Goal: Task Accomplishment & Management: Manage account settings

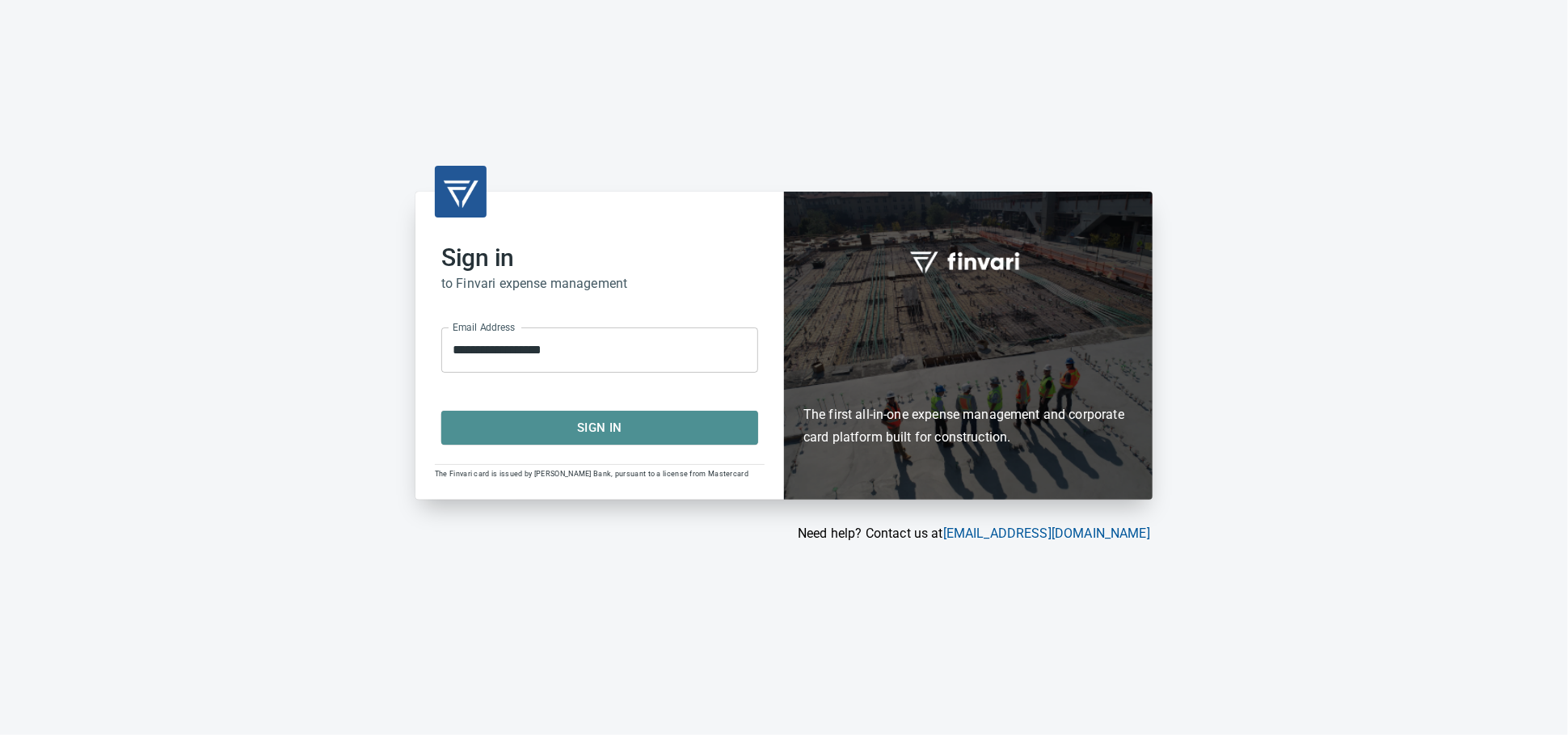
click at [642, 431] on span "Sign In" at bounding box center [599, 427] width 281 height 21
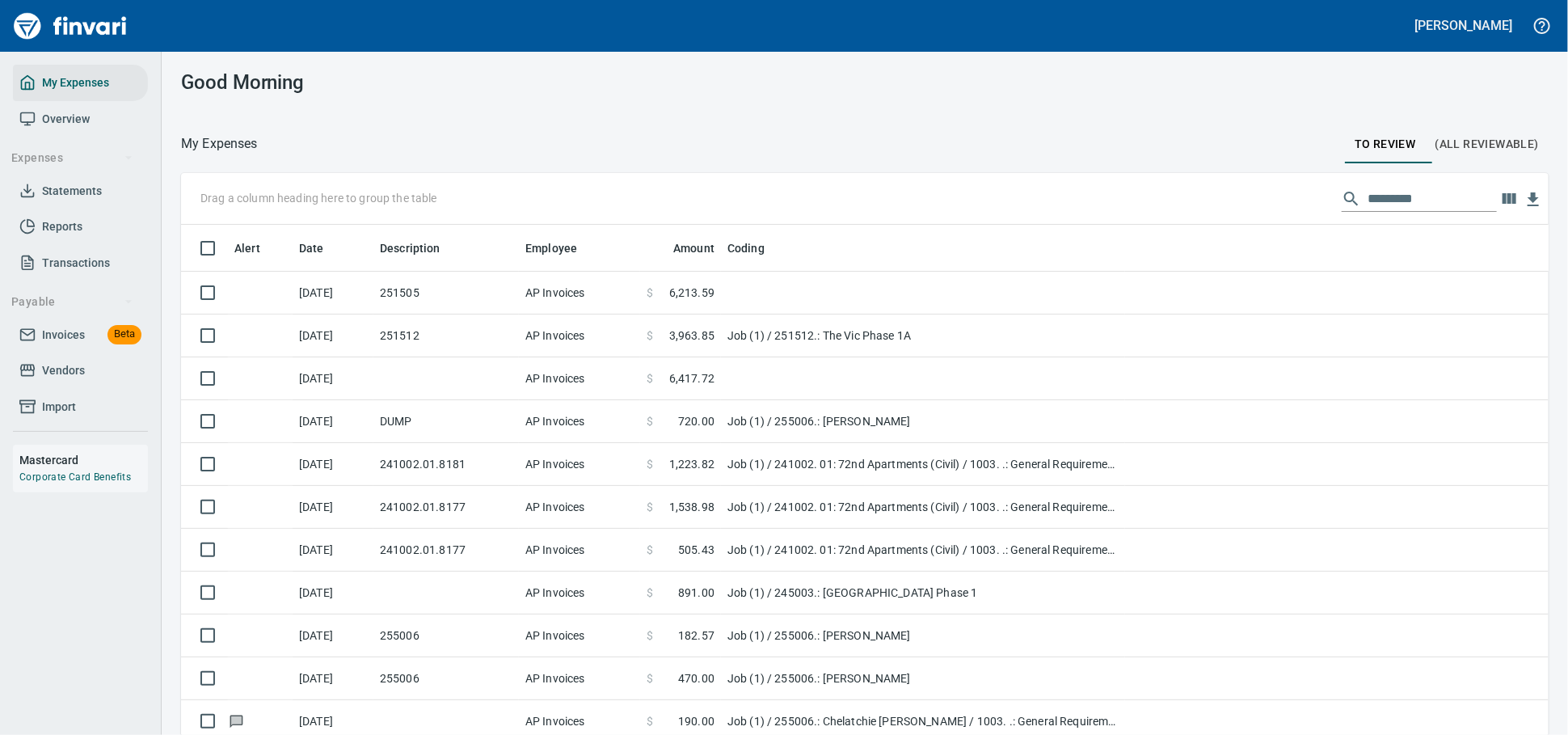
scroll to position [2, 2]
click at [62, 375] on link "Vendors" at bounding box center [80, 371] width 135 height 36
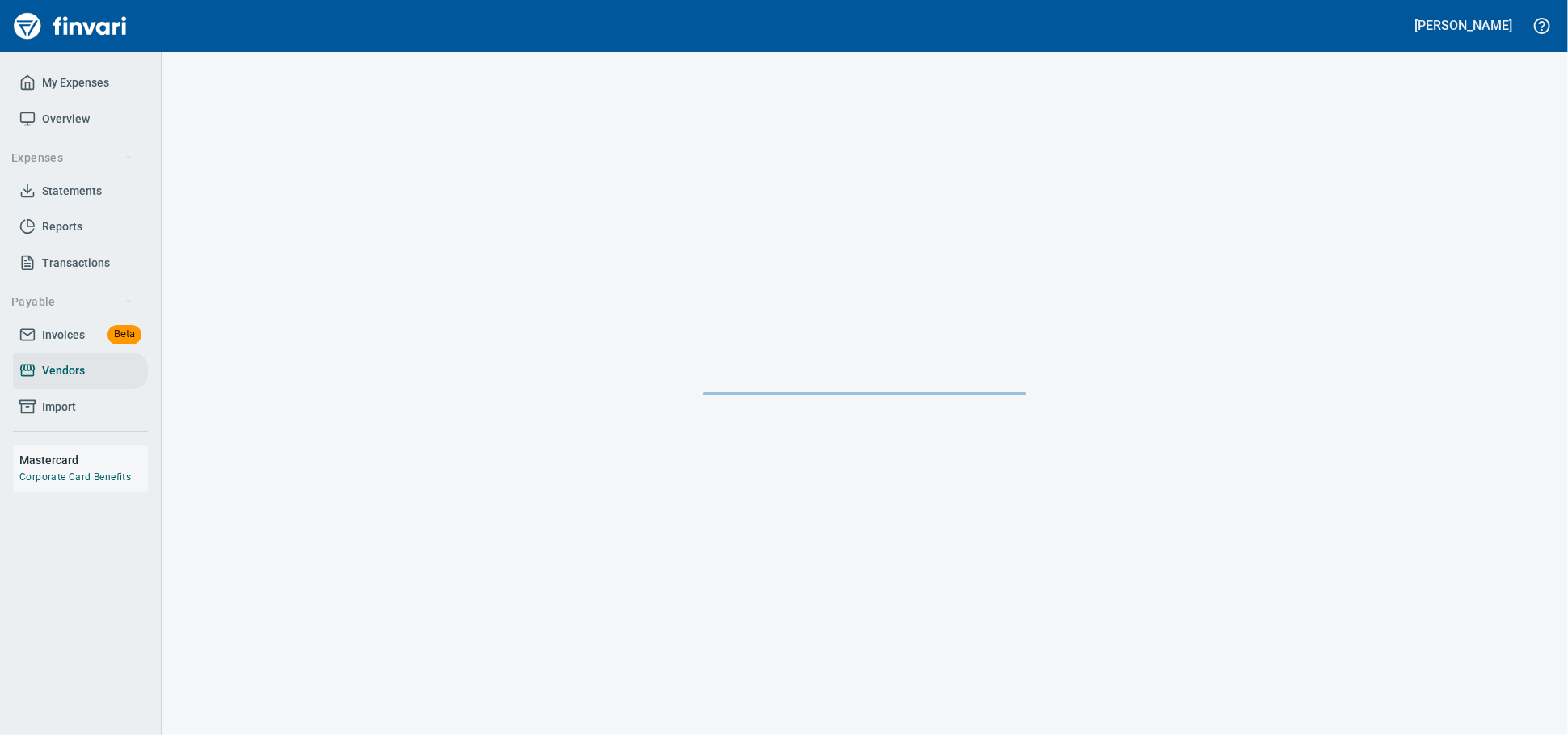
click at [67, 345] on span "Invoices" at bounding box center [63, 335] width 43 height 20
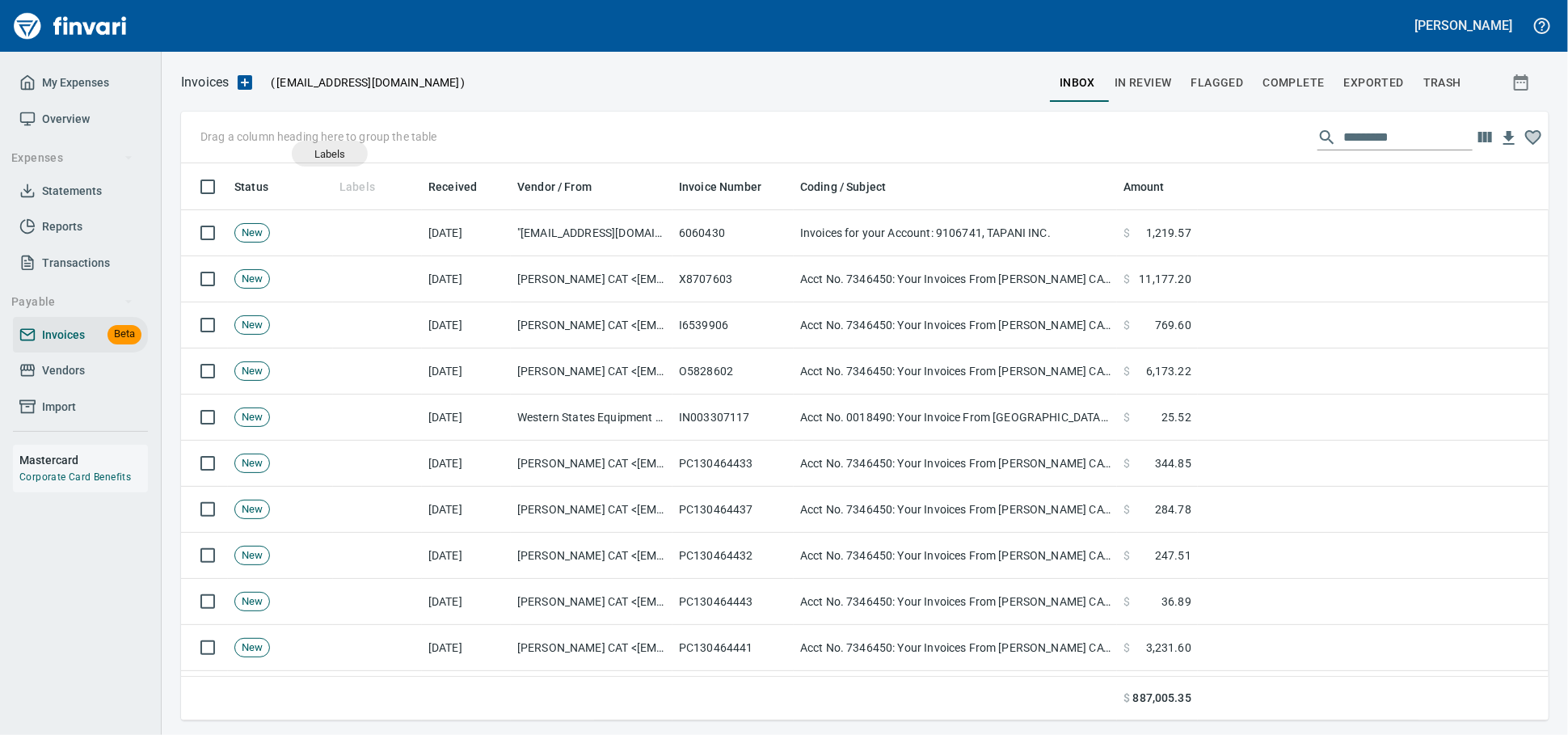
scroll to position [543, 1339]
drag, startPoint x: 355, startPoint y: 191, endPoint x: 295, endPoint y: 137, distance: 80.7
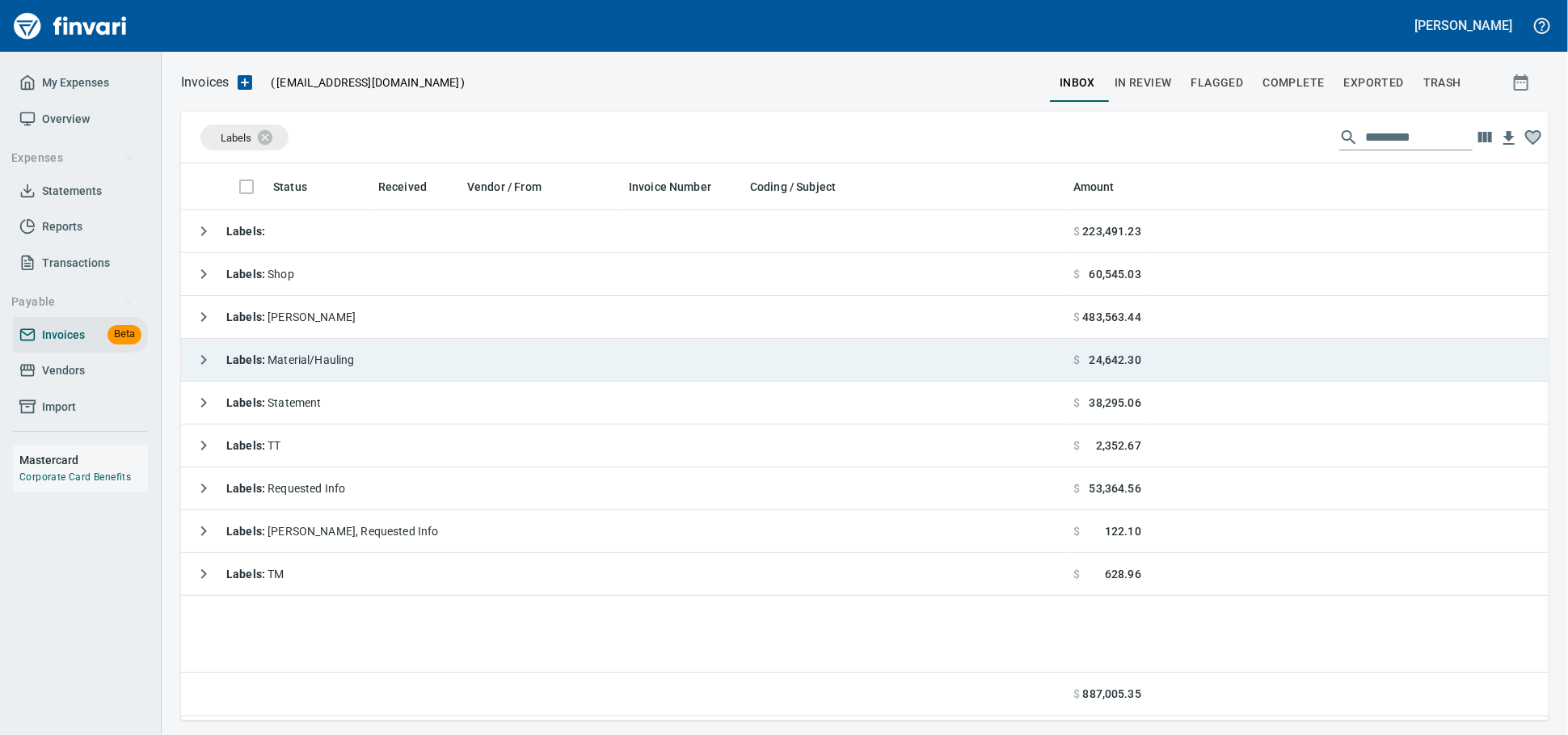
click at [298, 366] on span "Labels : Material/Hauling" at bounding box center [290, 360] width 128 height 13
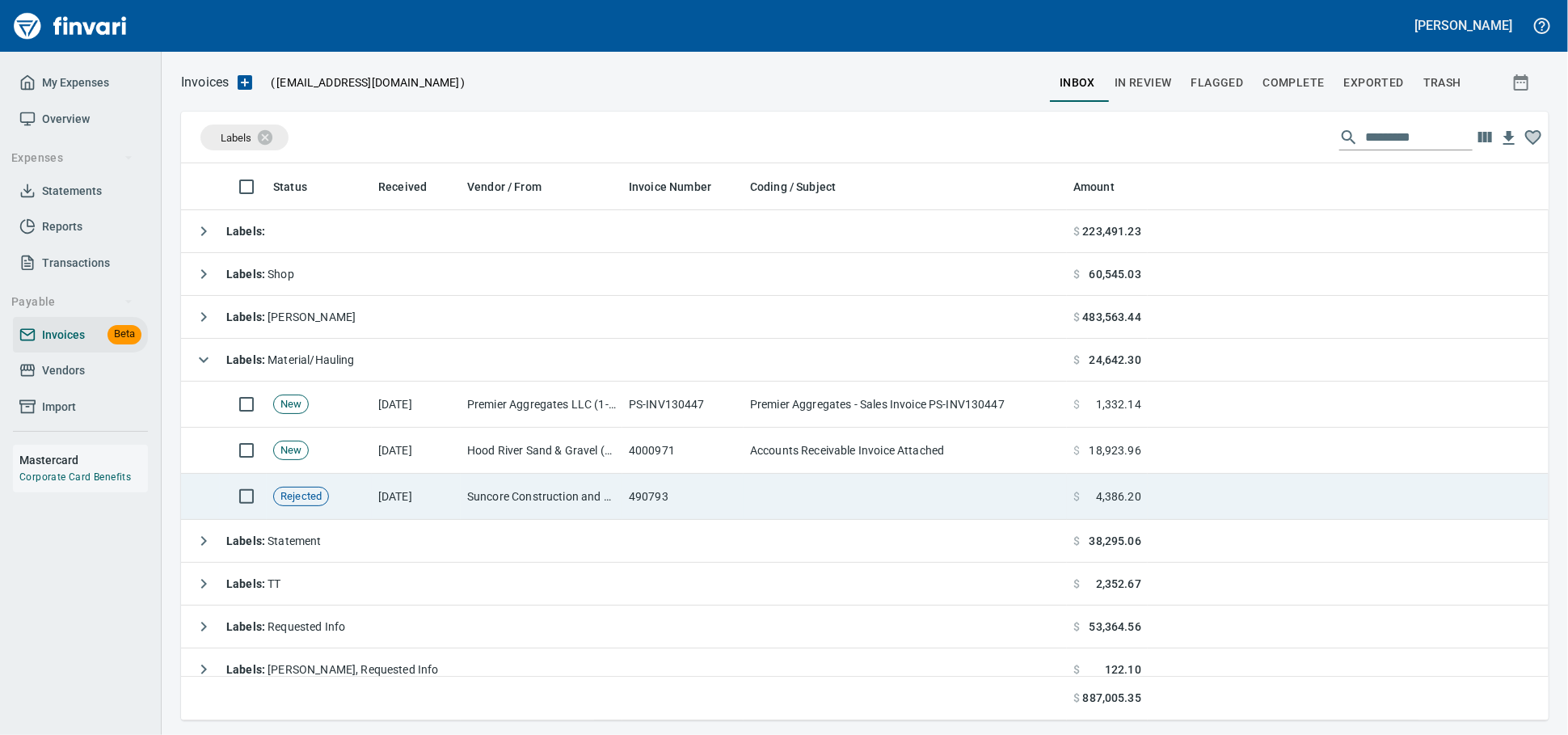
click at [528, 492] on td "Suncore Construction and Materials Inc. (1-38881)" at bounding box center [542, 496] width 162 height 46
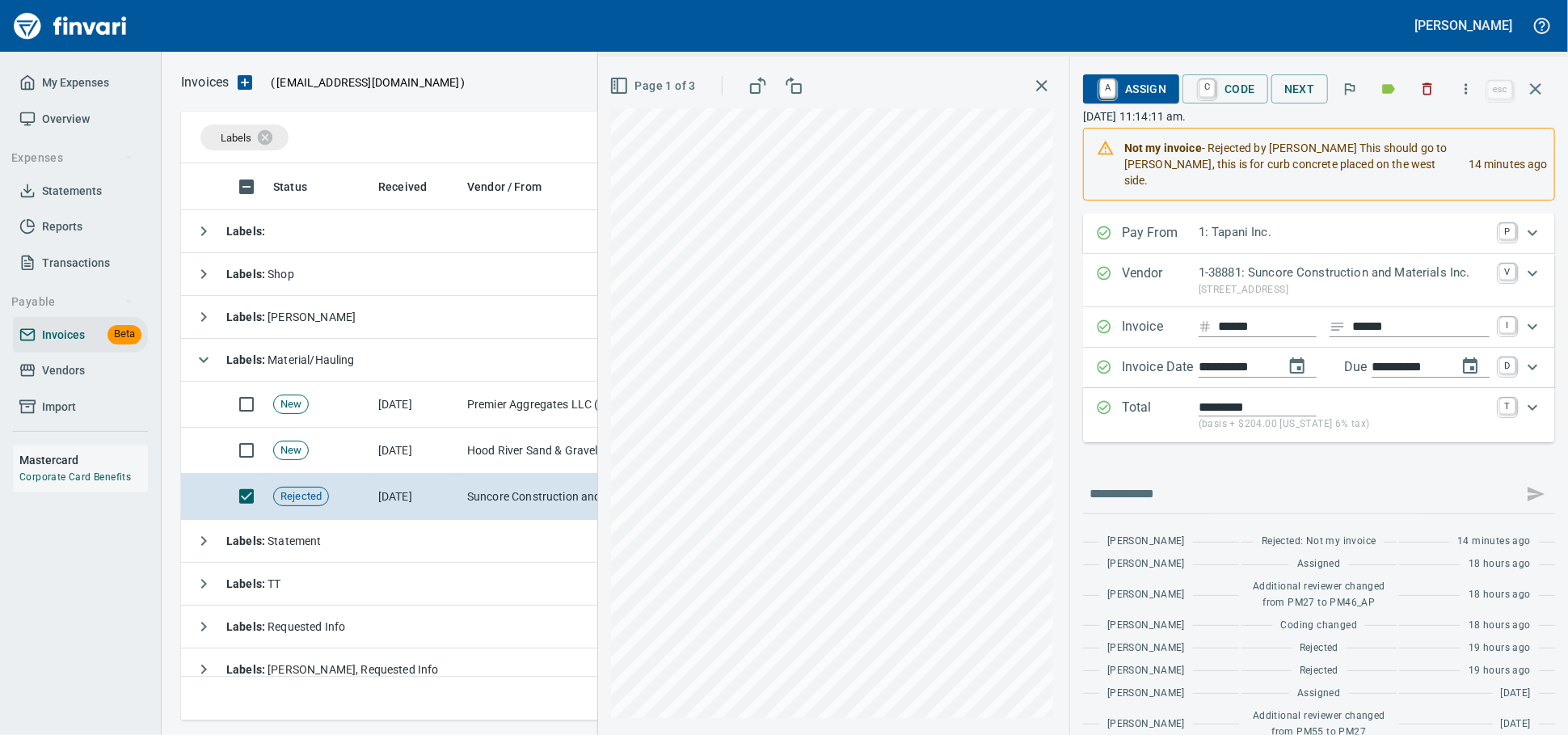
click at [1096, 92] on span "A Assign" at bounding box center [1131, 89] width 70 height 27
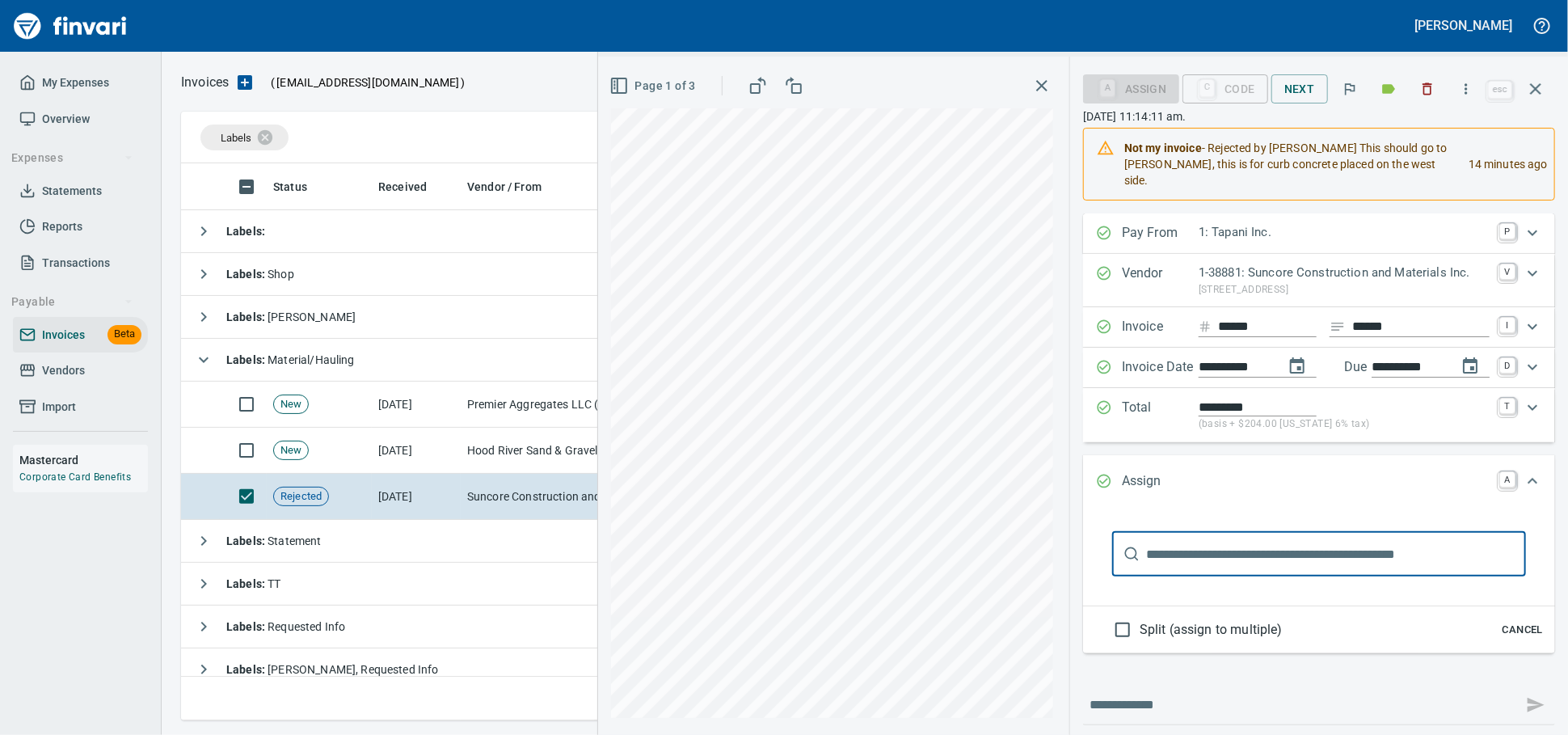
click at [1170, 577] on input "text" at bounding box center [1336, 554] width 380 height 46
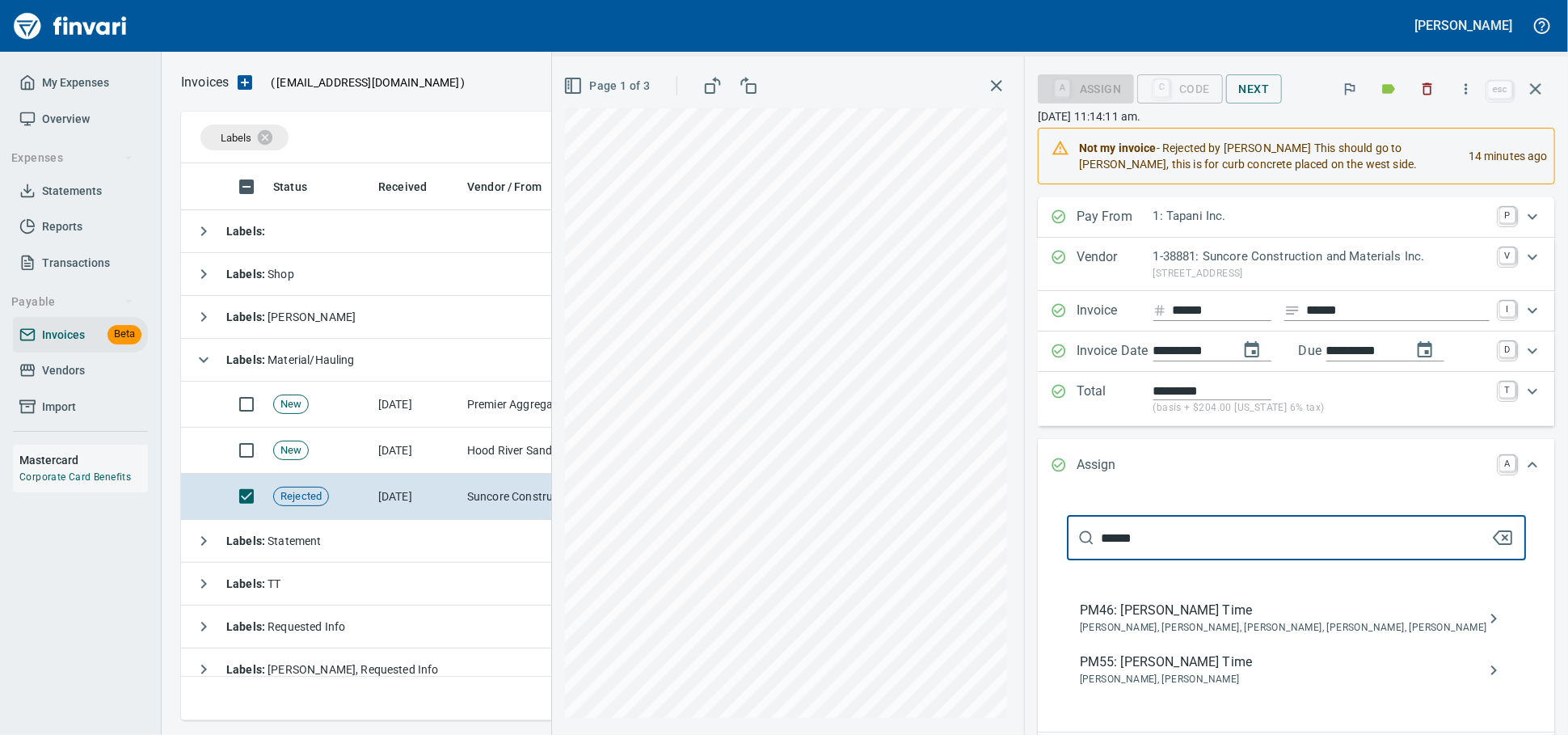
type input "******"
click at [1166, 660] on span "[PERSON_NAME], [PERSON_NAME]" at bounding box center [1283, 680] width 407 height 16
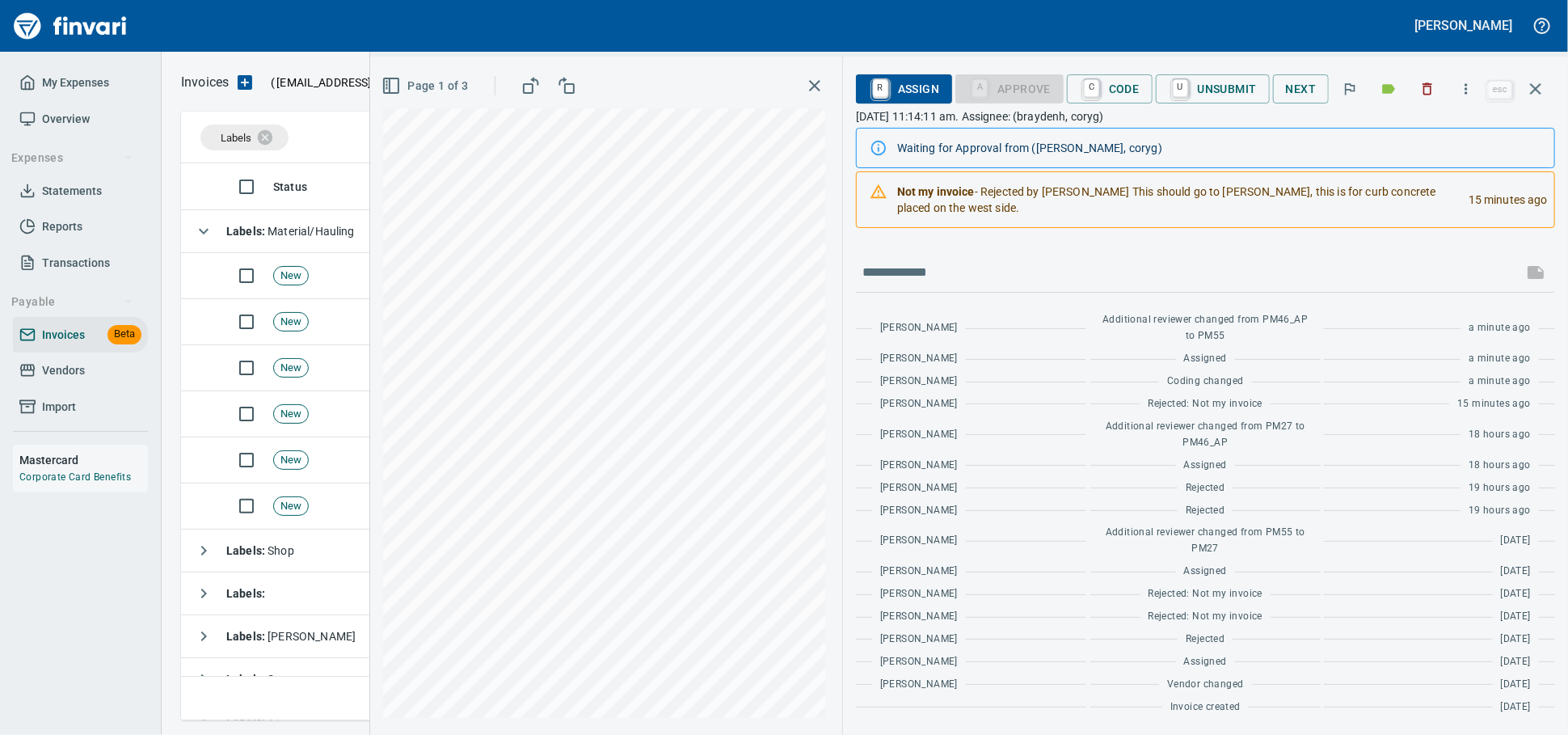
scroll to position [56, 0]
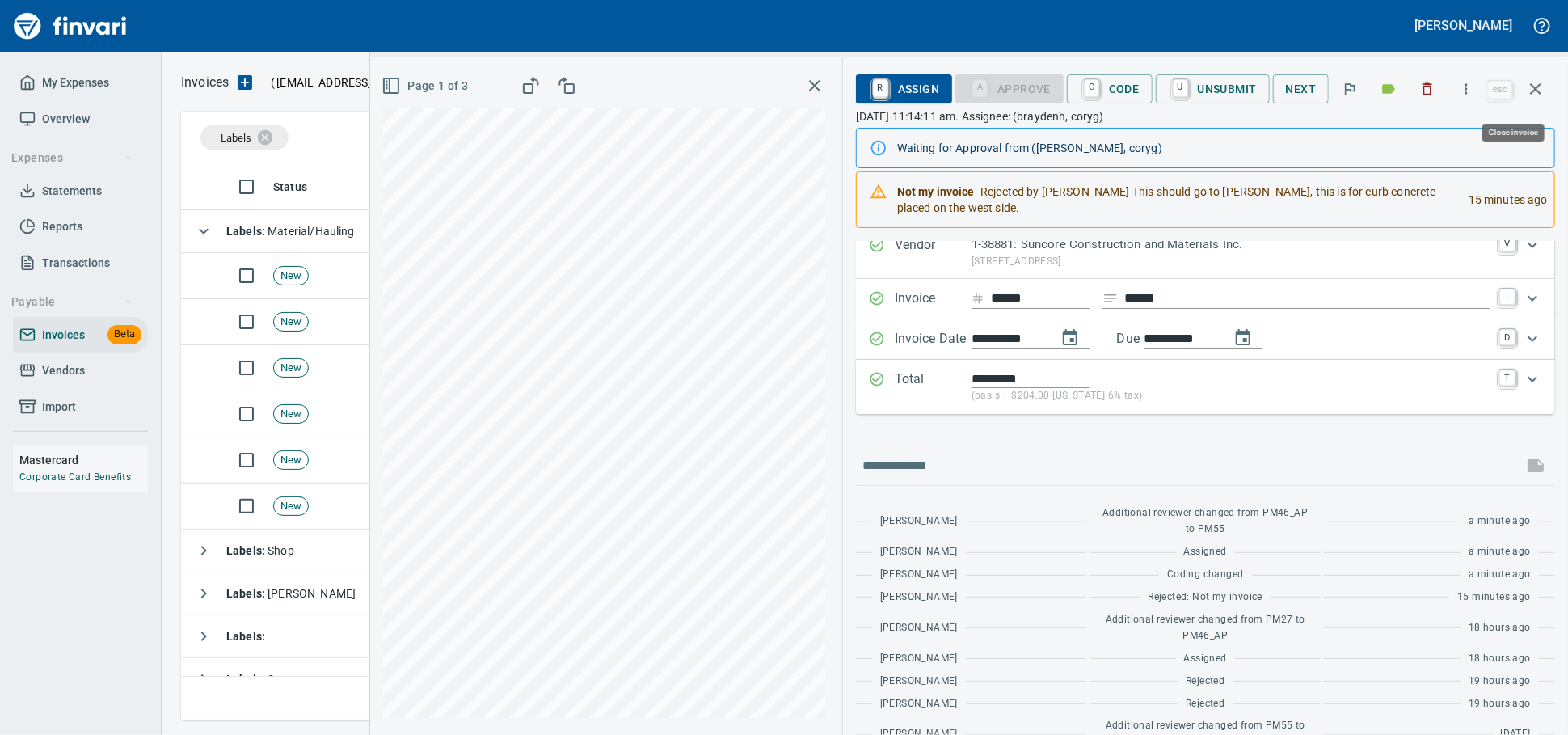
click at [1410, 87] on icon "button" at bounding box center [1535, 88] width 19 height 19
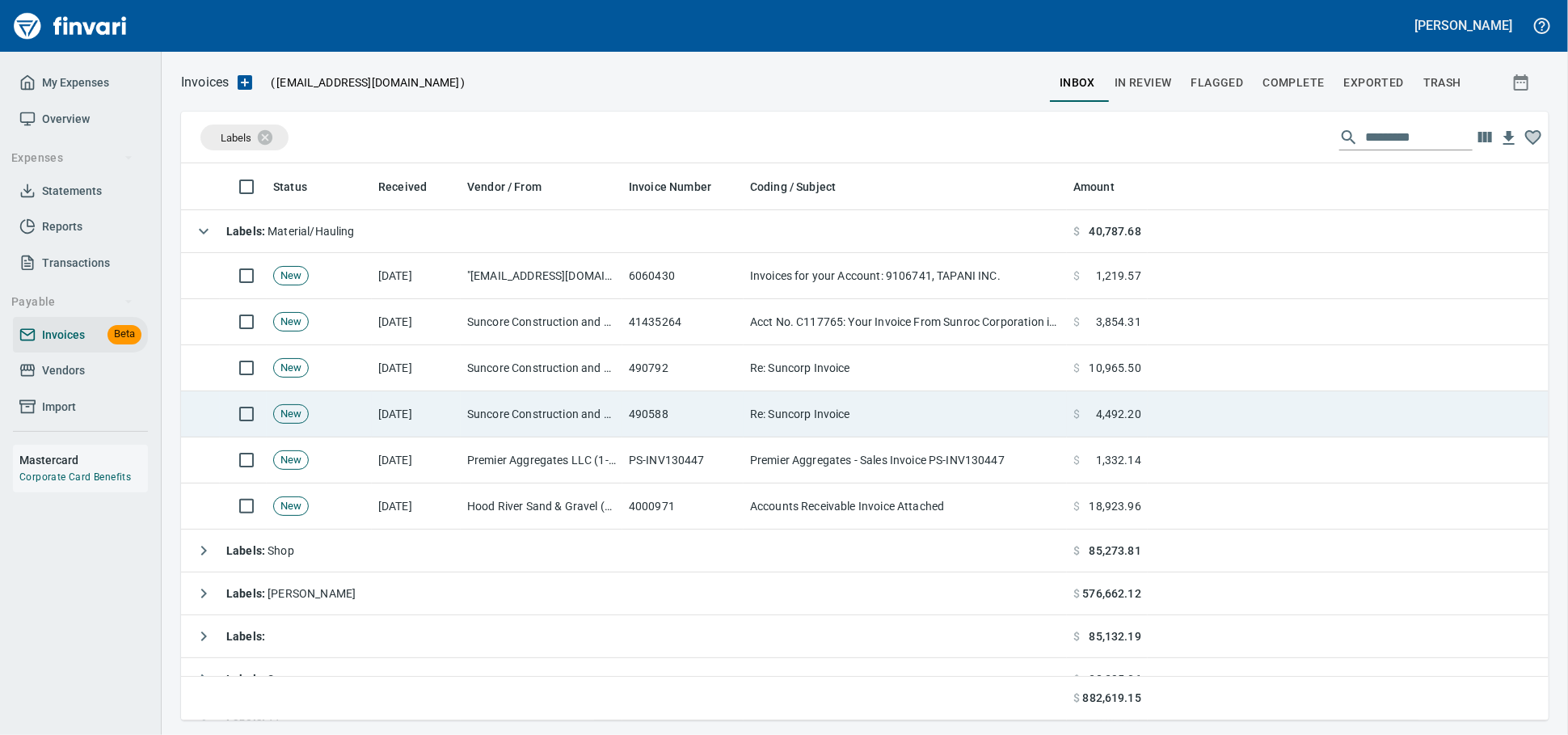
scroll to position [543, 1339]
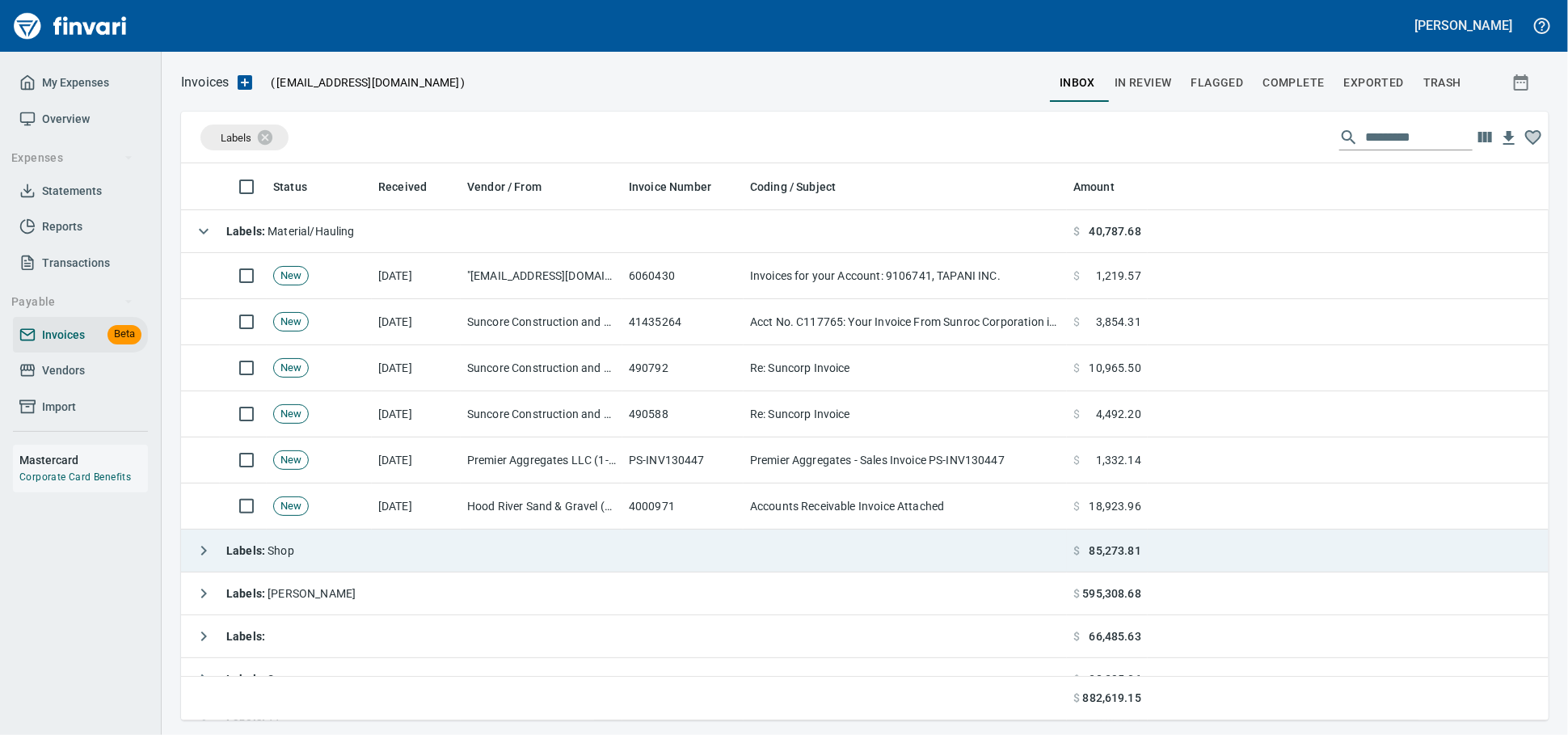
click at [352, 235] on span "Labels : Material/Hauling" at bounding box center [290, 231] width 128 height 13
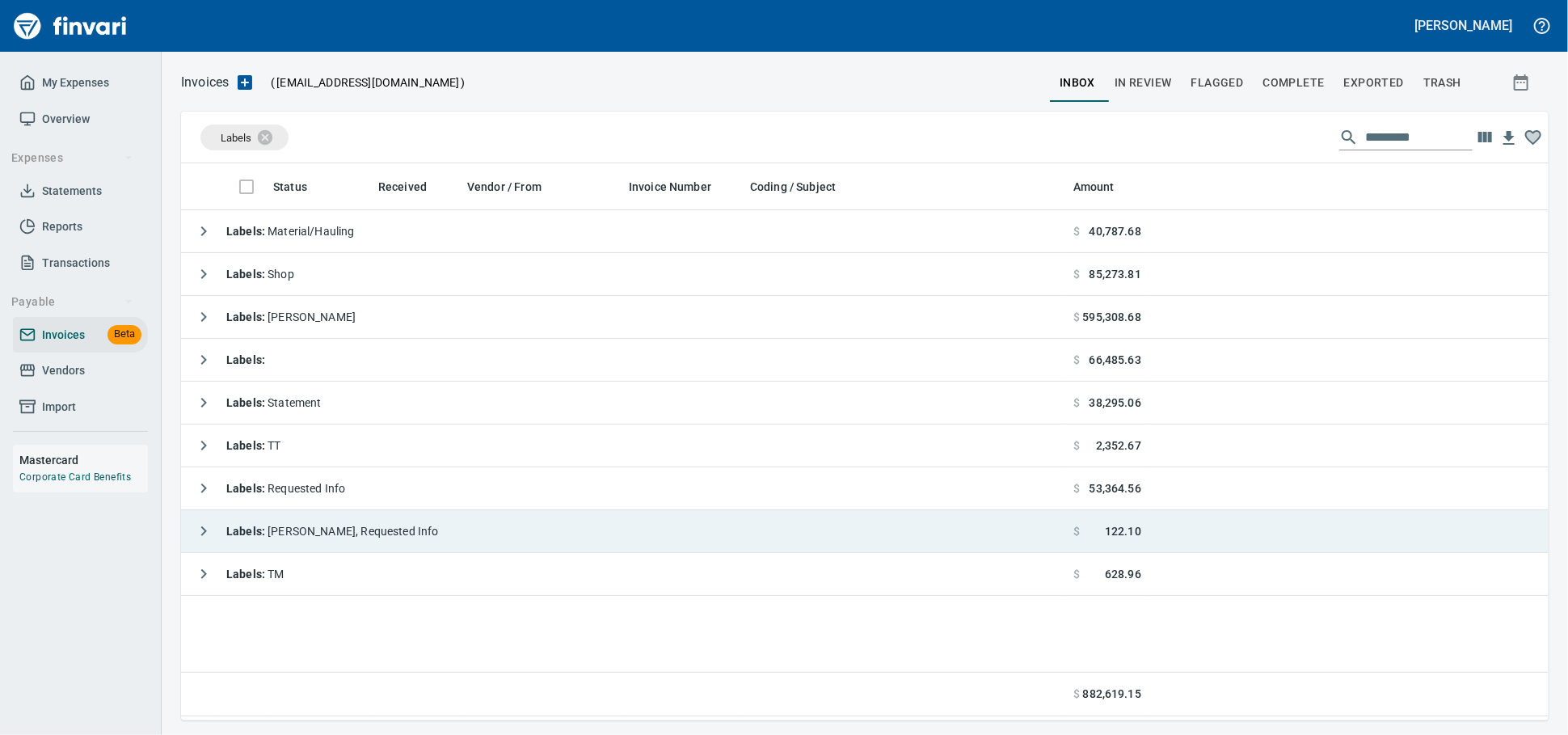
scroll to position [543, 1353]
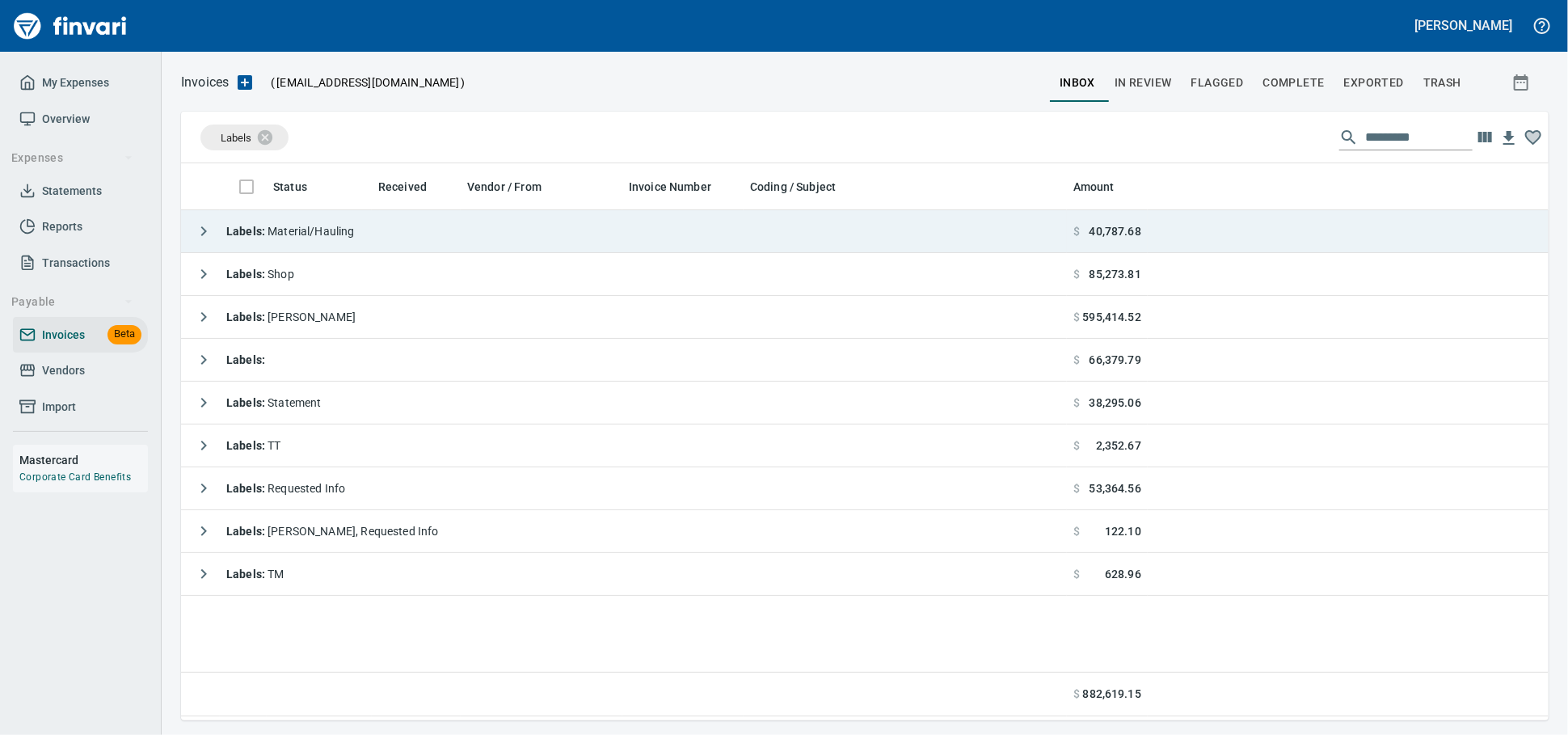
click at [421, 234] on td "Labels : Material/Hauling" at bounding box center [624, 231] width 886 height 43
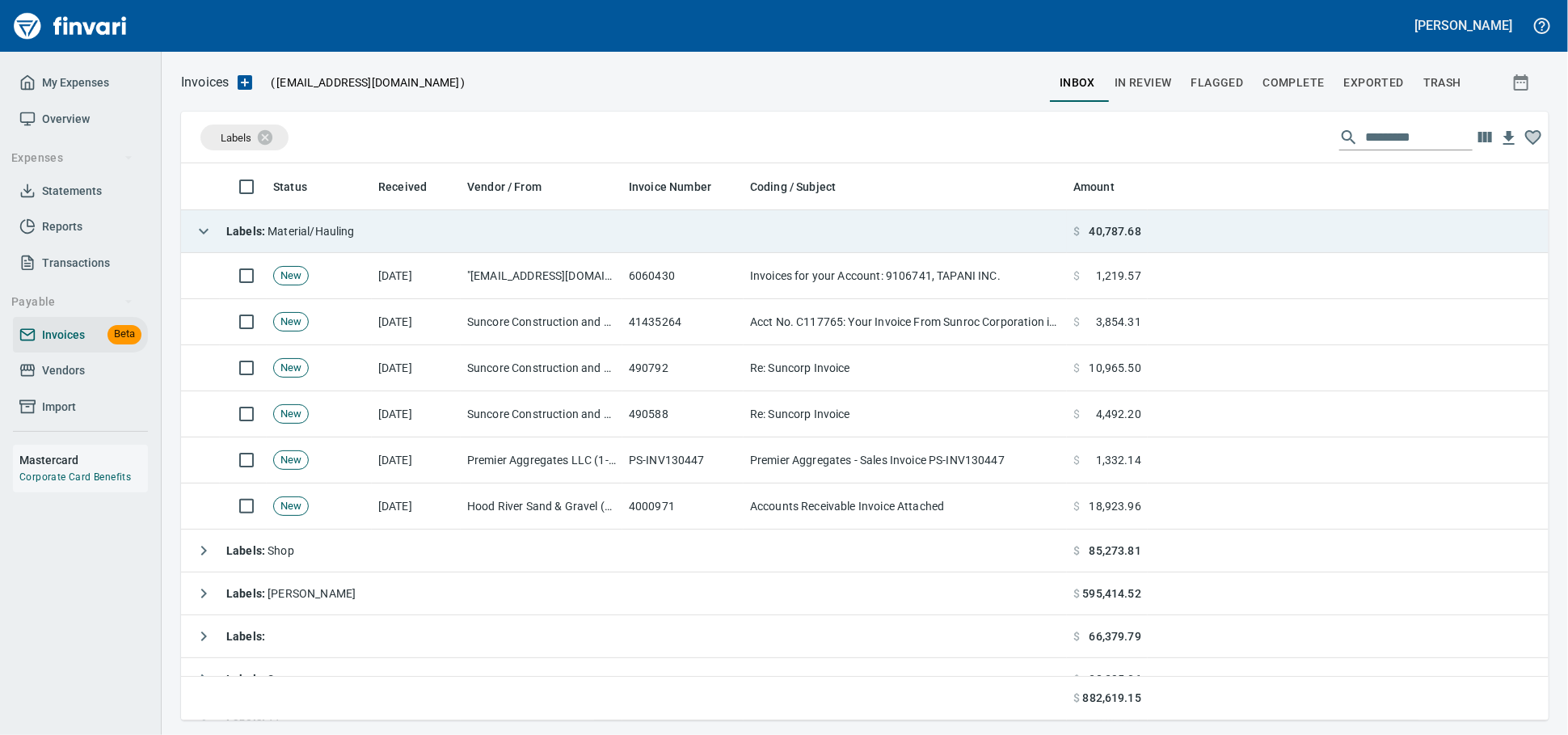
scroll to position [543, 1339]
click at [354, 227] on span "Labels : Material/Hauling" at bounding box center [290, 231] width 128 height 13
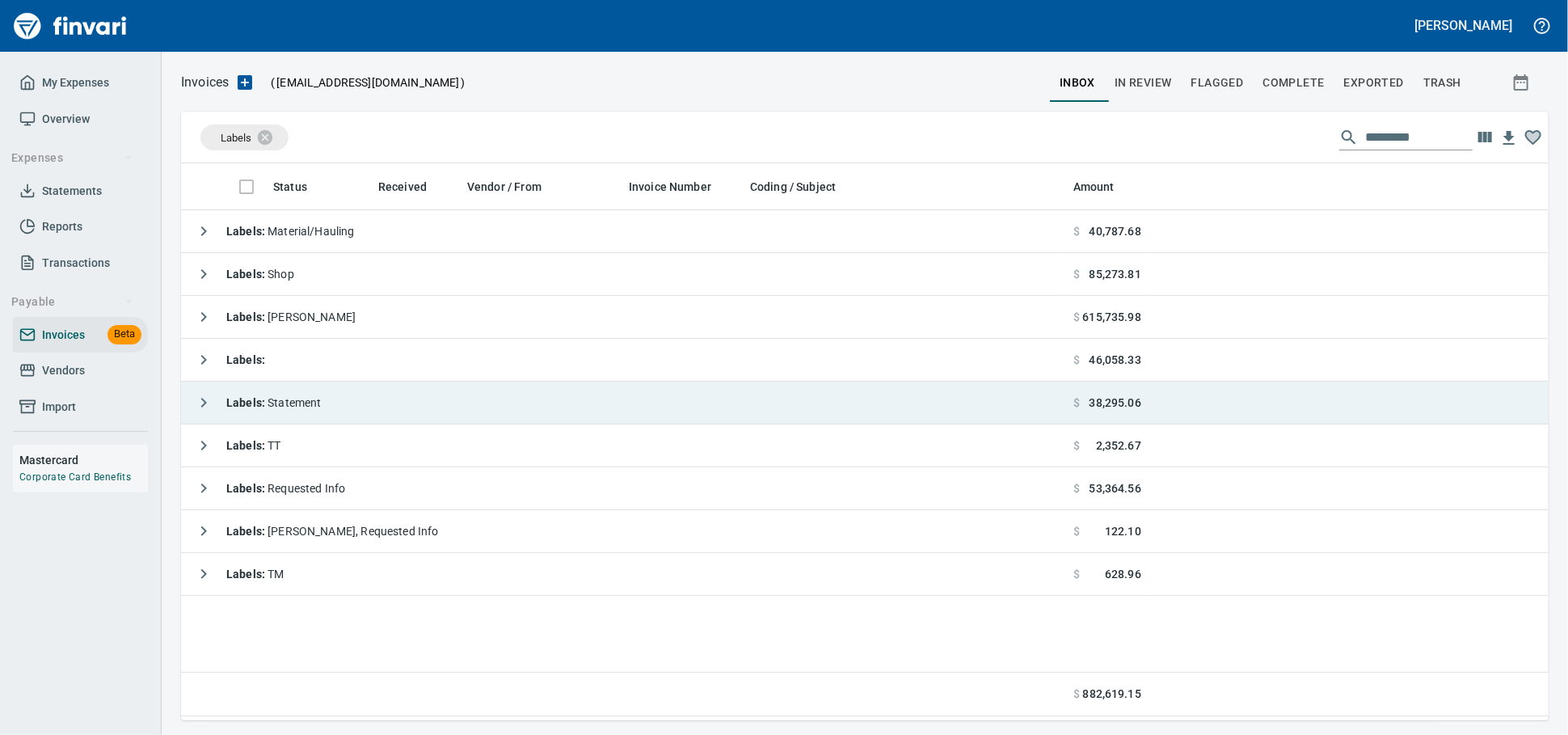
scroll to position [543, 1353]
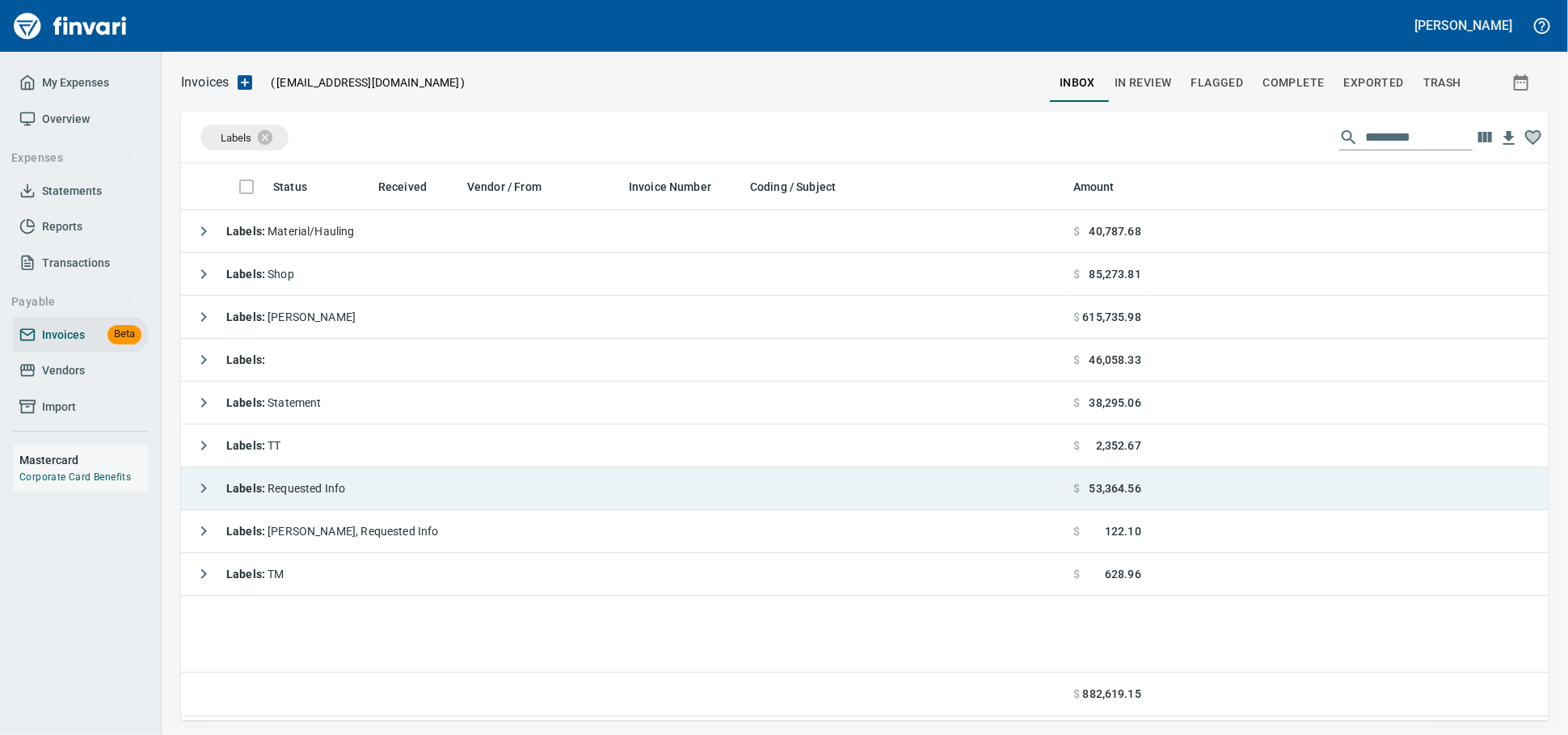
click at [362, 499] on td "Labels : Requested Info" at bounding box center [624, 488] width 886 height 43
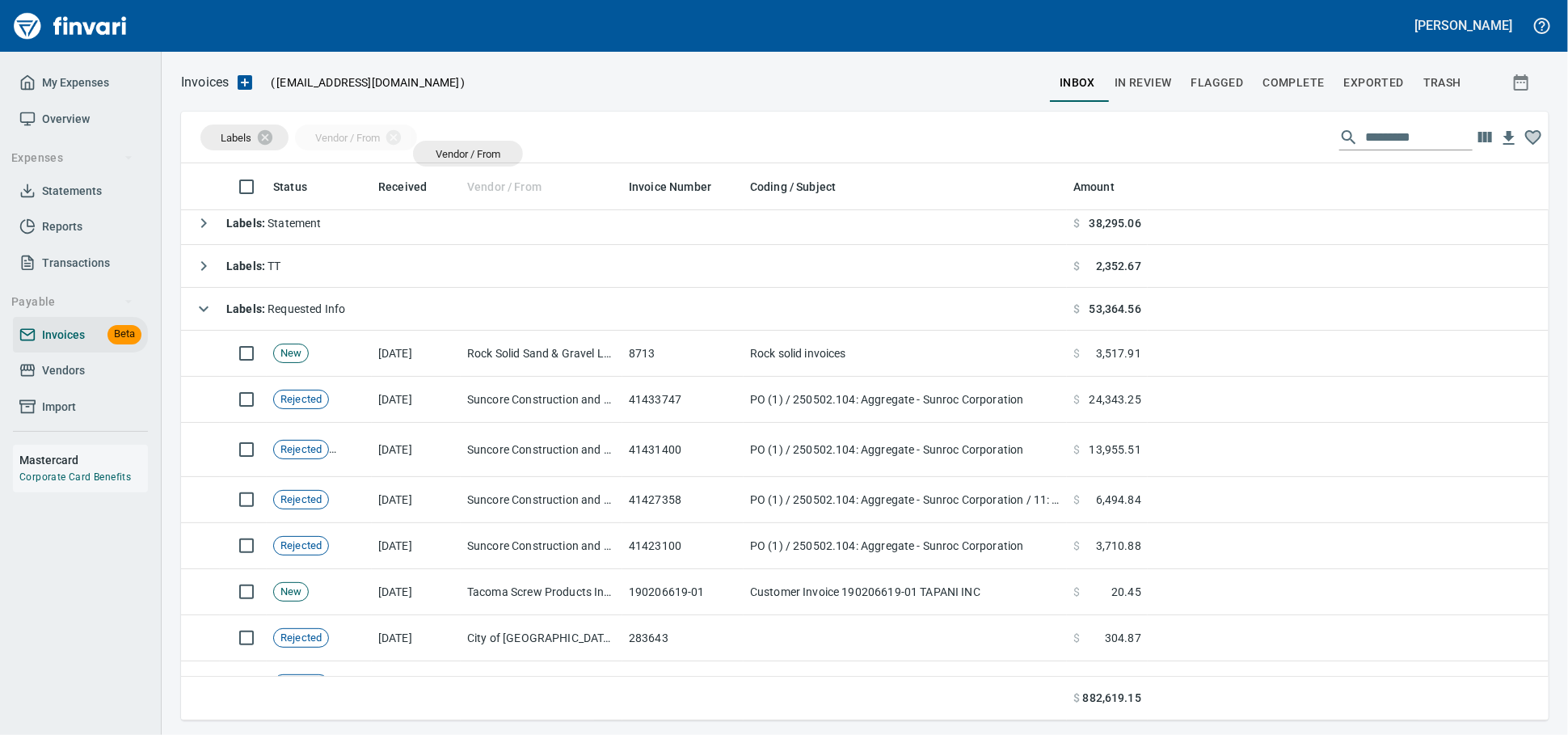
scroll to position [543, 1339]
drag, startPoint x: 532, startPoint y: 179, endPoint x: 453, endPoint y: 152, distance: 83.5
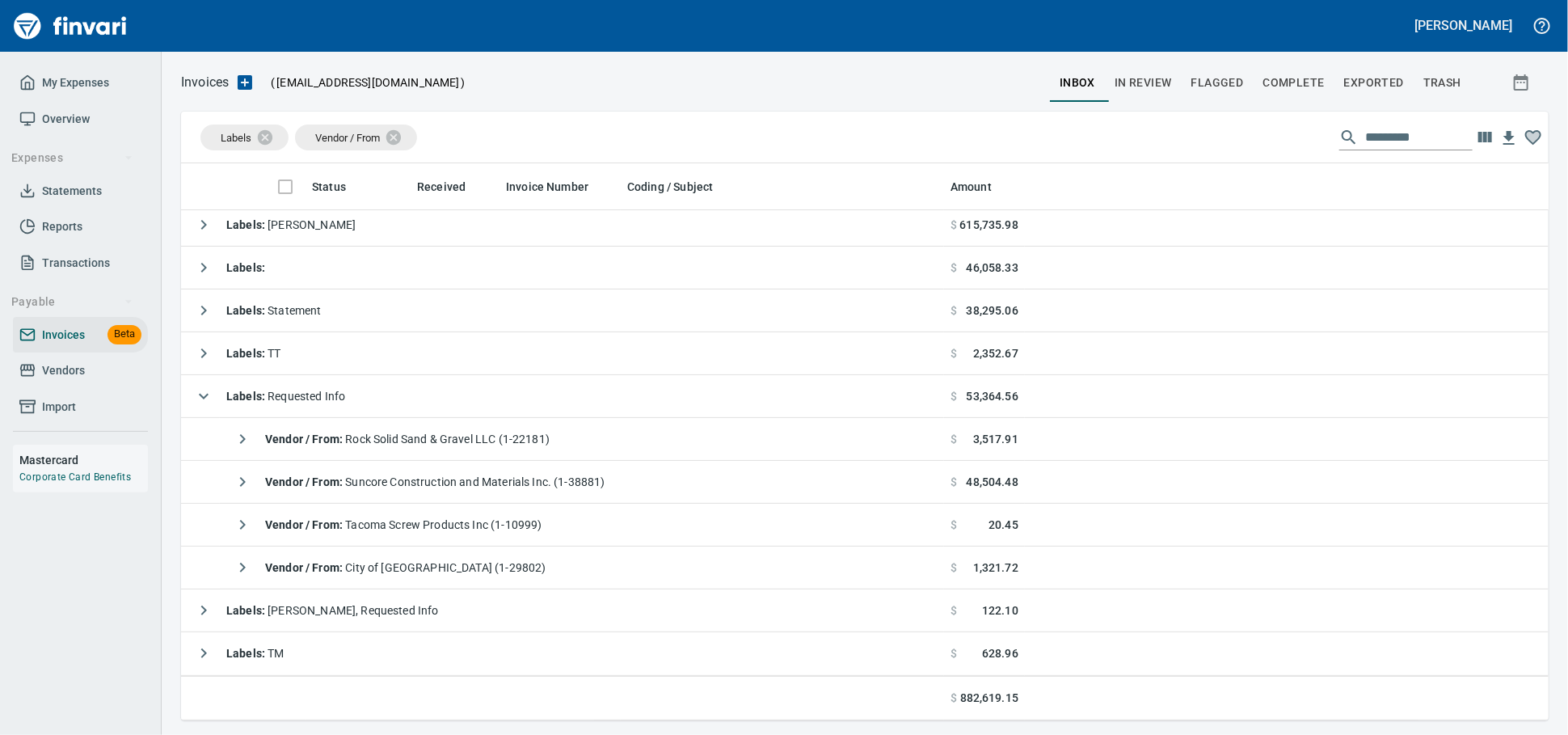
scroll to position [96, 0]
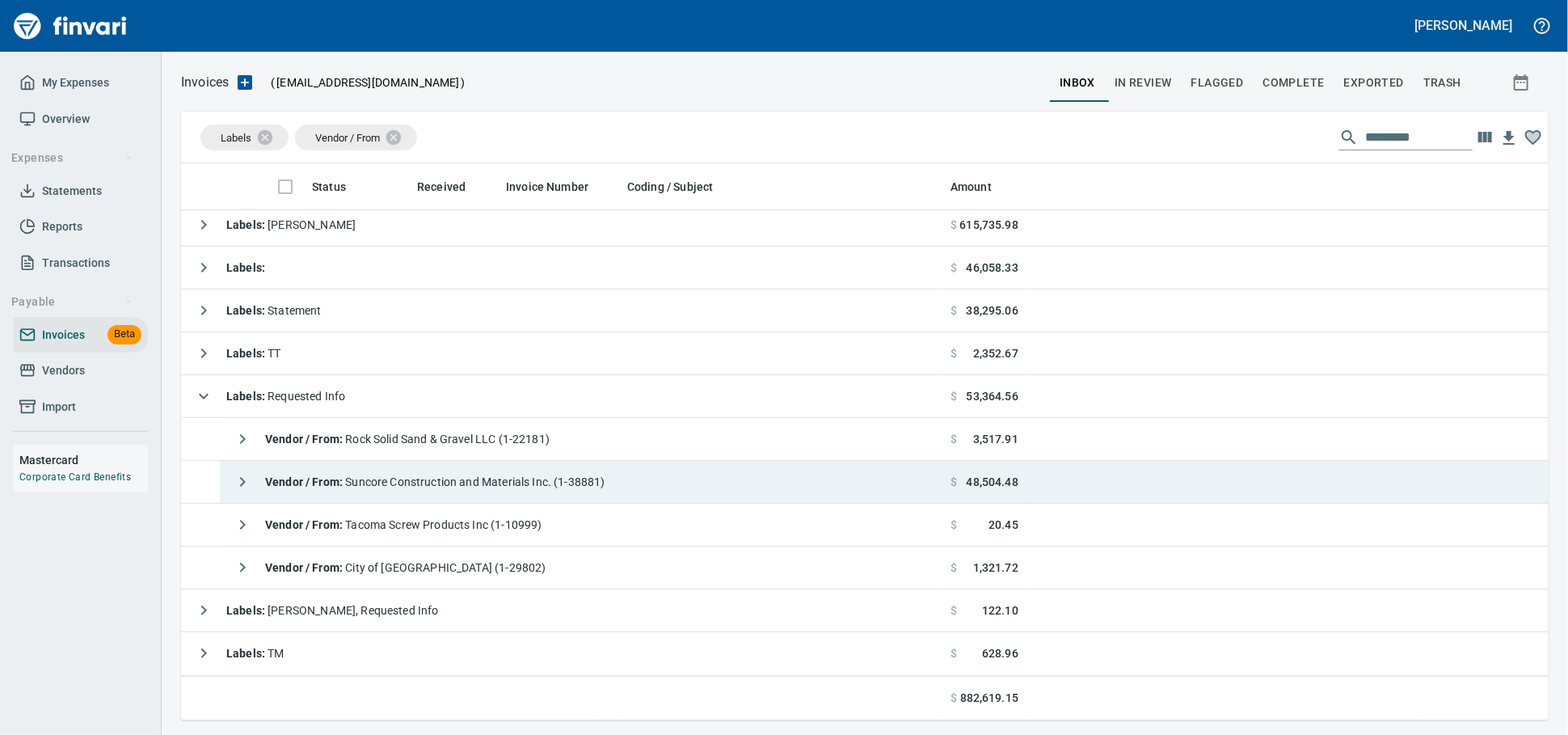
click at [545, 490] on div "Vendor / From : Suncore Construction and Materials Inc. (1-38881)" at bounding box center [416, 482] width 379 height 33
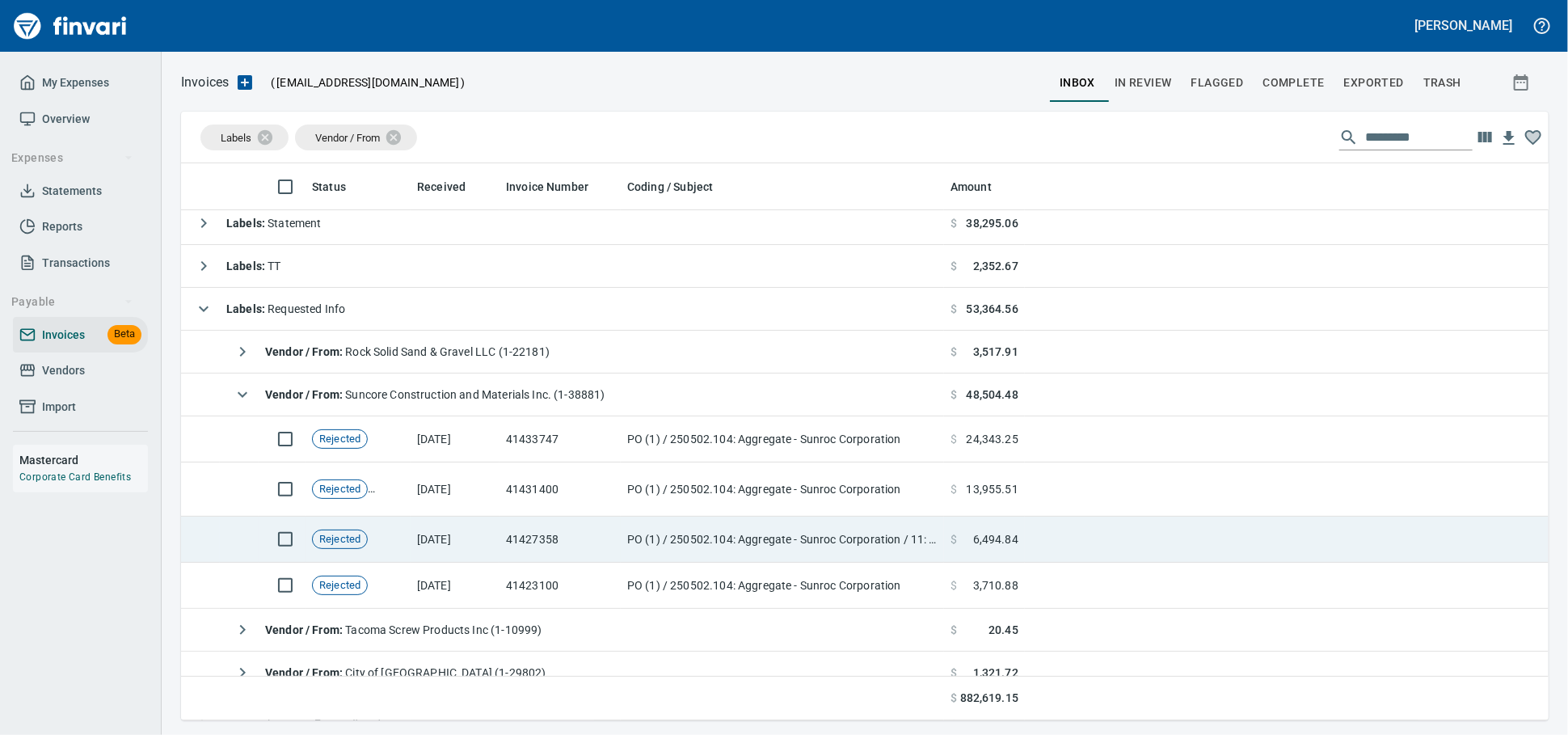
scroll to position [270, 0]
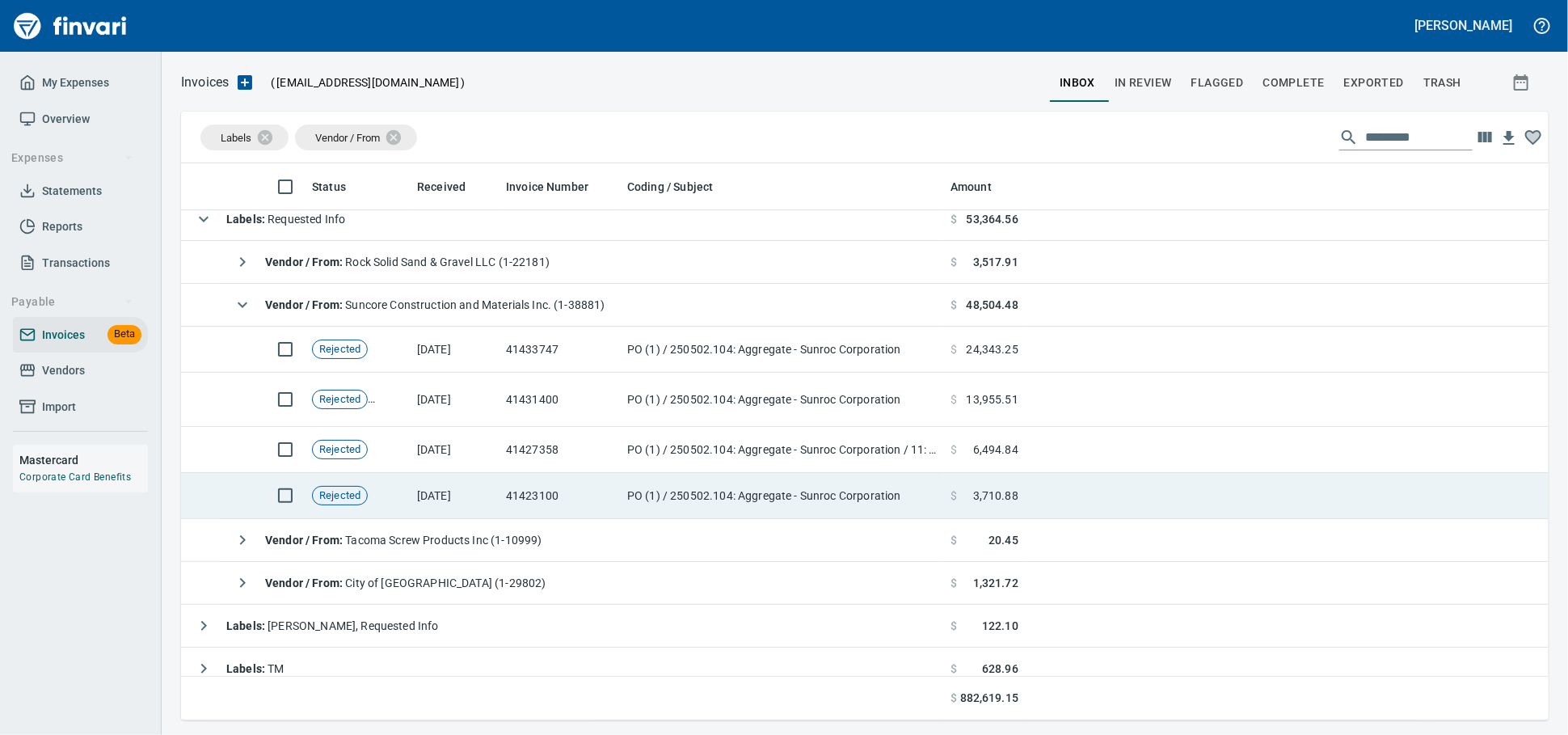
click at [972, 488] on td "$ 3,710.88" at bounding box center [984, 495] width 81 height 46
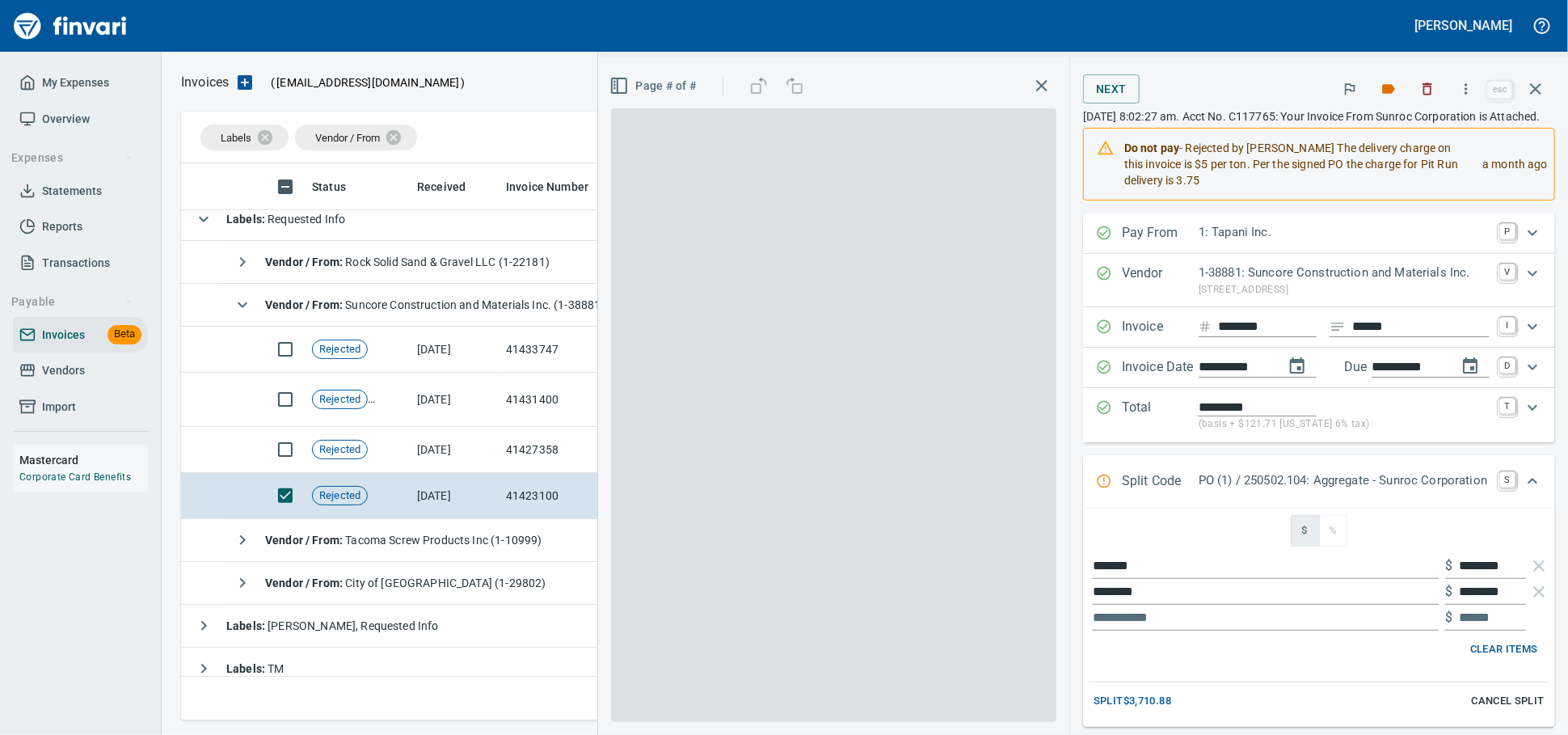
scroll to position [543, 1339]
click at [456, 453] on td "[DATE]" at bounding box center [455, 450] width 89 height 46
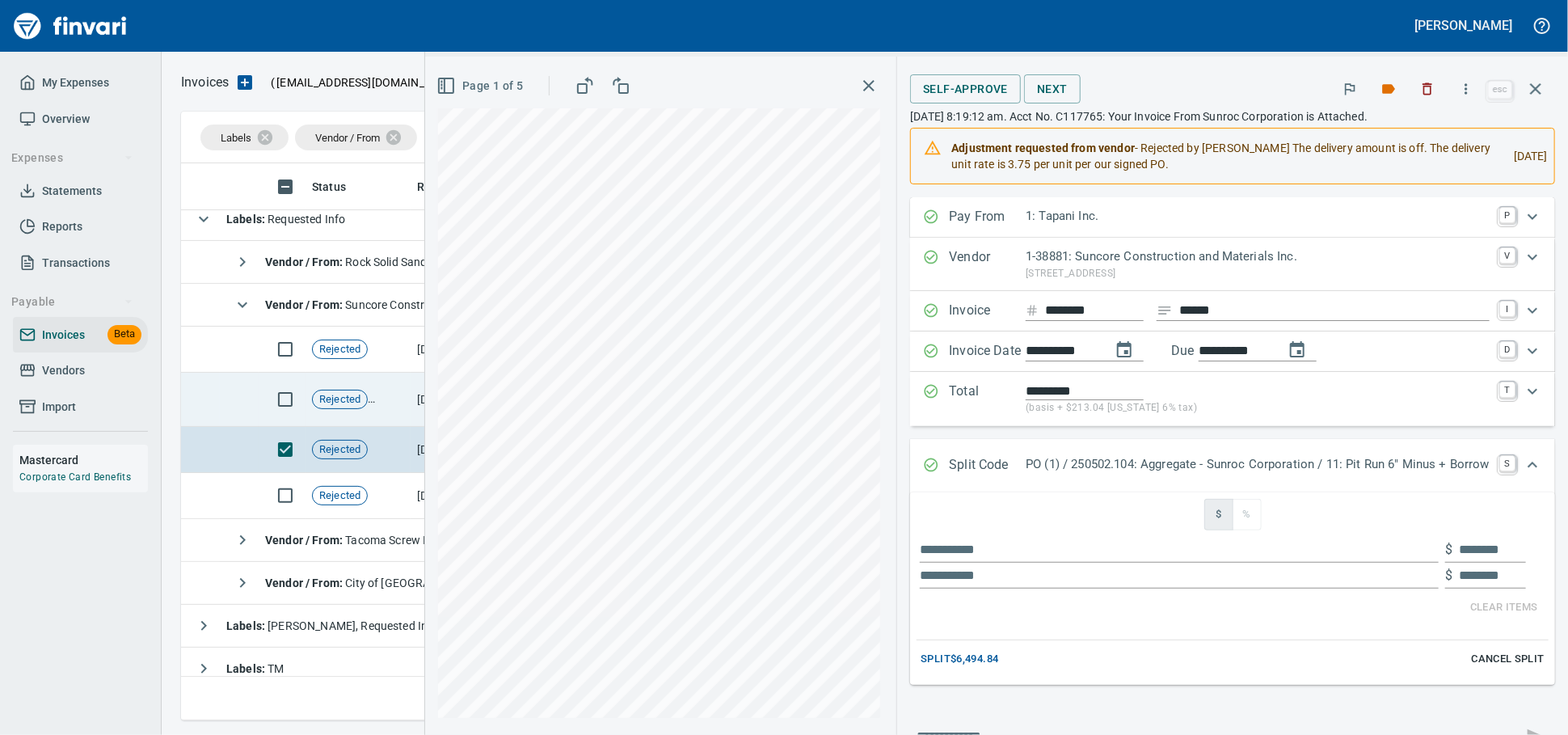
click at [317, 399] on span "Rejected" at bounding box center [339, 399] width 54 height 15
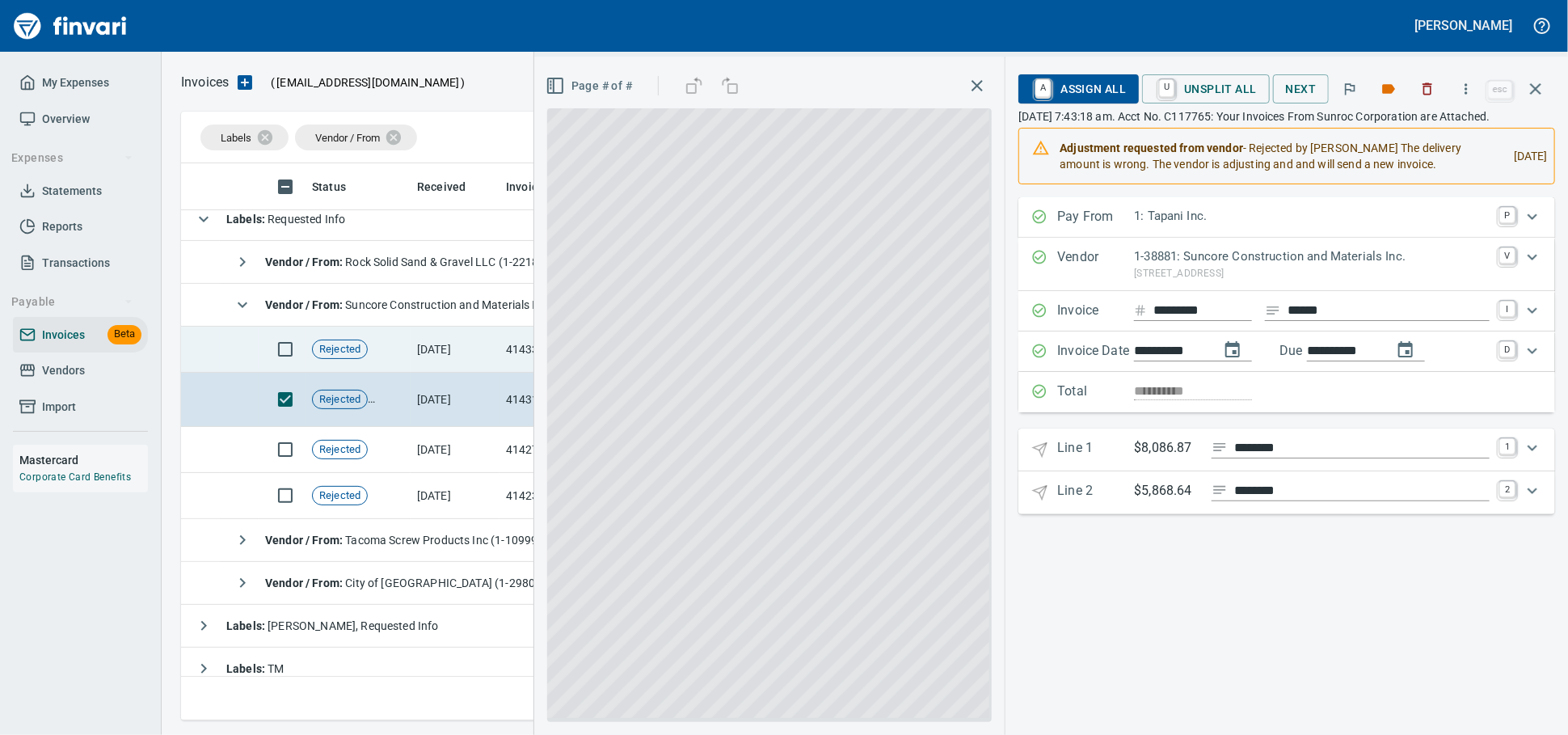
click at [392, 361] on td "Rejected" at bounding box center [357, 350] width 105 height 46
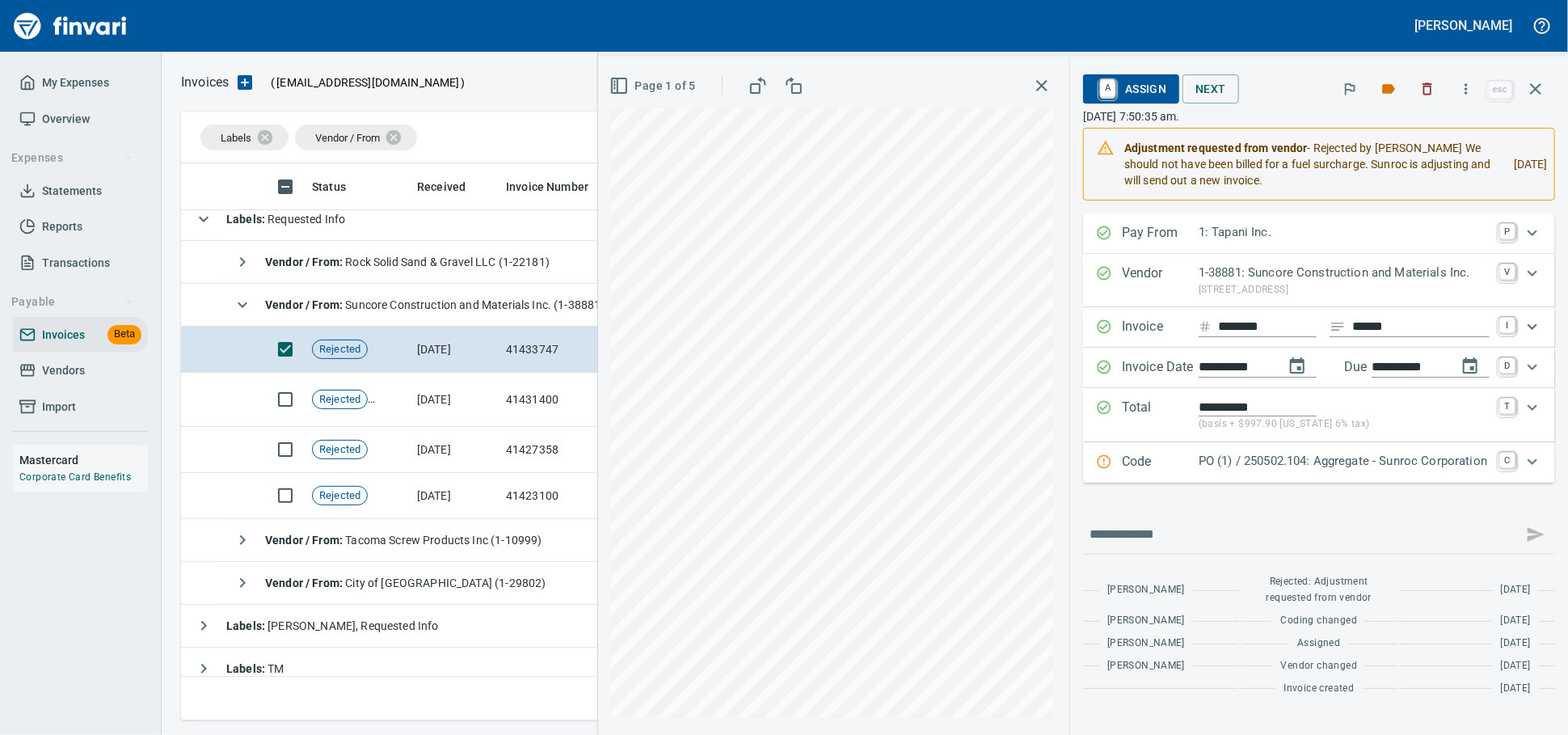
click at [461, 310] on span "Vendor / From : Suncore Construction and Materials Inc. (1-38881)" at bounding box center [435, 305] width 341 height 13
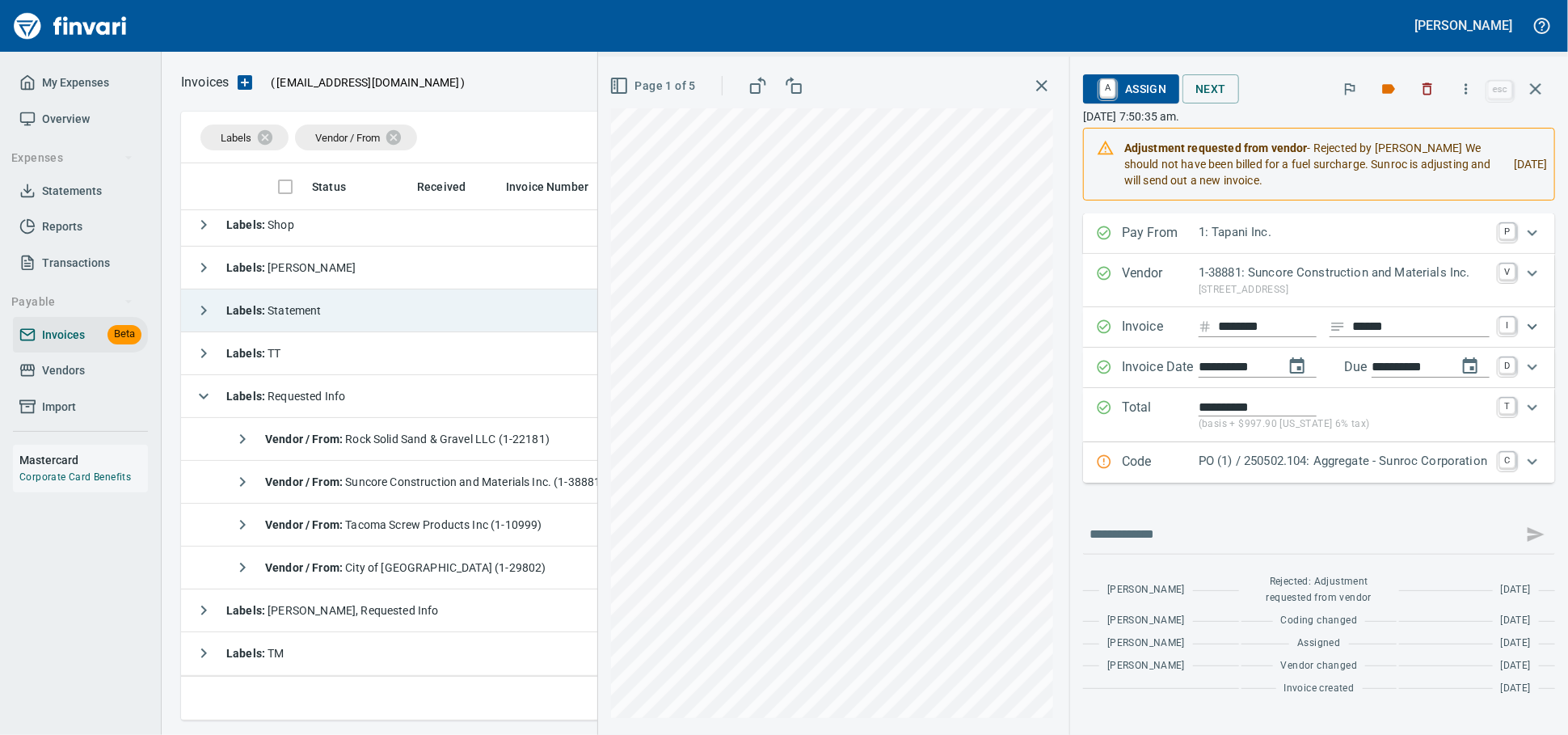
click at [463, 309] on td "Labels : Statement" at bounding box center [563, 311] width 763 height 43
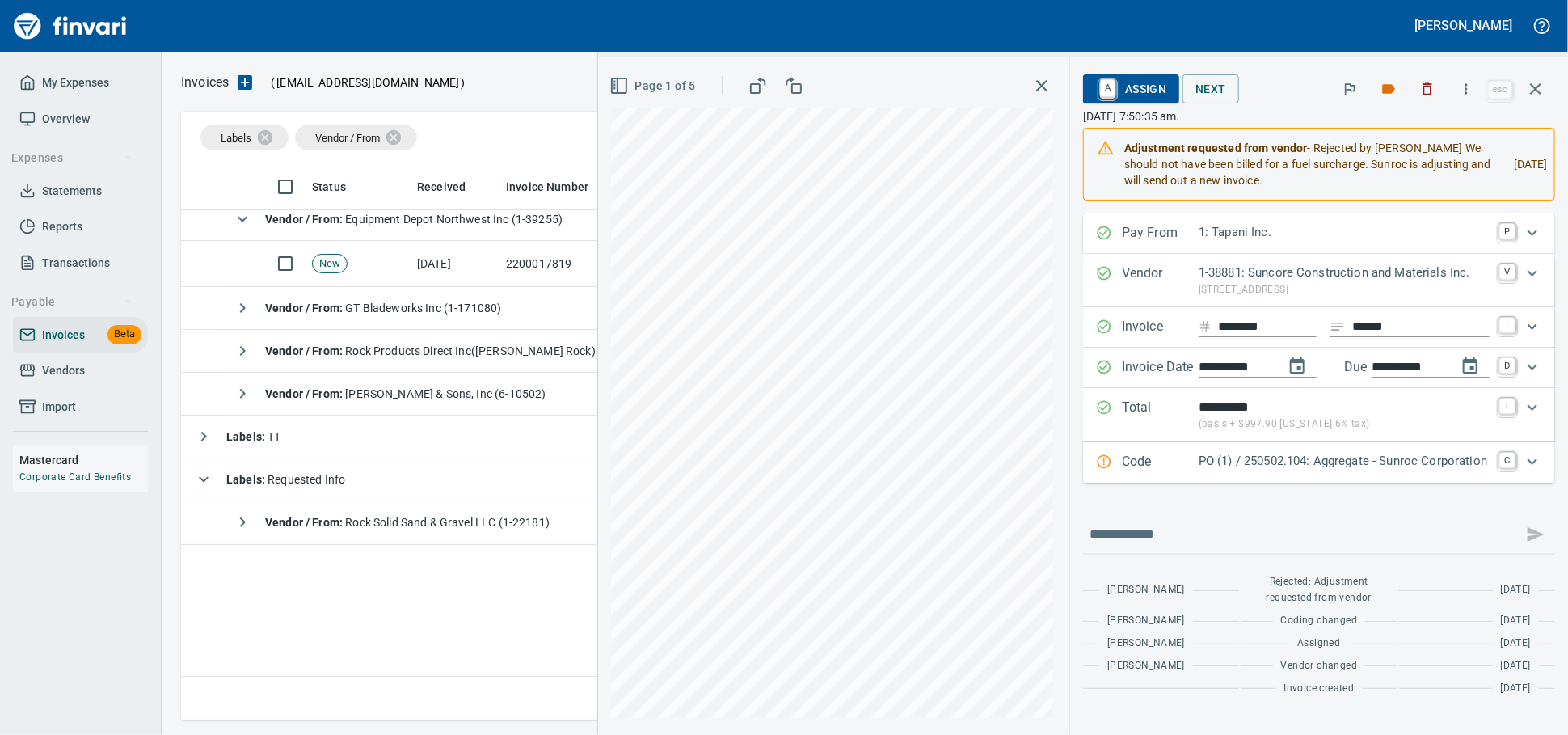
click at [330, 69] on td "Labels : Shop" at bounding box center [563, 47] width 763 height 43
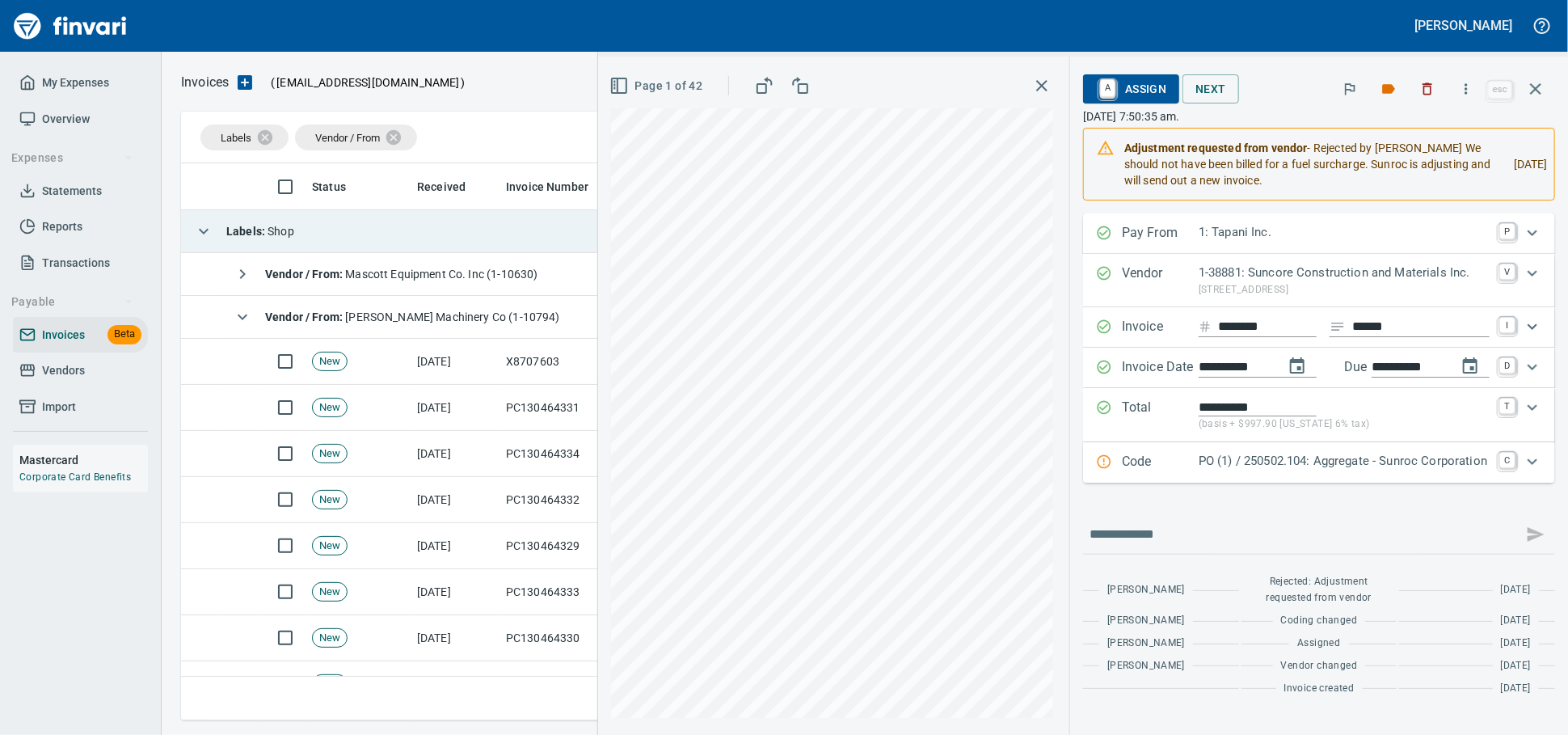
click at [320, 242] on td "Labels : Shop" at bounding box center [563, 231] width 763 height 43
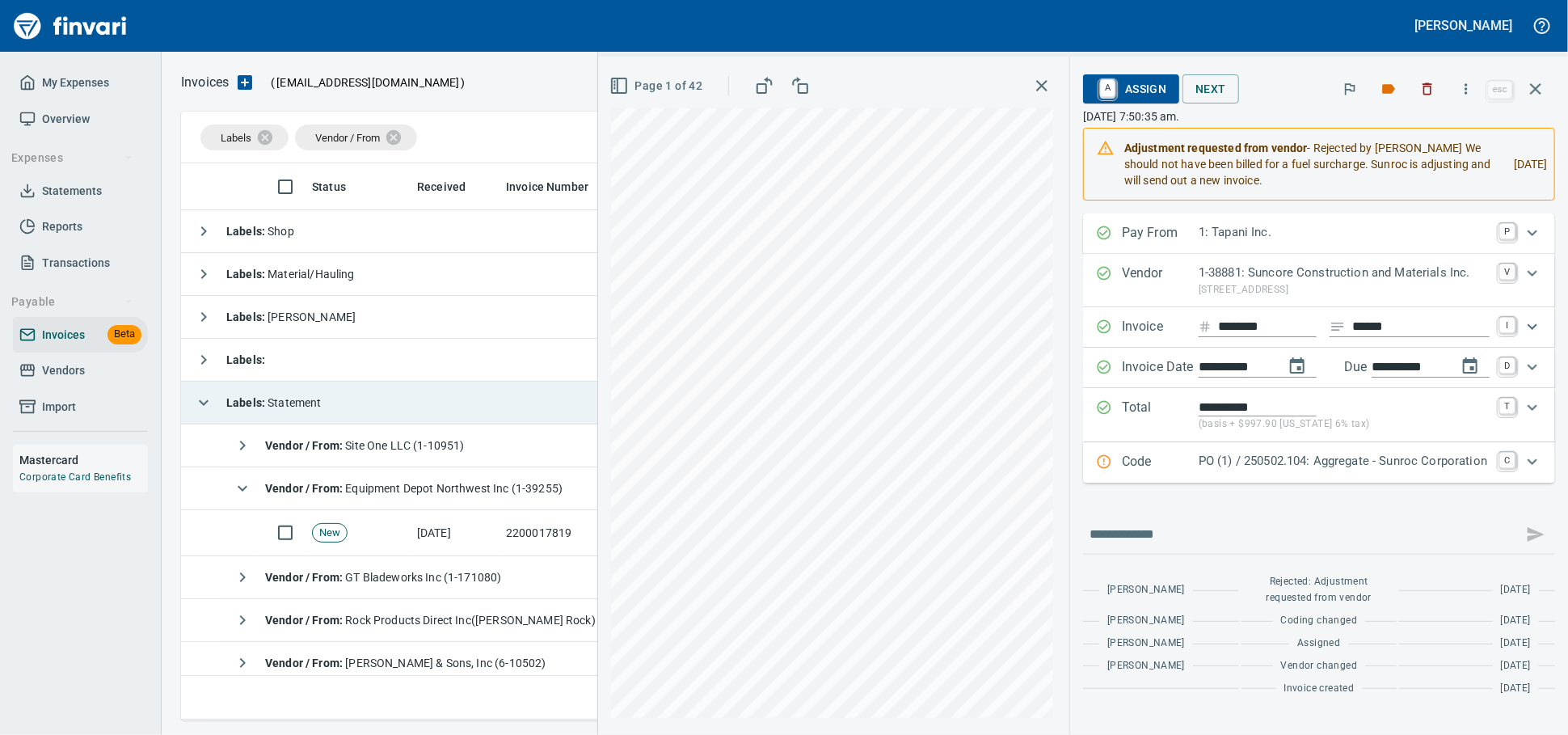
click at [360, 407] on td "Labels : Statement" at bounding box center [563, 403] width 763 height 43
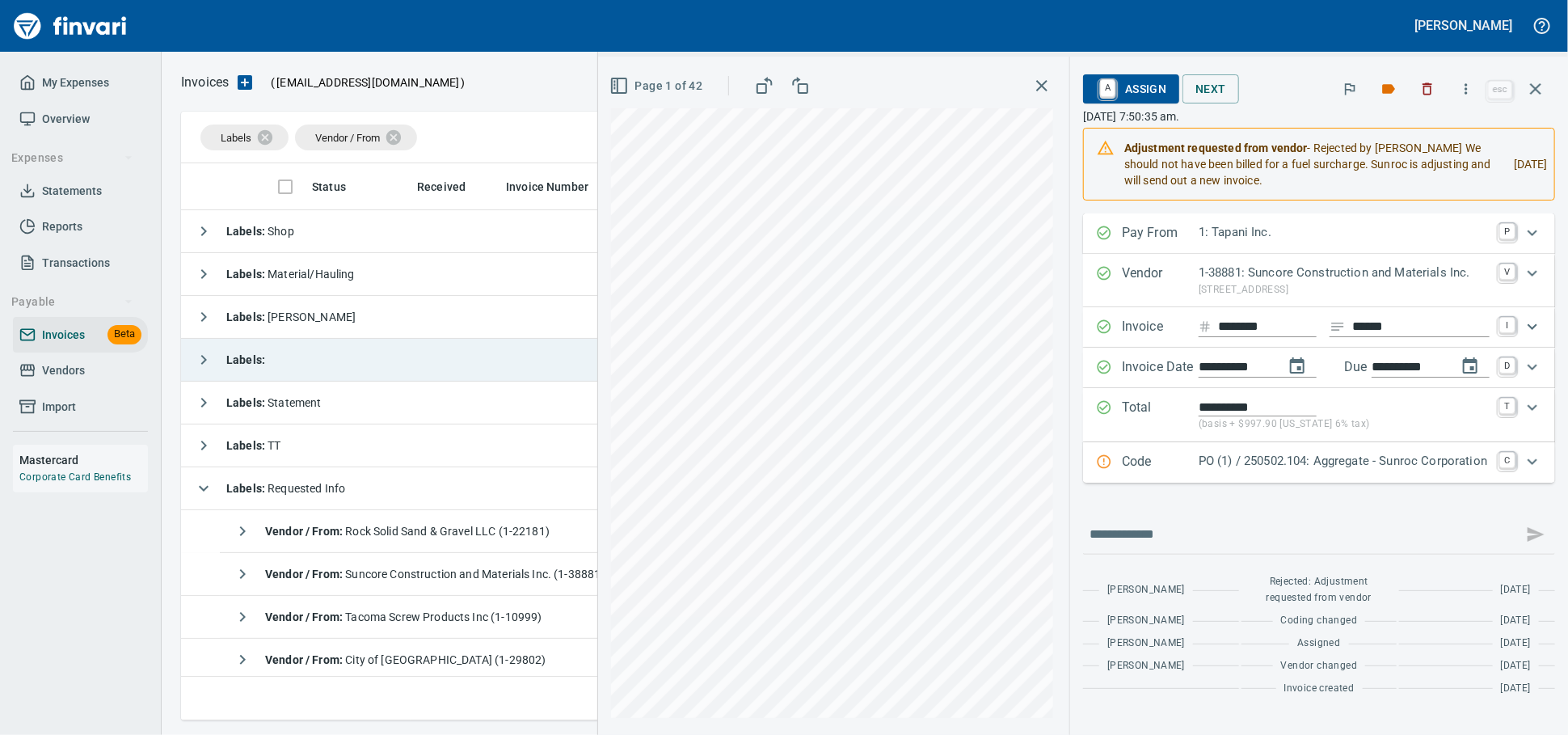
drag, startPoint x: 332, startPoint y: 492, endPoint x: 400, endPoint y: 377, distance: 133.6
click at [332, 491] on span "Labels : Requested Info" at bounding box center [286, 488] width 118 height 13
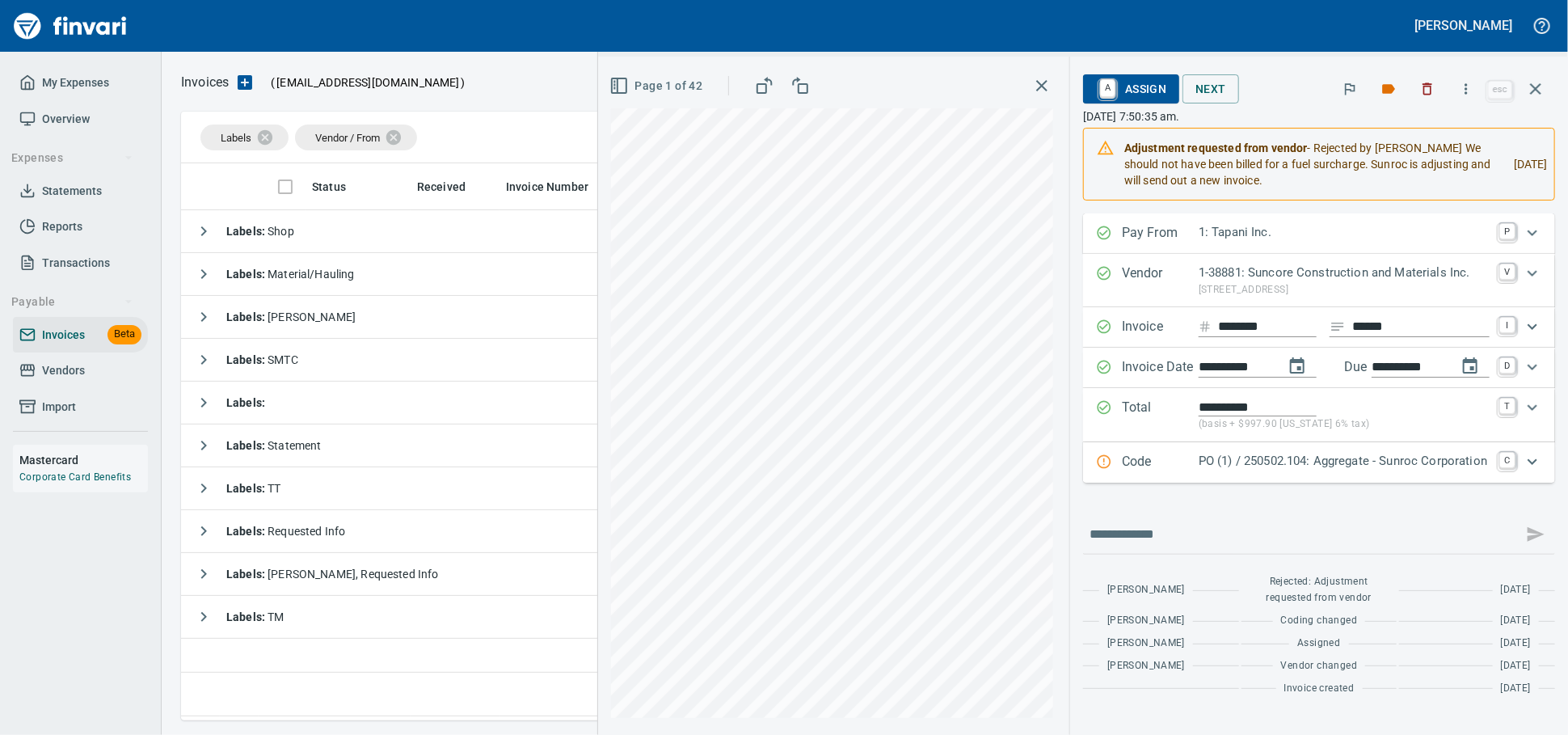
scroll to position [543, 1352]
click at [85, 381] on span "Vendors" at bounding box center [63, 371] width 43 height 20
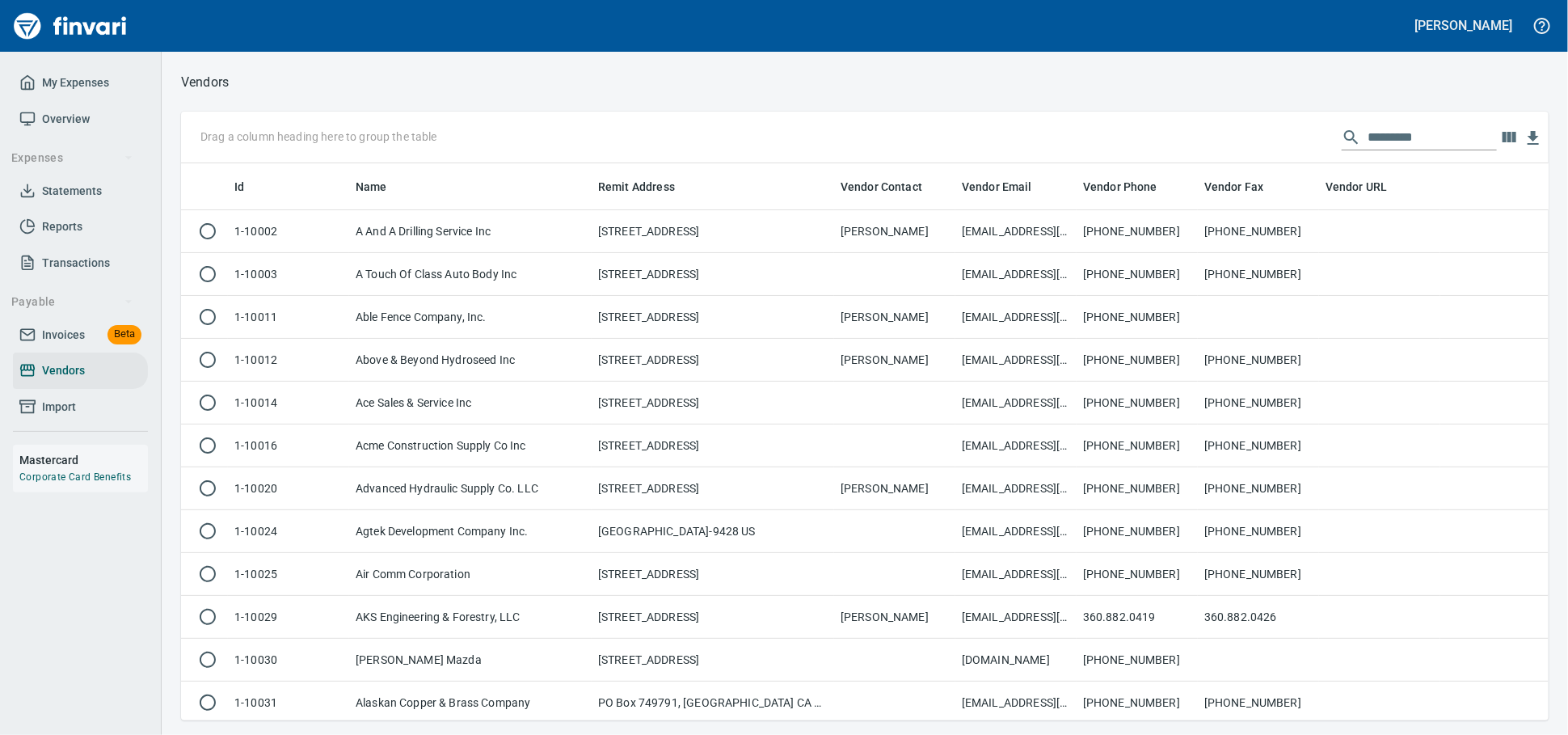
scroll to position [543, 1339]
click at [1379, 133] on input "text" at bounding box center [1432, 138] width 129 height 26
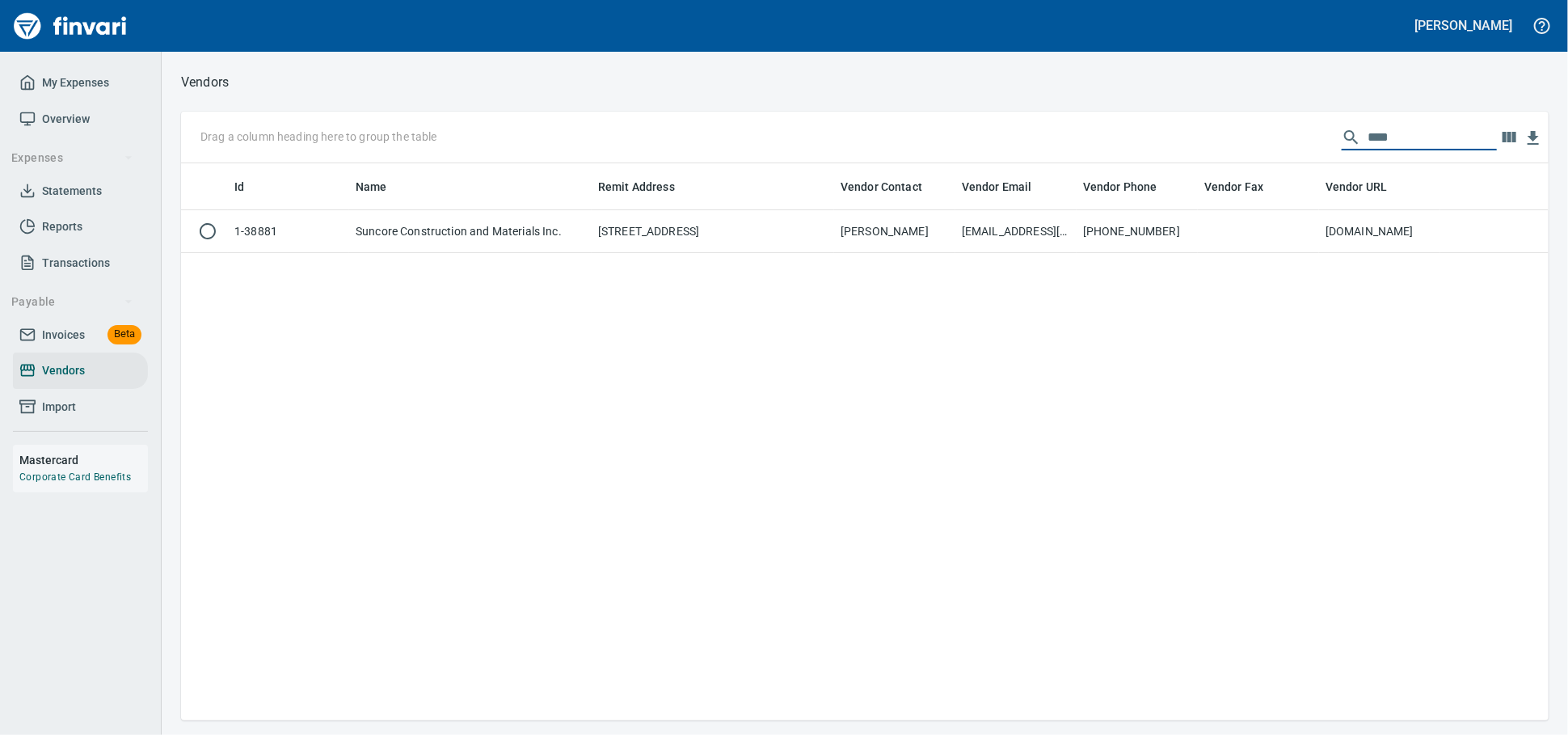
scroll to position [543, 1353]
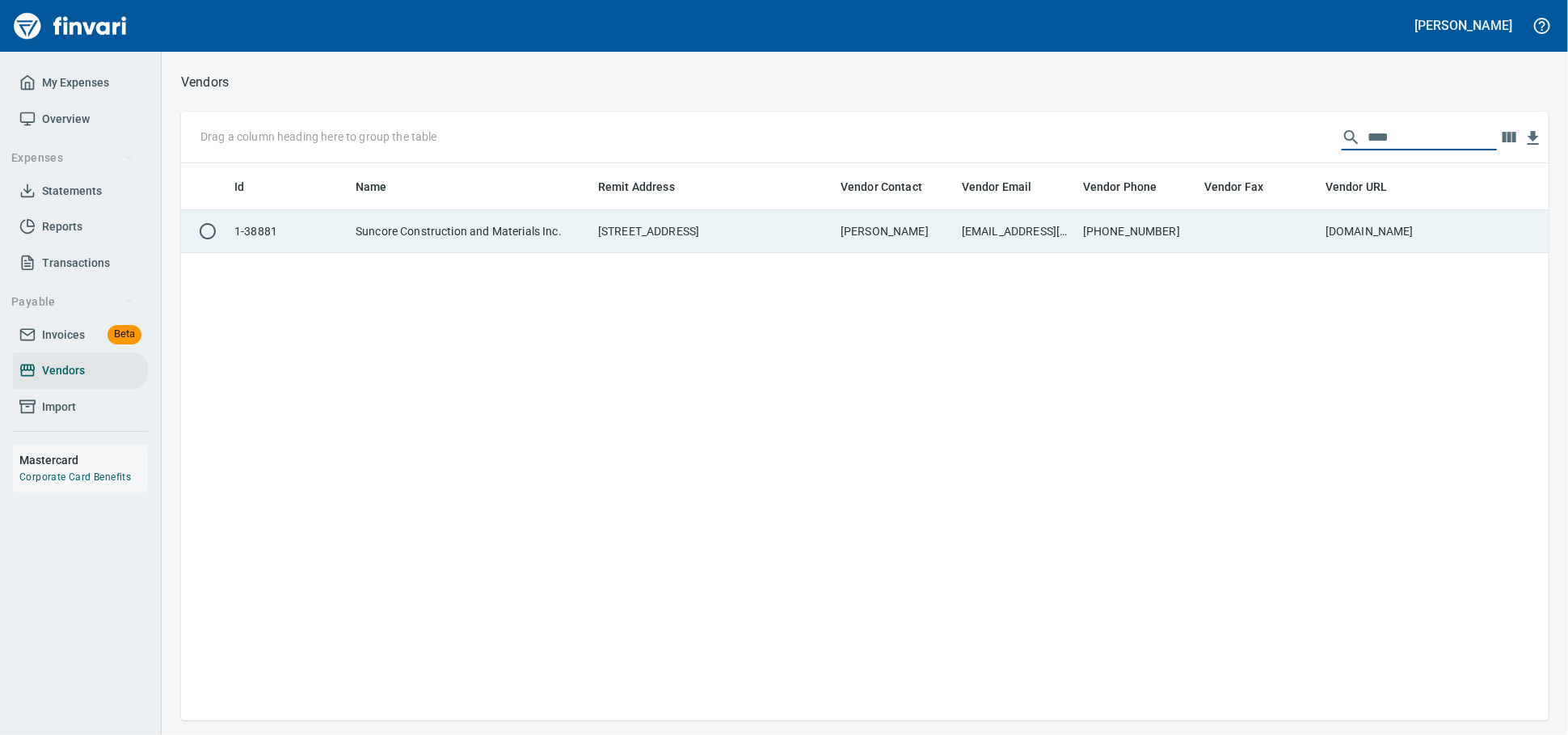
type input "****"
click at [859, 237] on td "[PERSON_NAME]" at bounding box center [894, 231] width 121 height 43
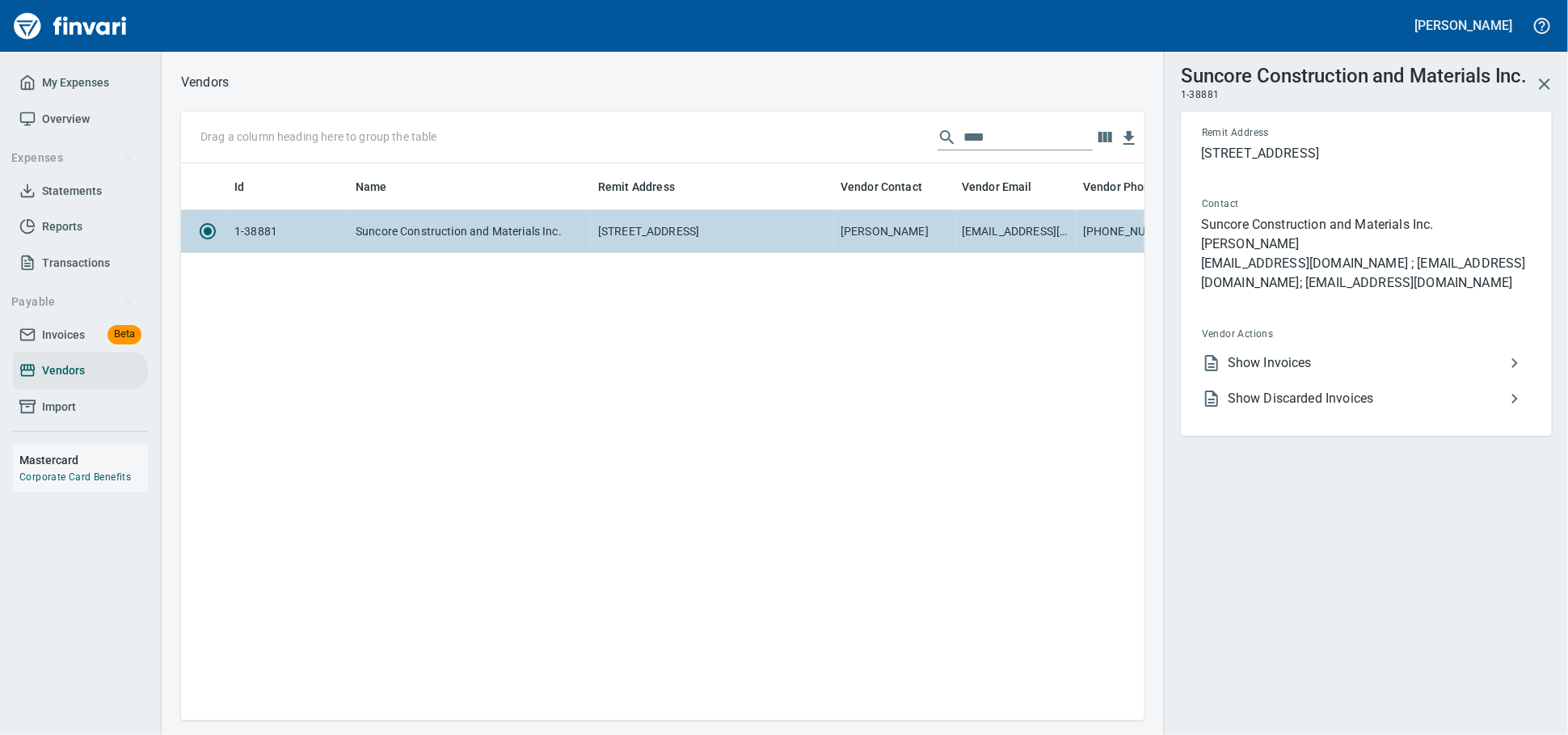
scroll to position [528, 949]
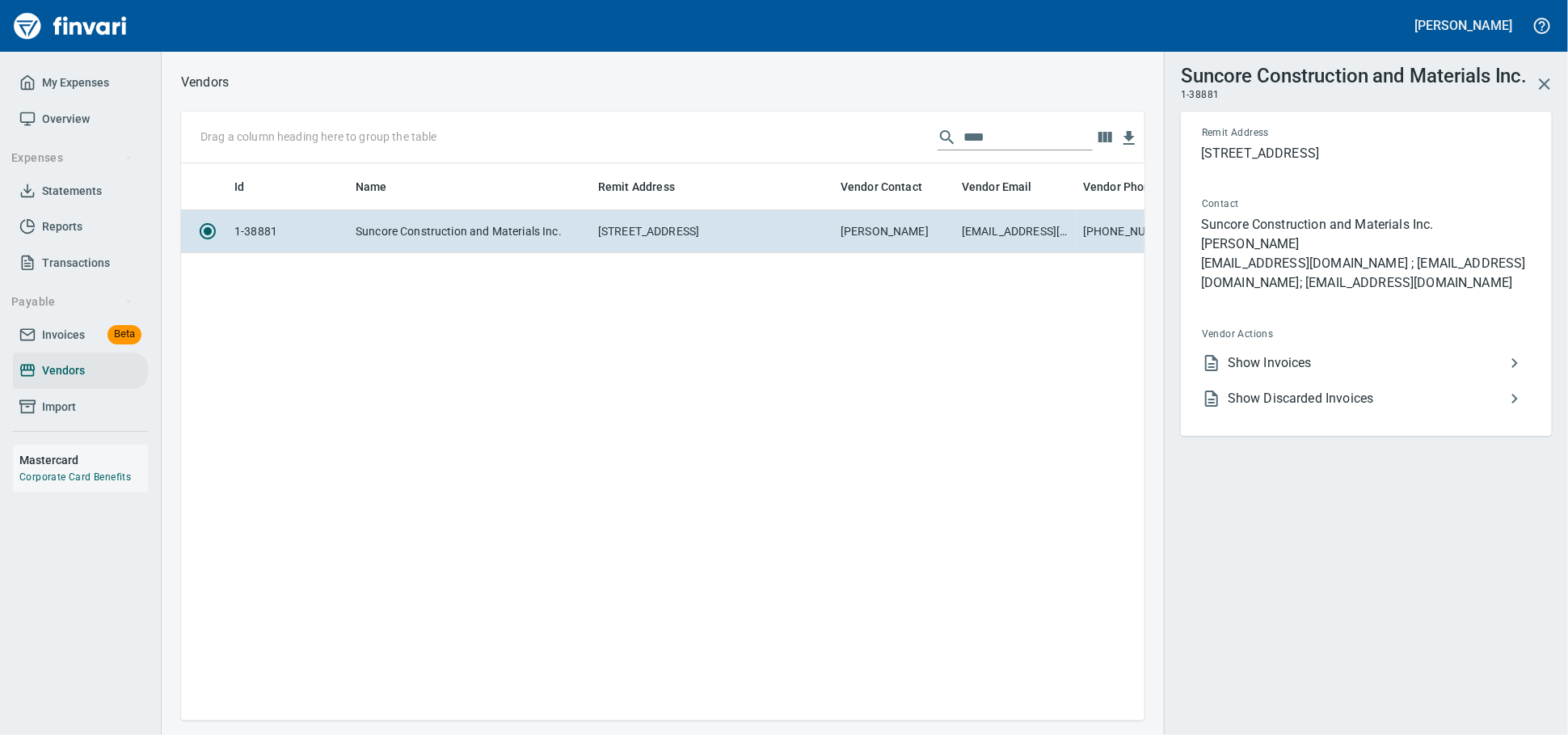
click at [1275, 373] on span "Show Invoices" at bounding box center [1366, 362] width 277 height 19
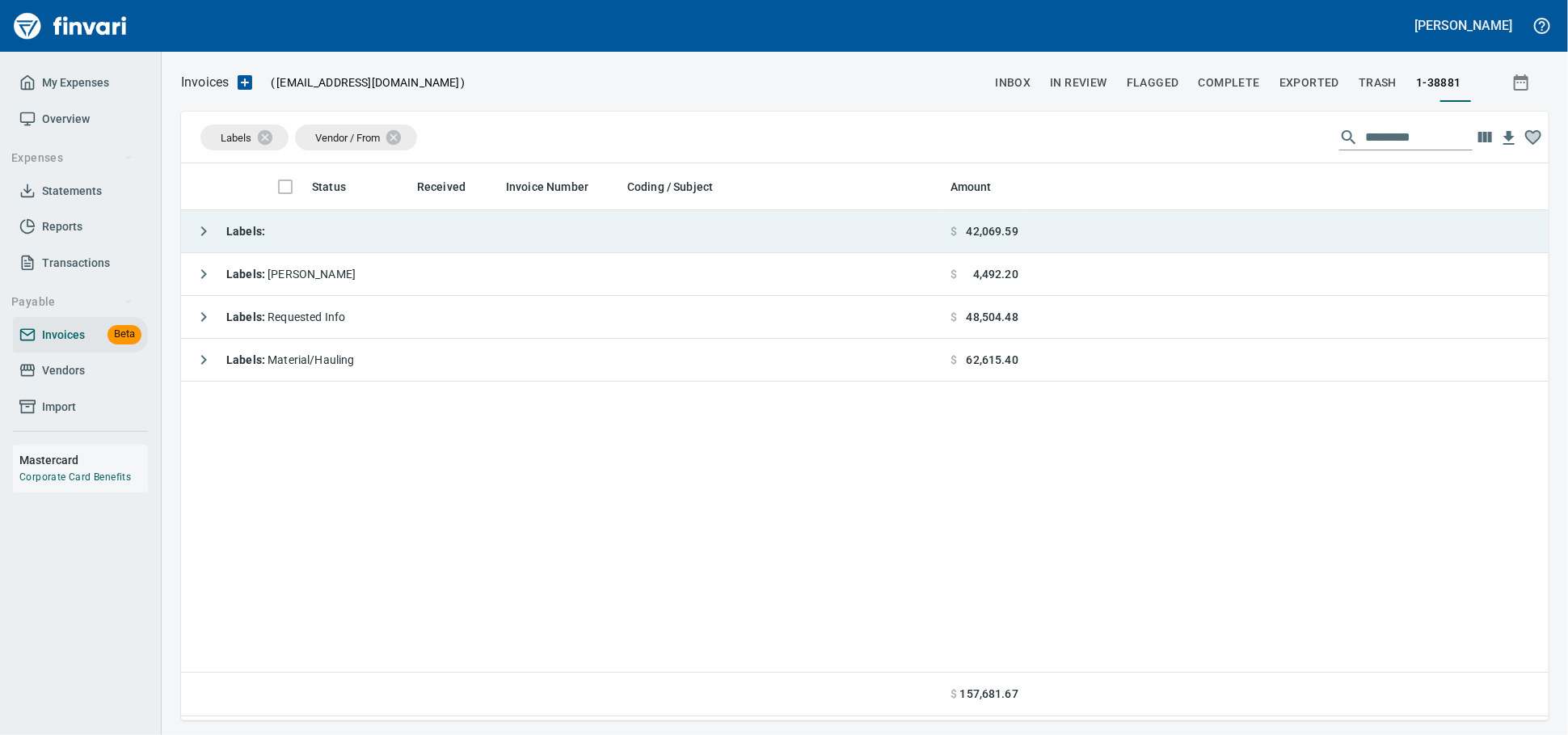
scroll to position [543, 1353]
click at [415, 246] on td "Labels :" at bounding box center [563, 231] width 763 height 43
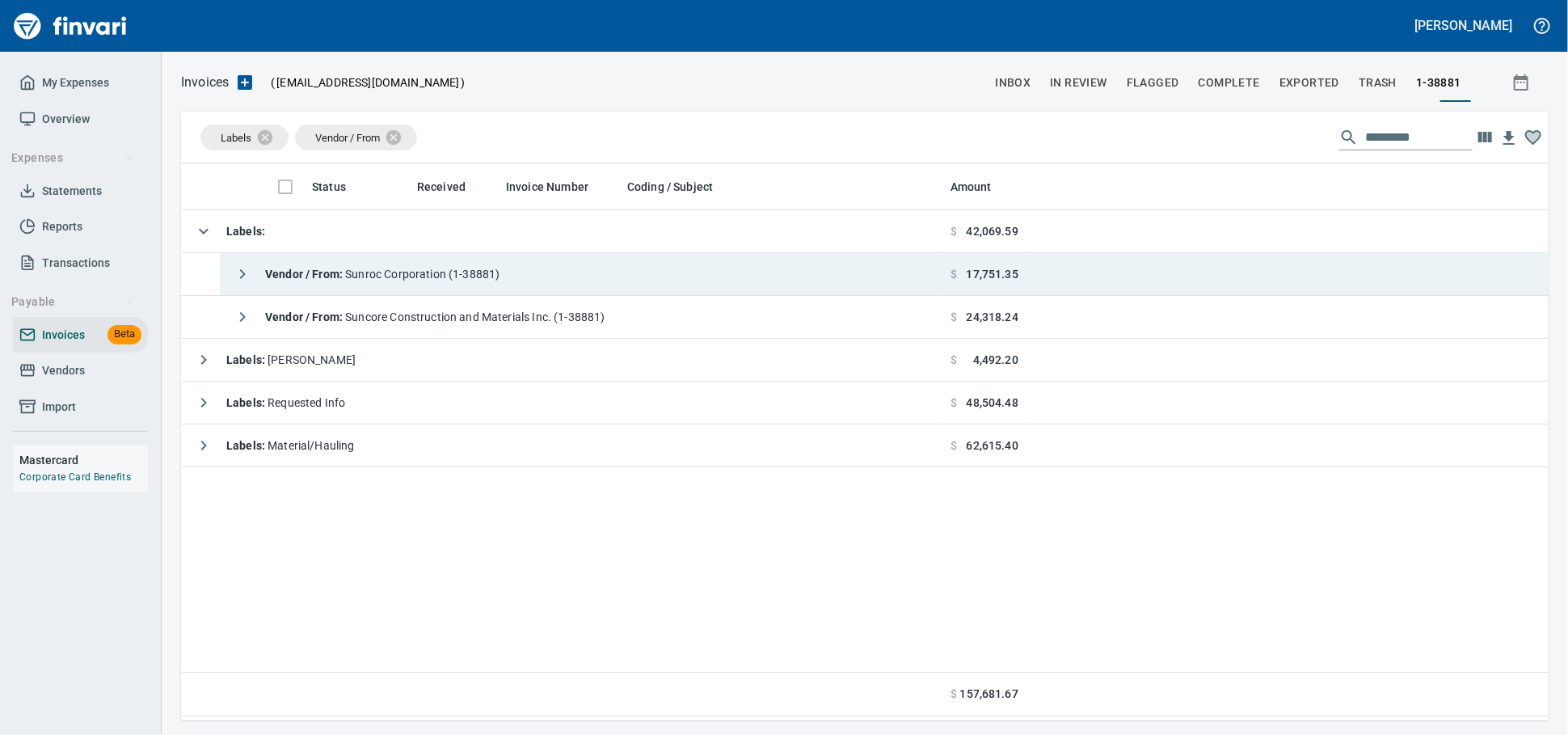
click at [416, 277] on span "Vendor / From : Sunroc Corporation (1-38881)" at bounding box center [382, 274] width 234 height 13
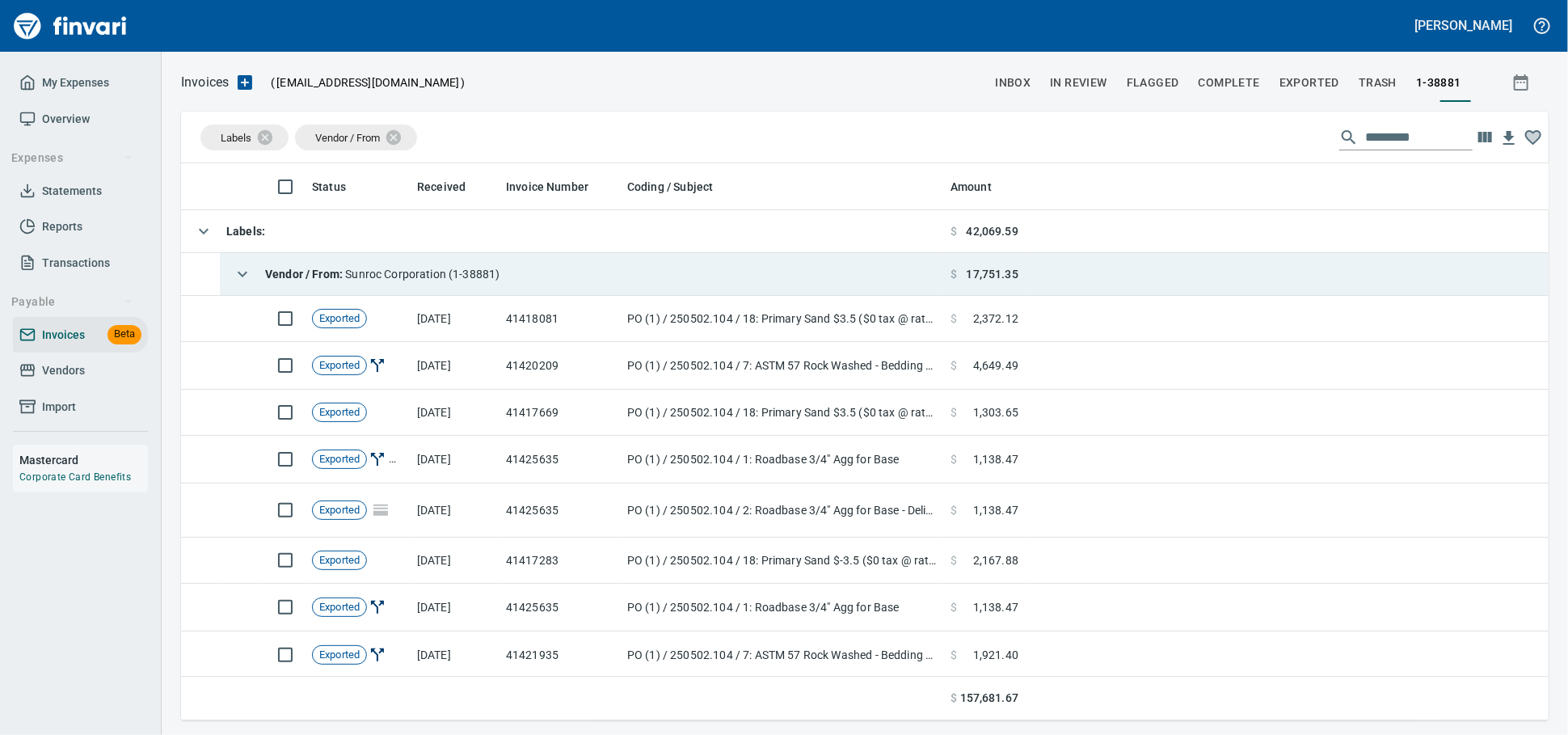
click at [416, 277] on span "Vendor / From : Sunroc Corporation (1-38881)" at bounding box center [382, 274] width 234 height 13
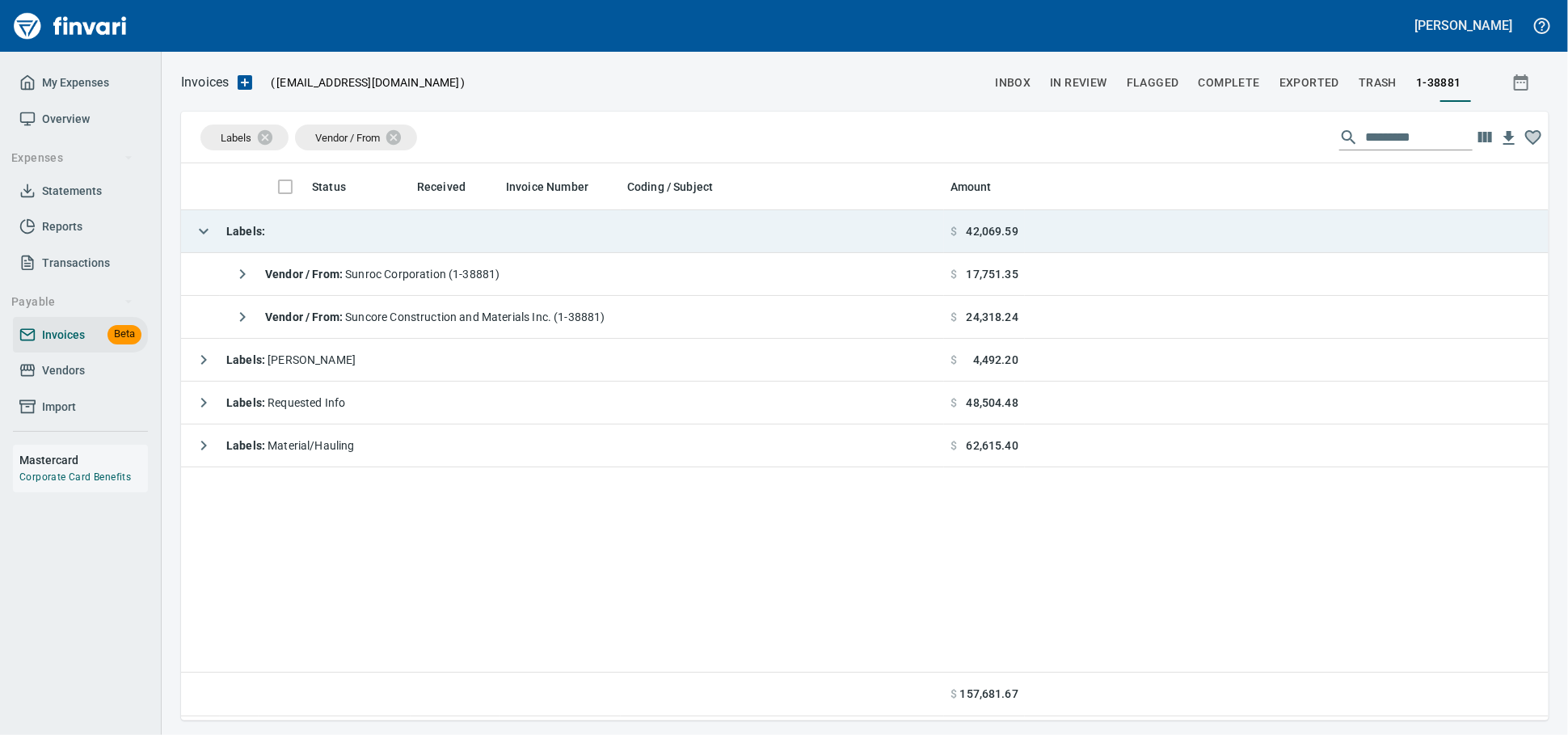
scroll to position [543, 1353]
click at [415, 248] on td "Labels :" at bounding box center [563, 231] width 763 height 43
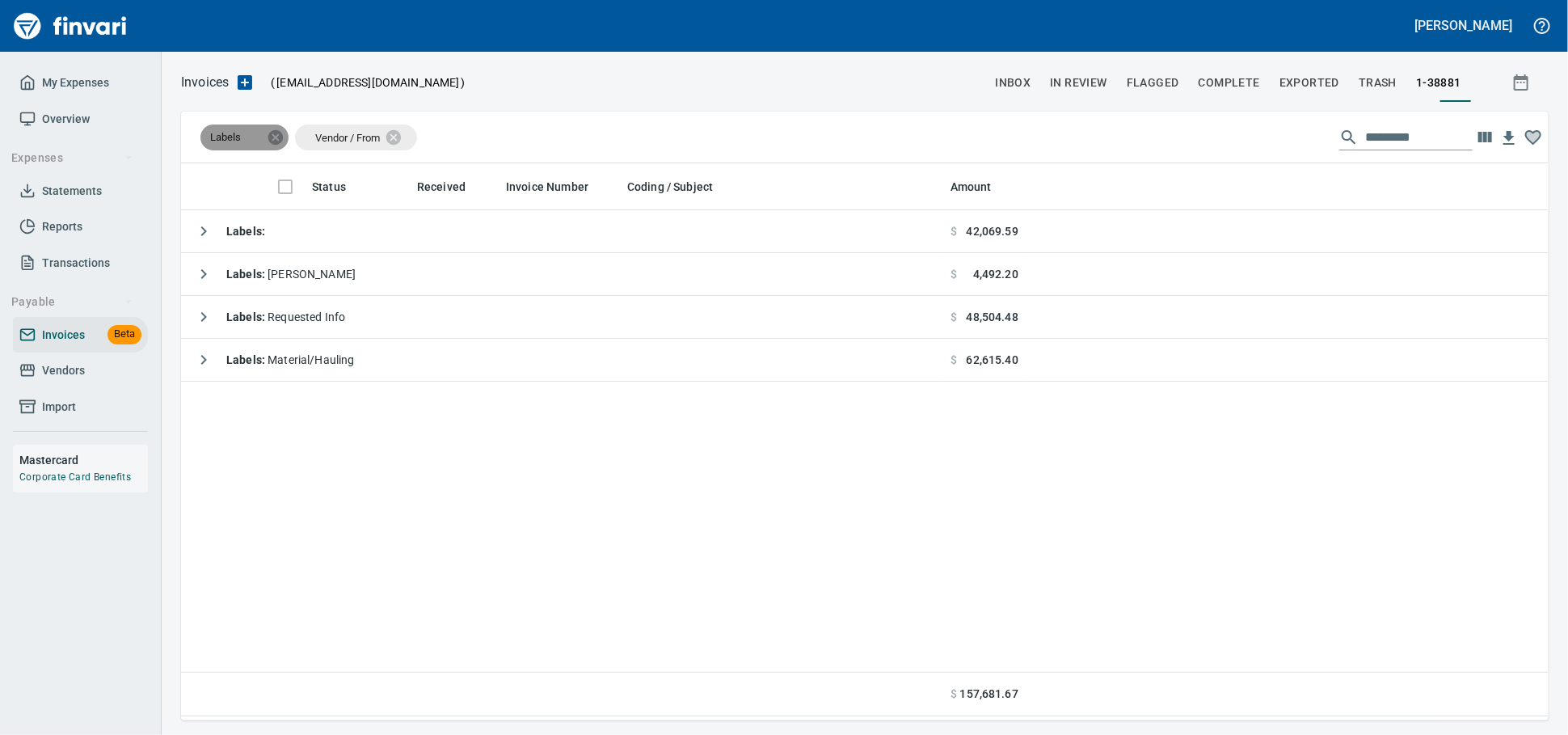
click at [272, 138] on icon at bounding box center [276, 137] width 15 height 15
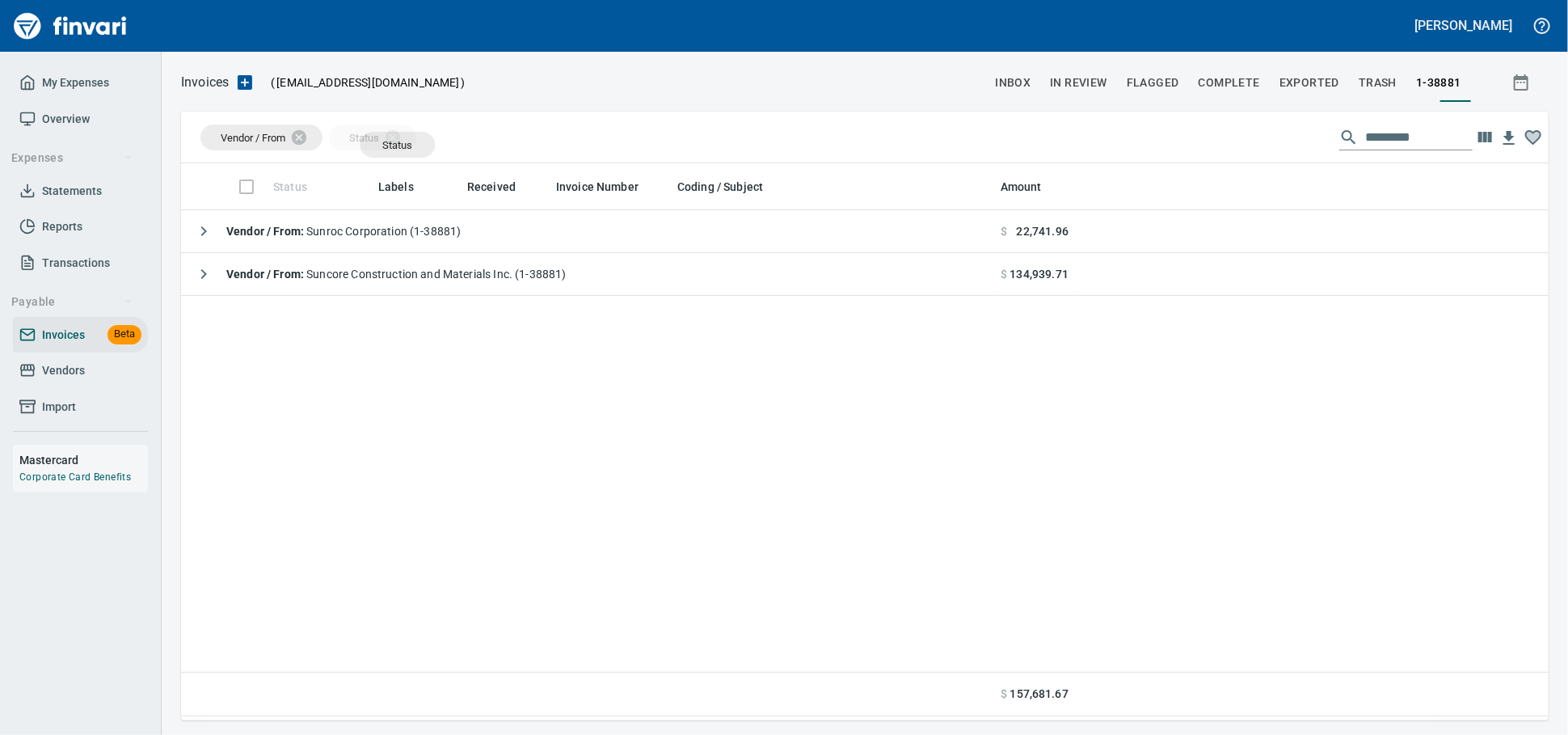
drag, startPoint x: 299, startPoint y: 189, endPoint x: 398, endPoint y: 145, distance: 108.3
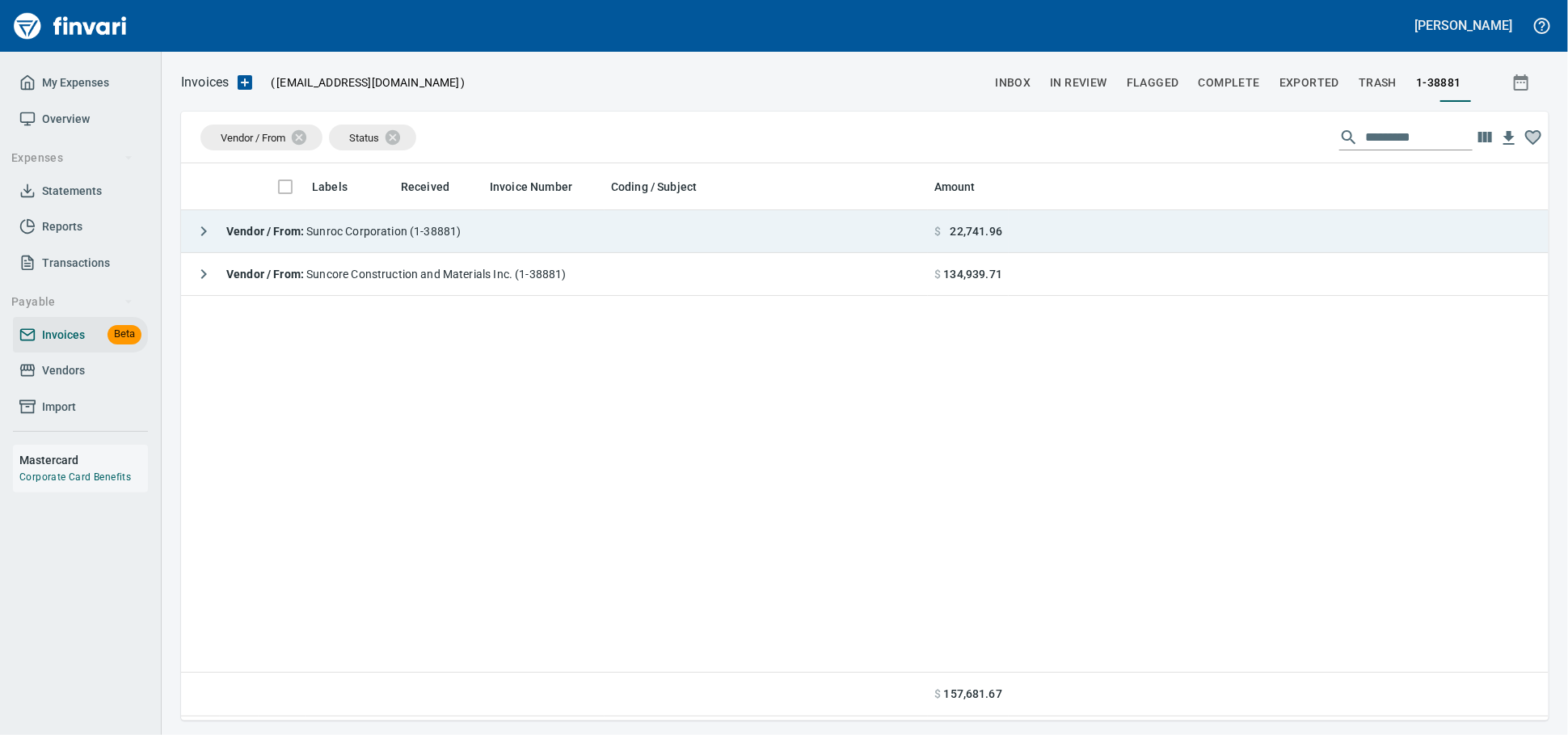
click at [355, 236] on span "Vendor / From : Sunroc Corporation (1-38881)" at bounding box center [343, 231] width 234 height 13
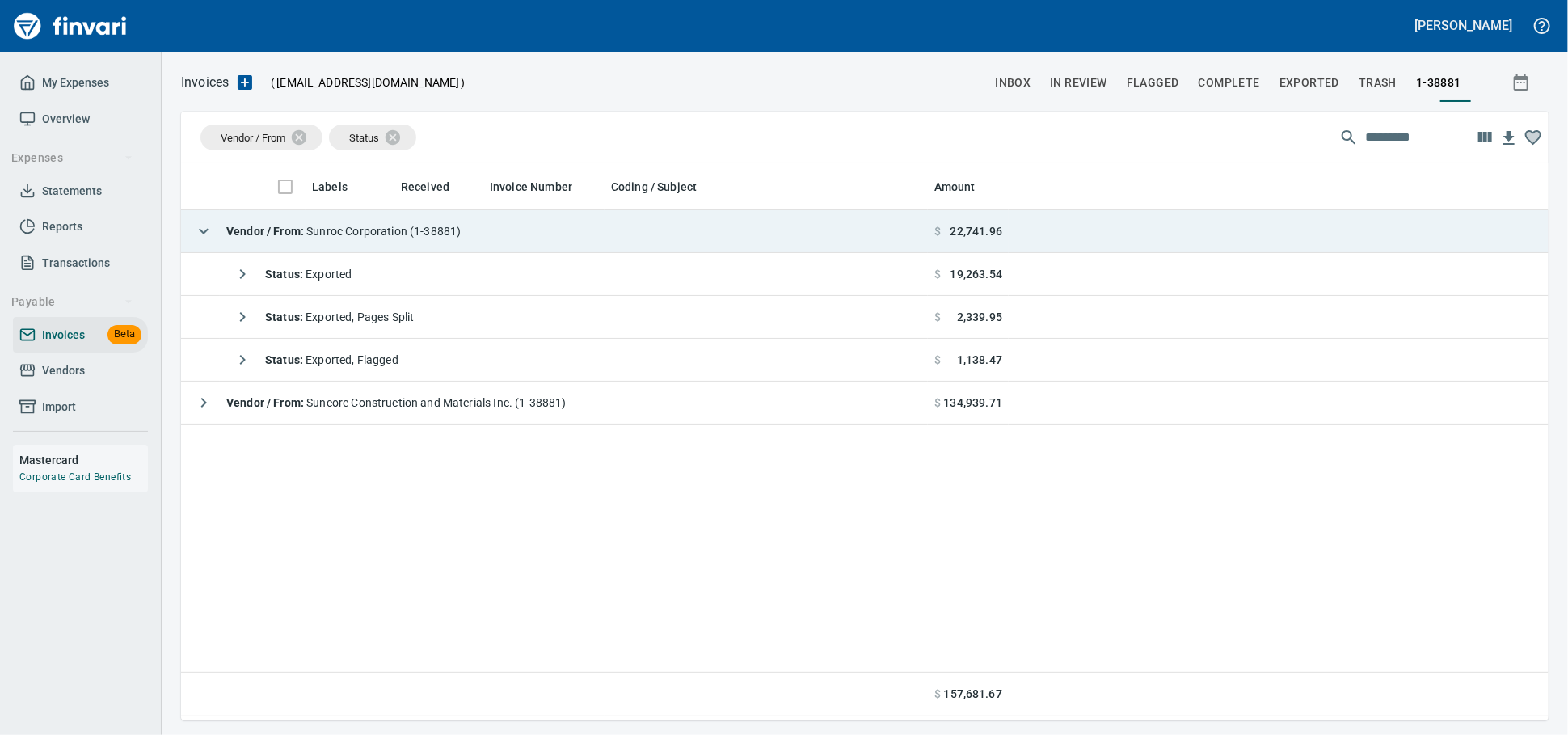
click at [354, 236] on span "Vendor / From : Sunroc Corporation (1-38881)" at bounding box center [343, 231] width 234 height 13
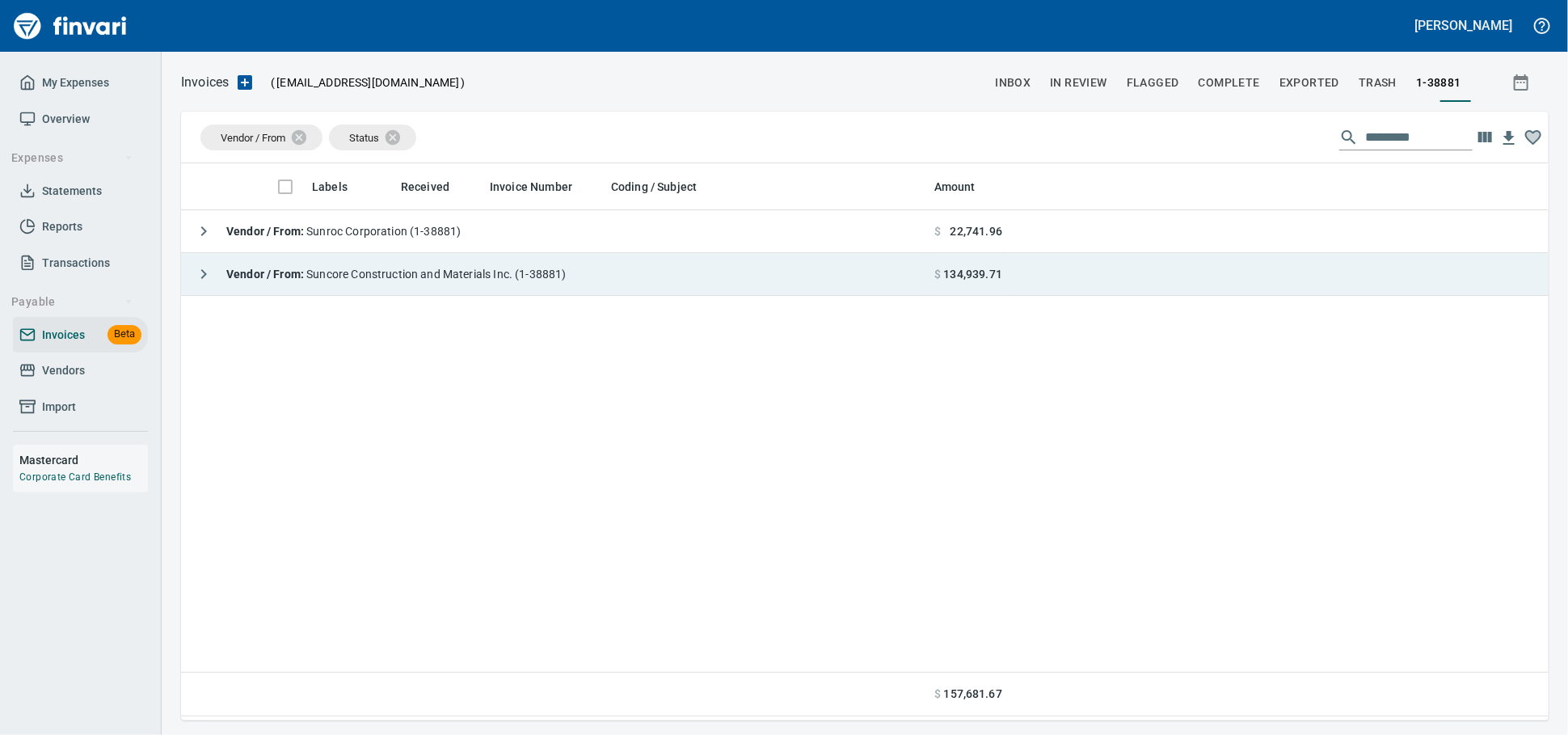
click at [376, 281] on span "Vendor / From : Suncore Construction and Materials Inc. (1-38881)" at bounding box center [397, 274] width 341 height 13
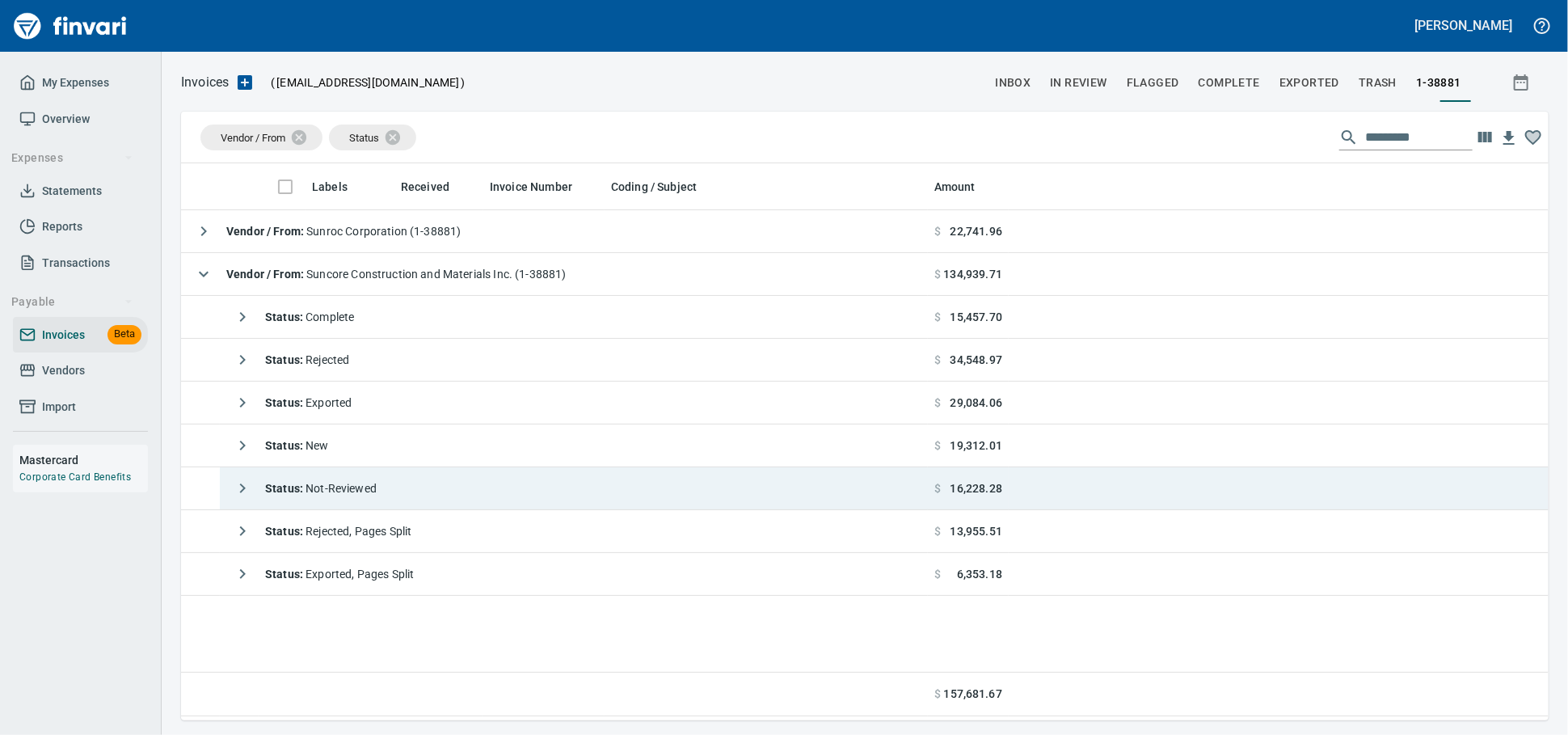
click at [377, 489] on span "Status : Not-Reviewed" at bounding box center [321, 488] width 111 height 13
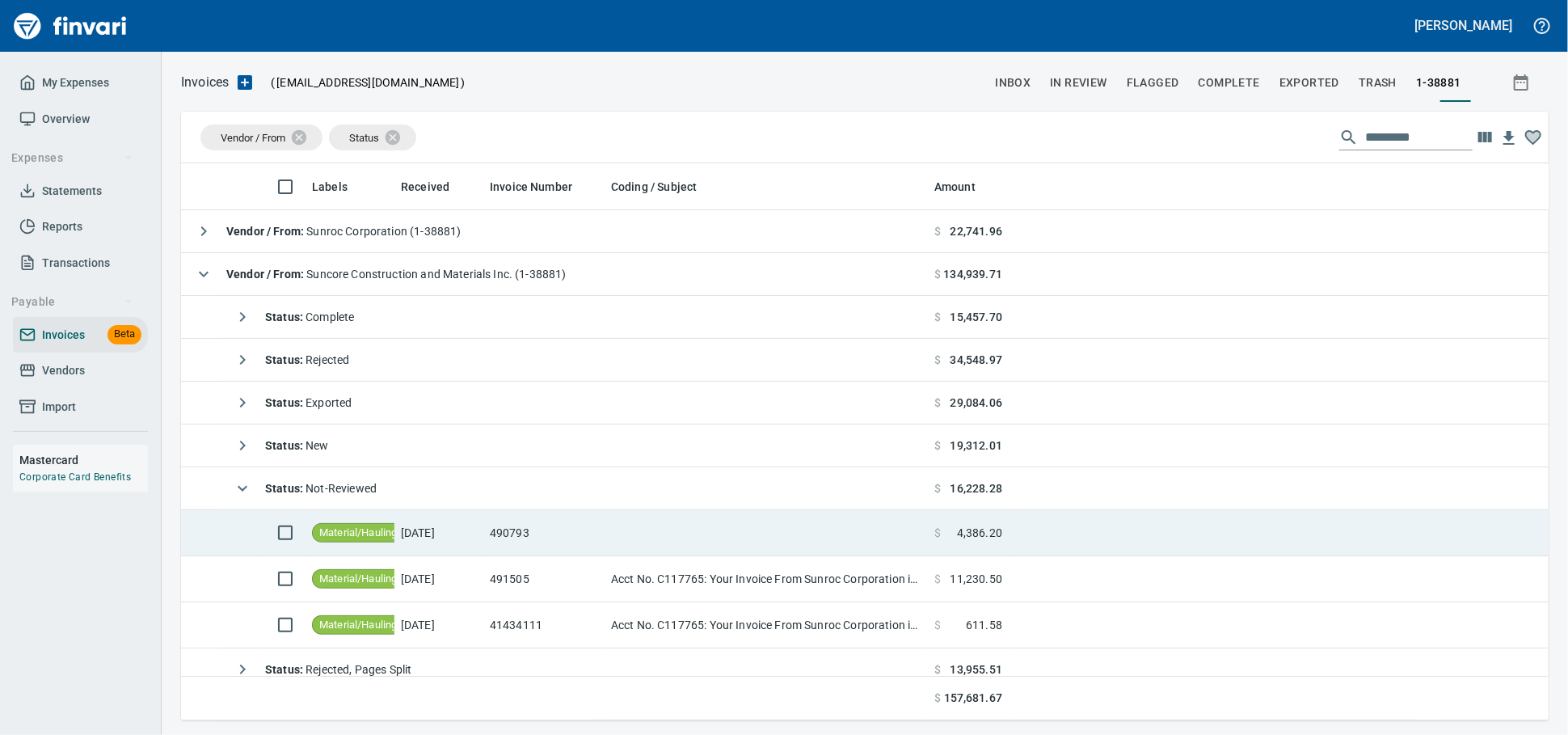
click at [657, 550] on td at bounding box center [766, 533] width 323 height 46
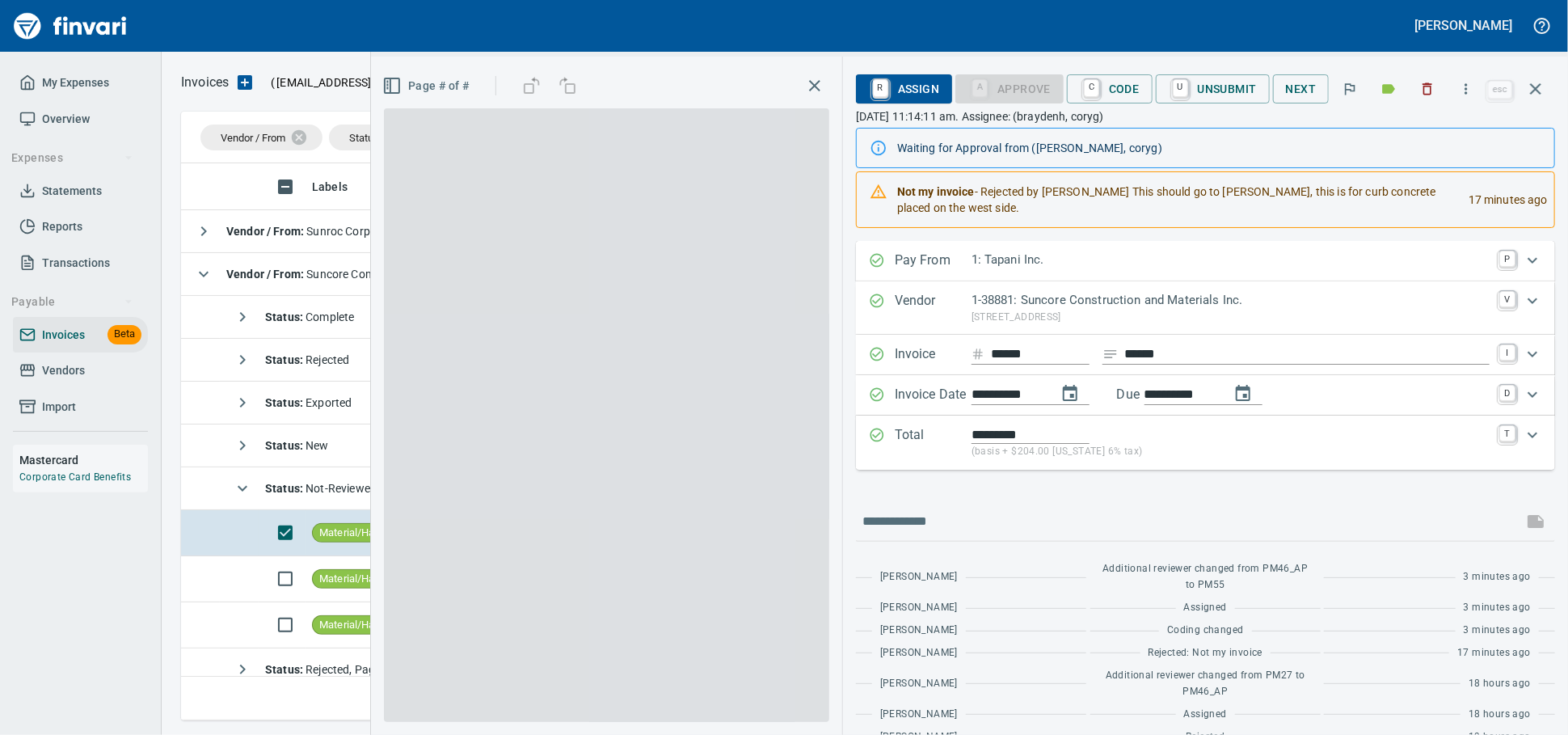
scroll to position [543, 1339]
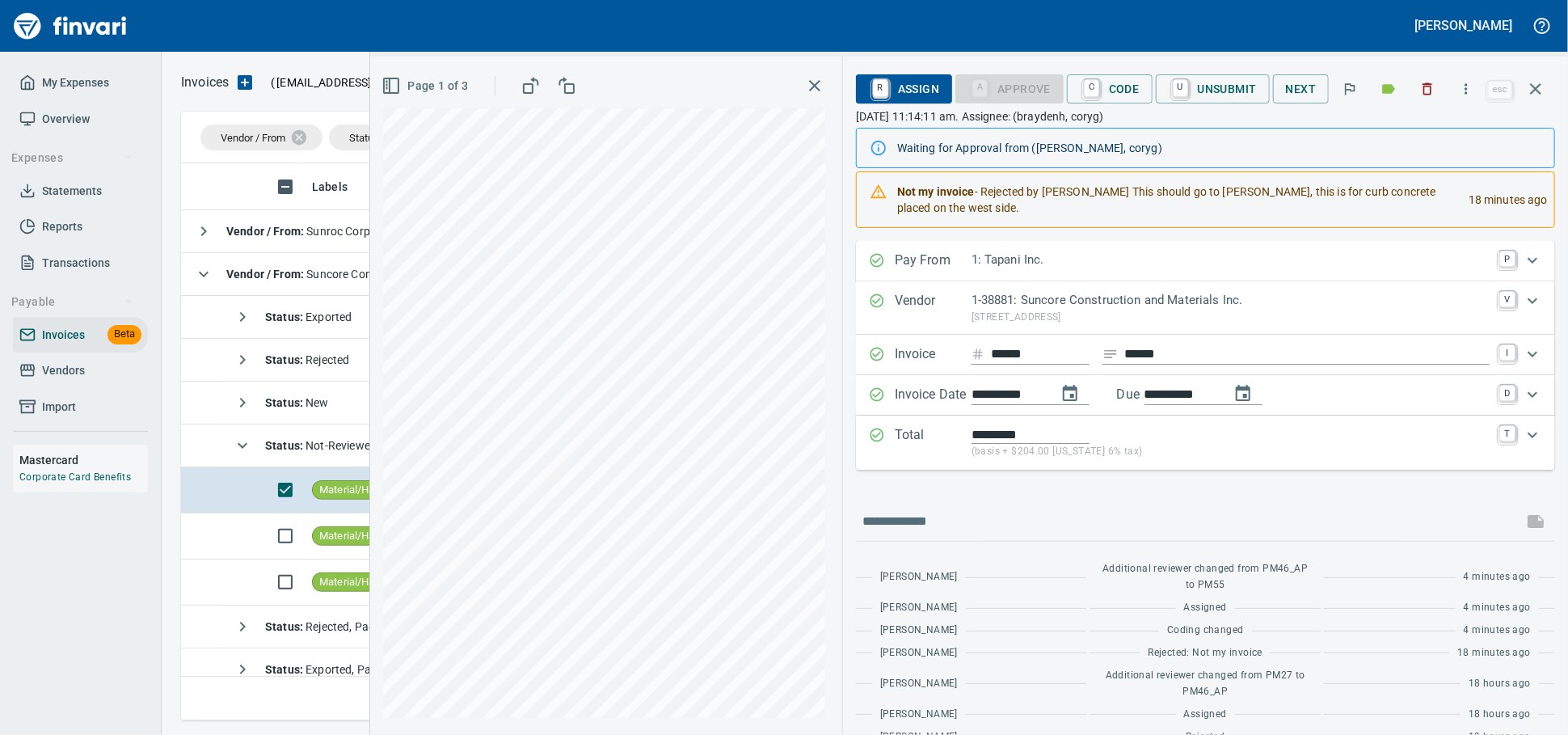
scroll to position [543, 1339]
drag, startPoint x: 1527, startPoint y: 97, endPoint x: 317, endPoint y: 328, distance: 1231.9
click at [1530, 95] on icon "button" at bounding box center [1535, 88] width 11 height 11
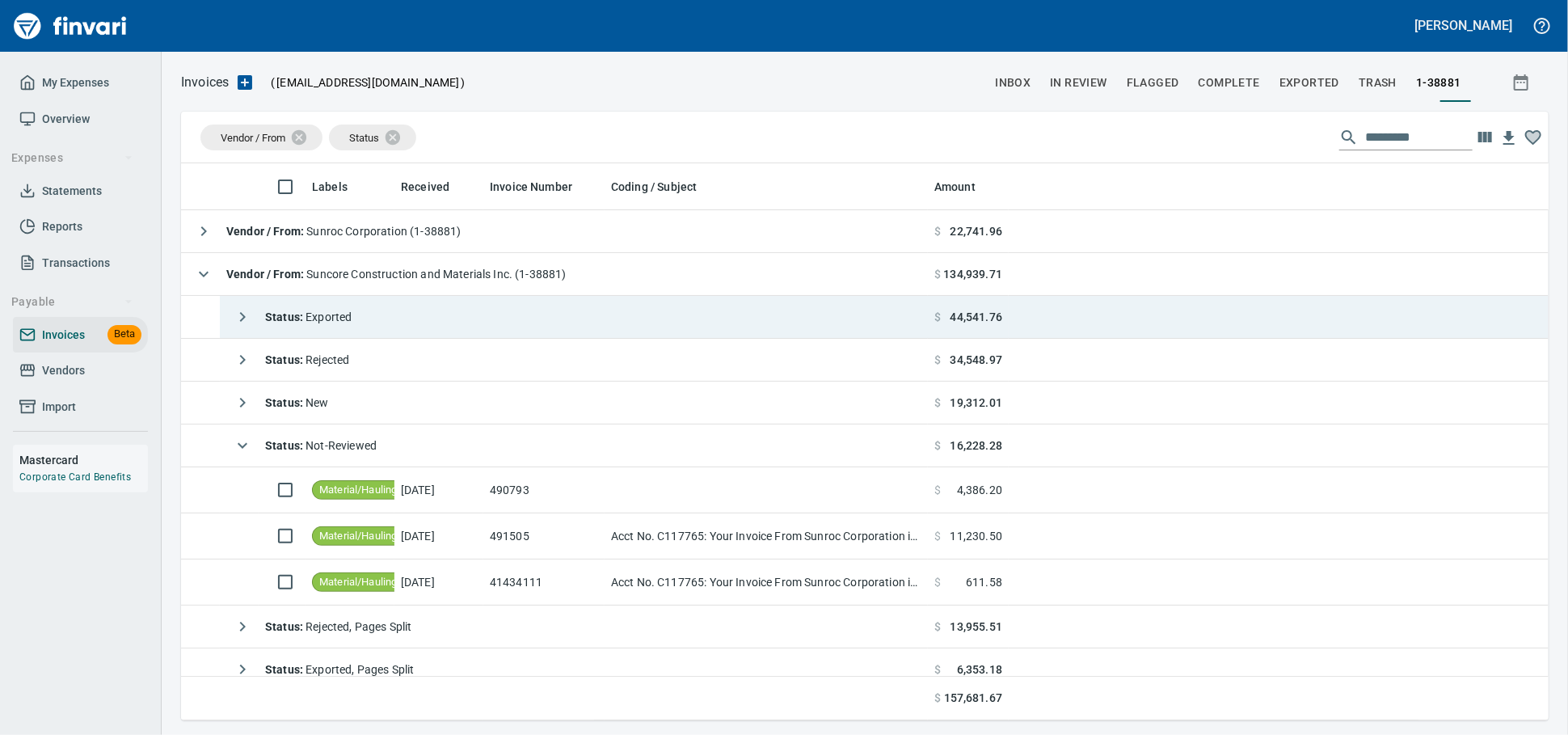
scroll to position [543, 1339]
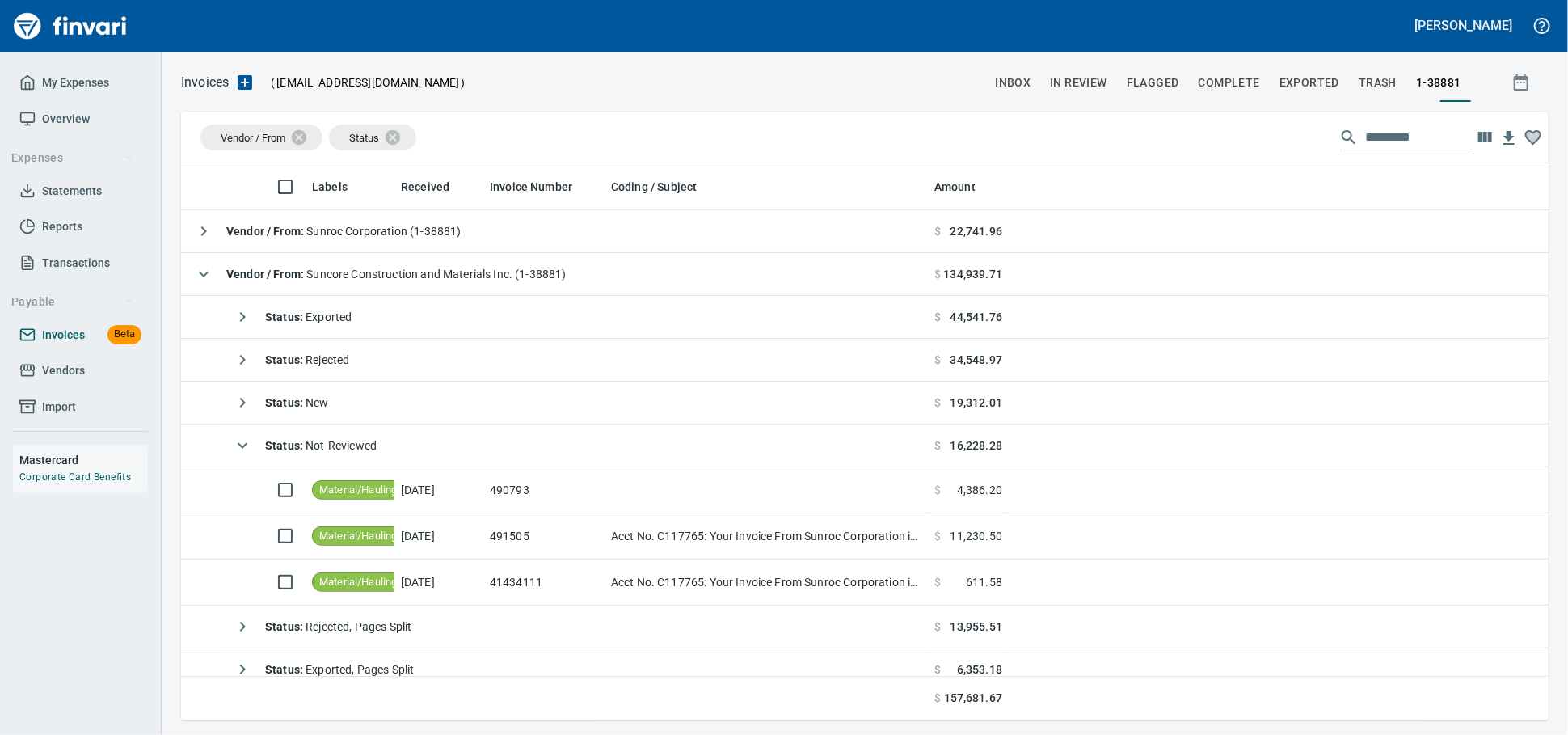
click at [75, 345] on span "Invoices" at bounding box center [63, 335] width 43 height 20
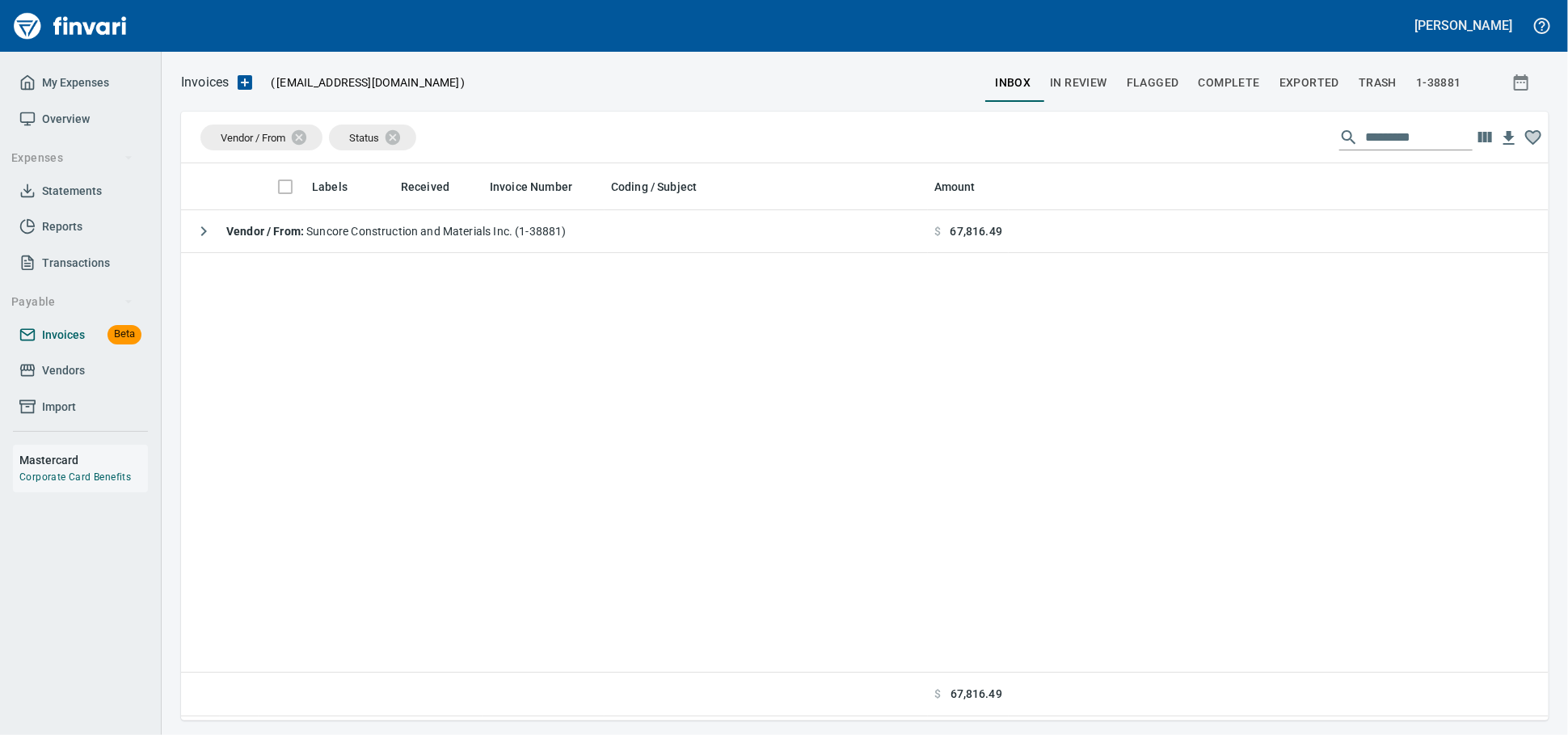
scroll to position [2, 2]
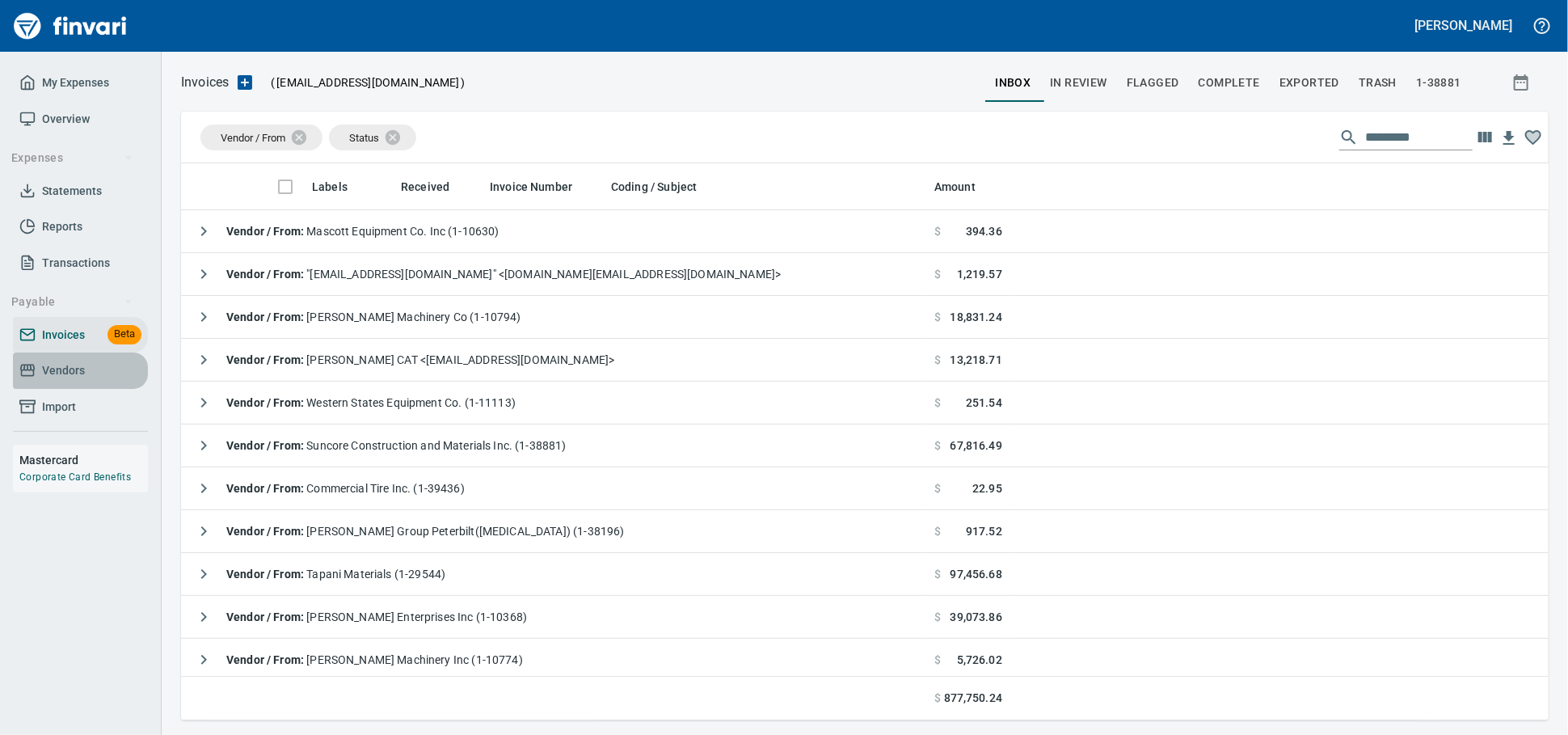
click at [77, 381] on span "Vendors" at bounding box center [63, 371] width 43 height 20
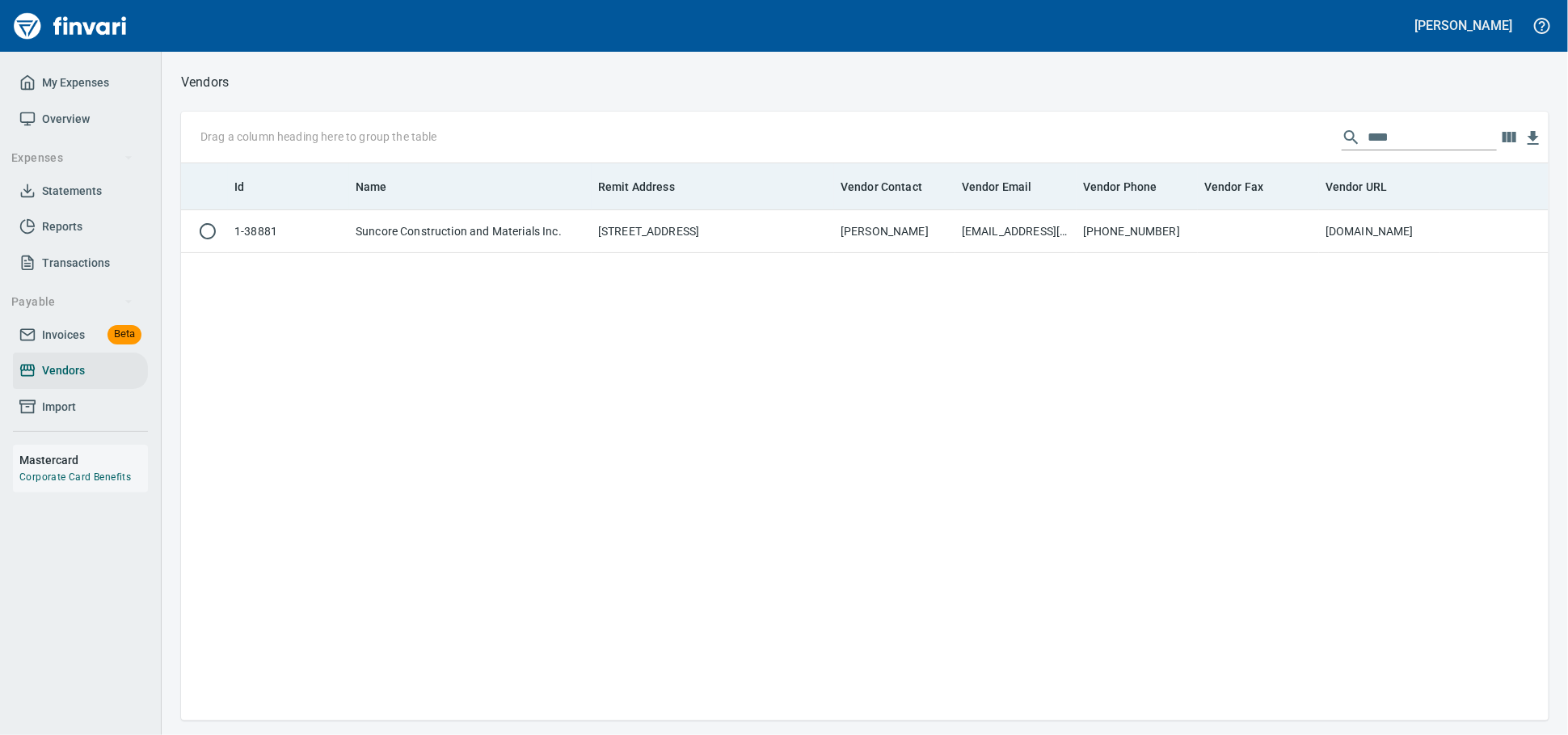
scroll to position [543, 1353]
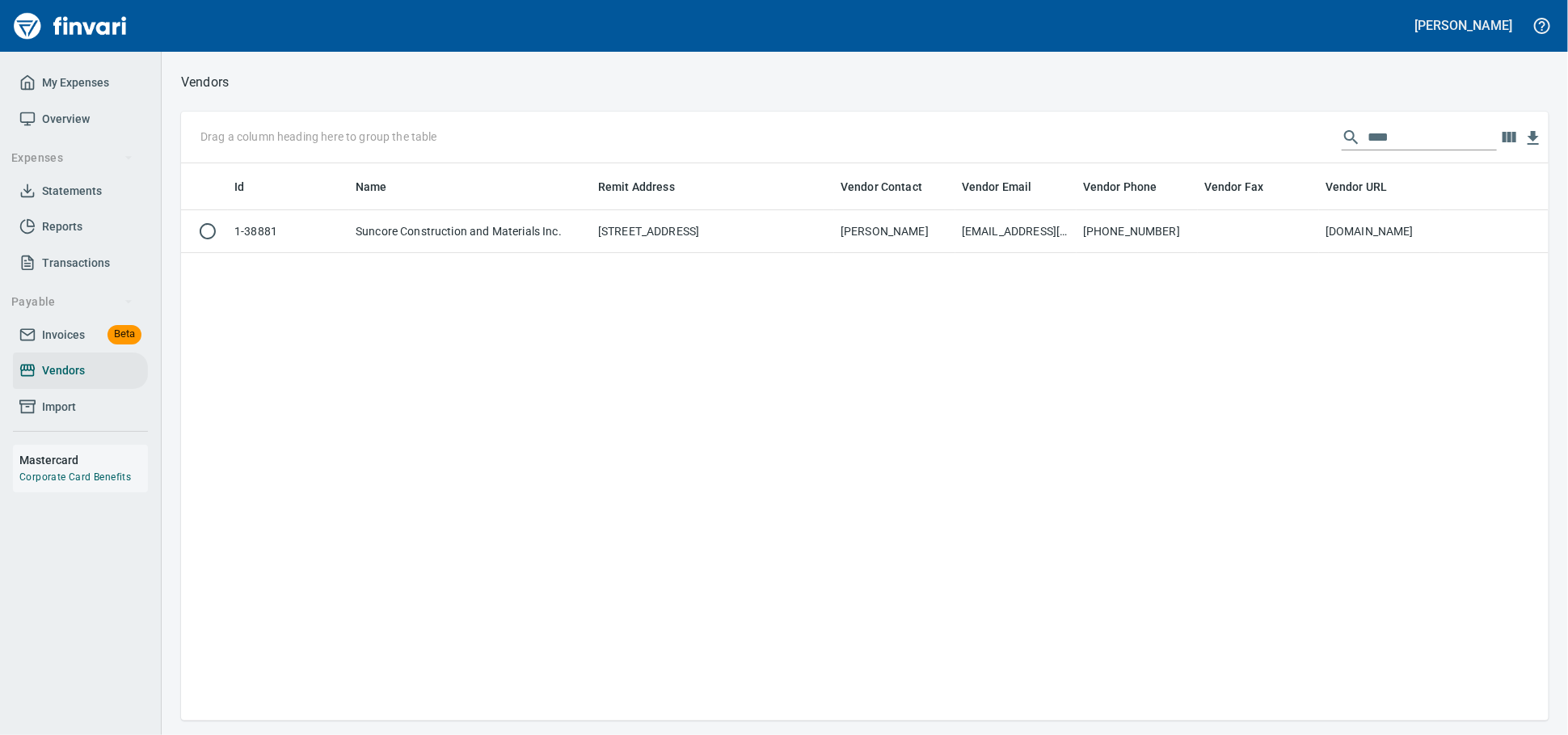
click at [1369, 138] on input "****" at bounding box center [1432, 138] width 129 height 26
click at [1369, 138] on input "****" at bounding box center [1432, 138] width 129 height 26
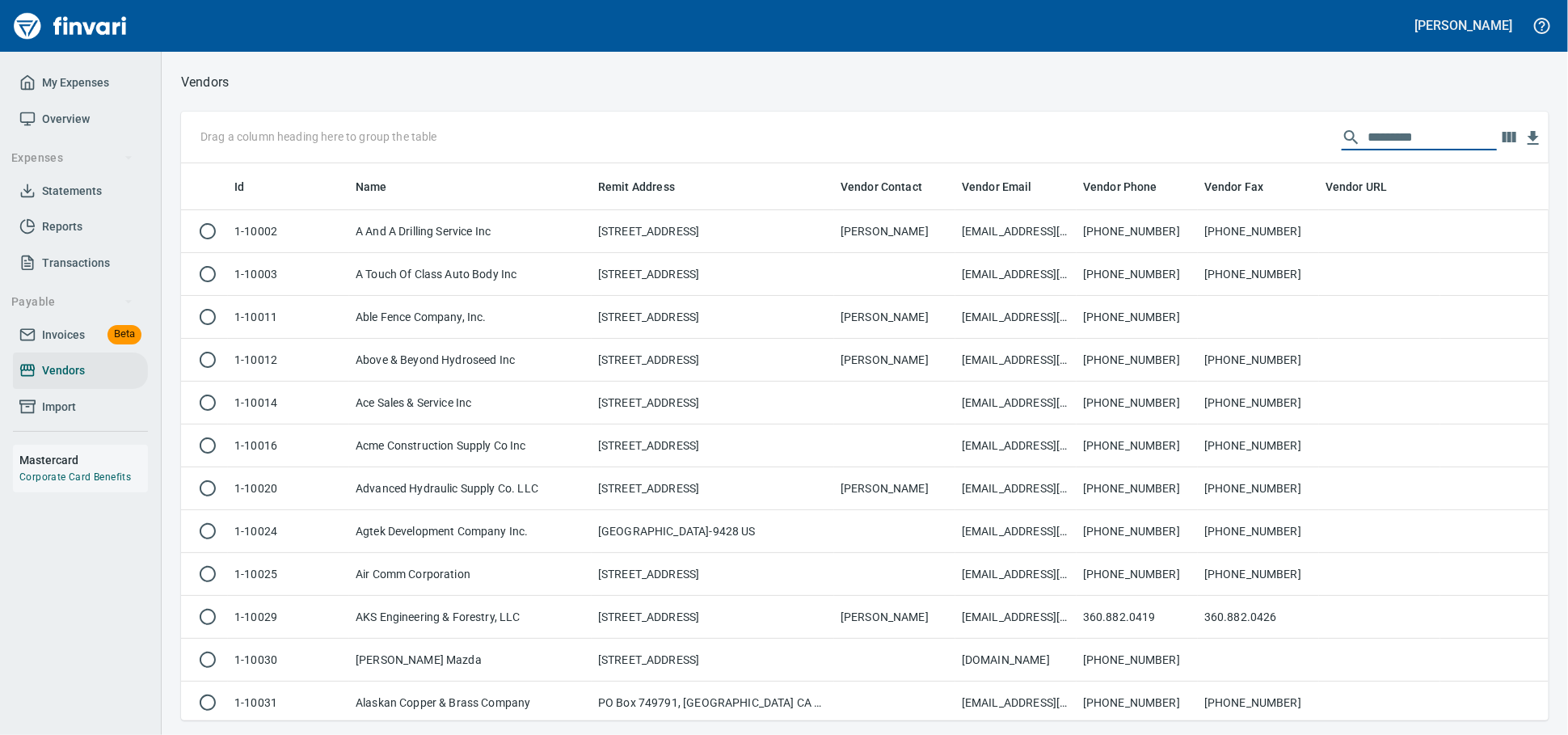
click at [56, 345] on span "Invoices" at bounding box center [63, 335] width 43 height 20
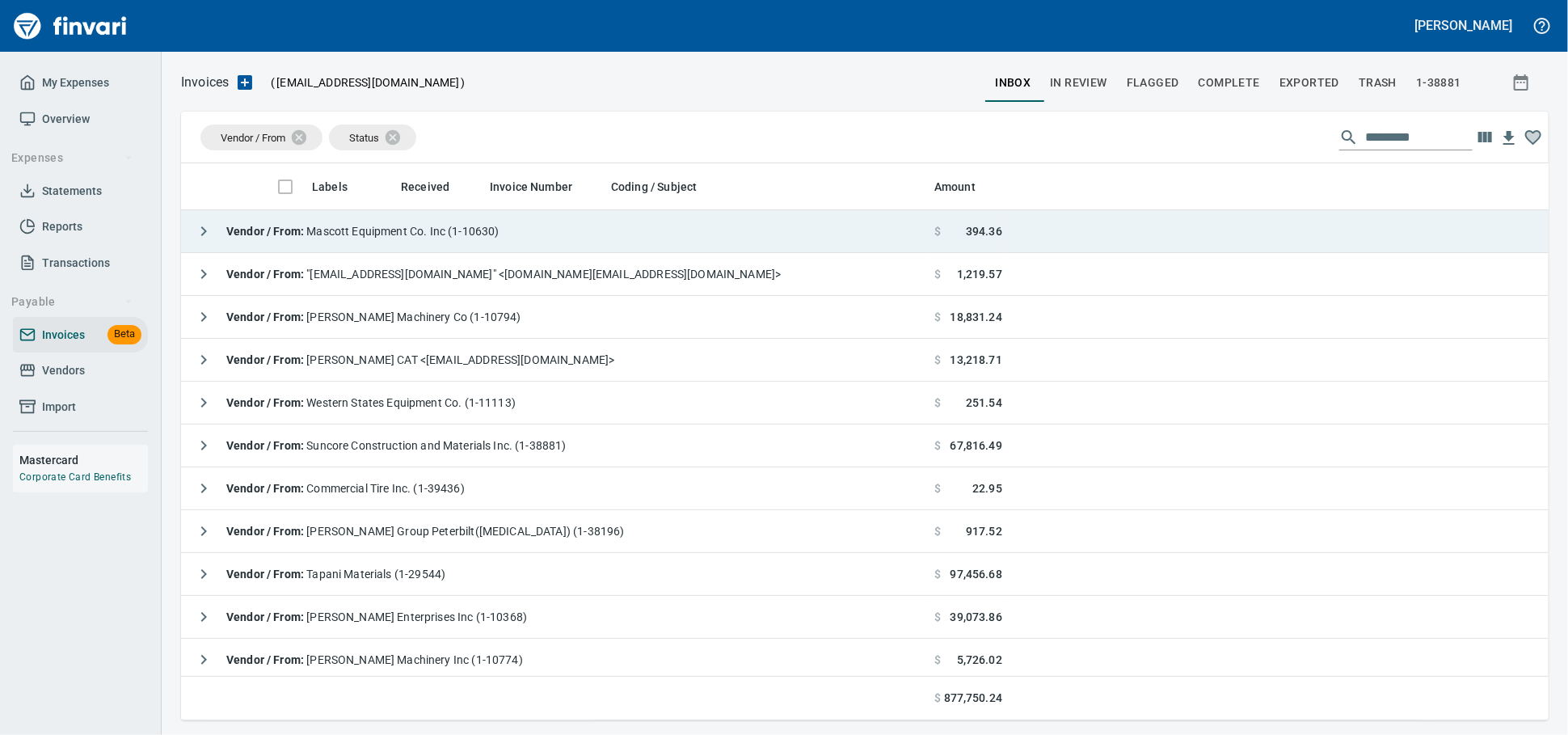
scroll to position [543, 1339]
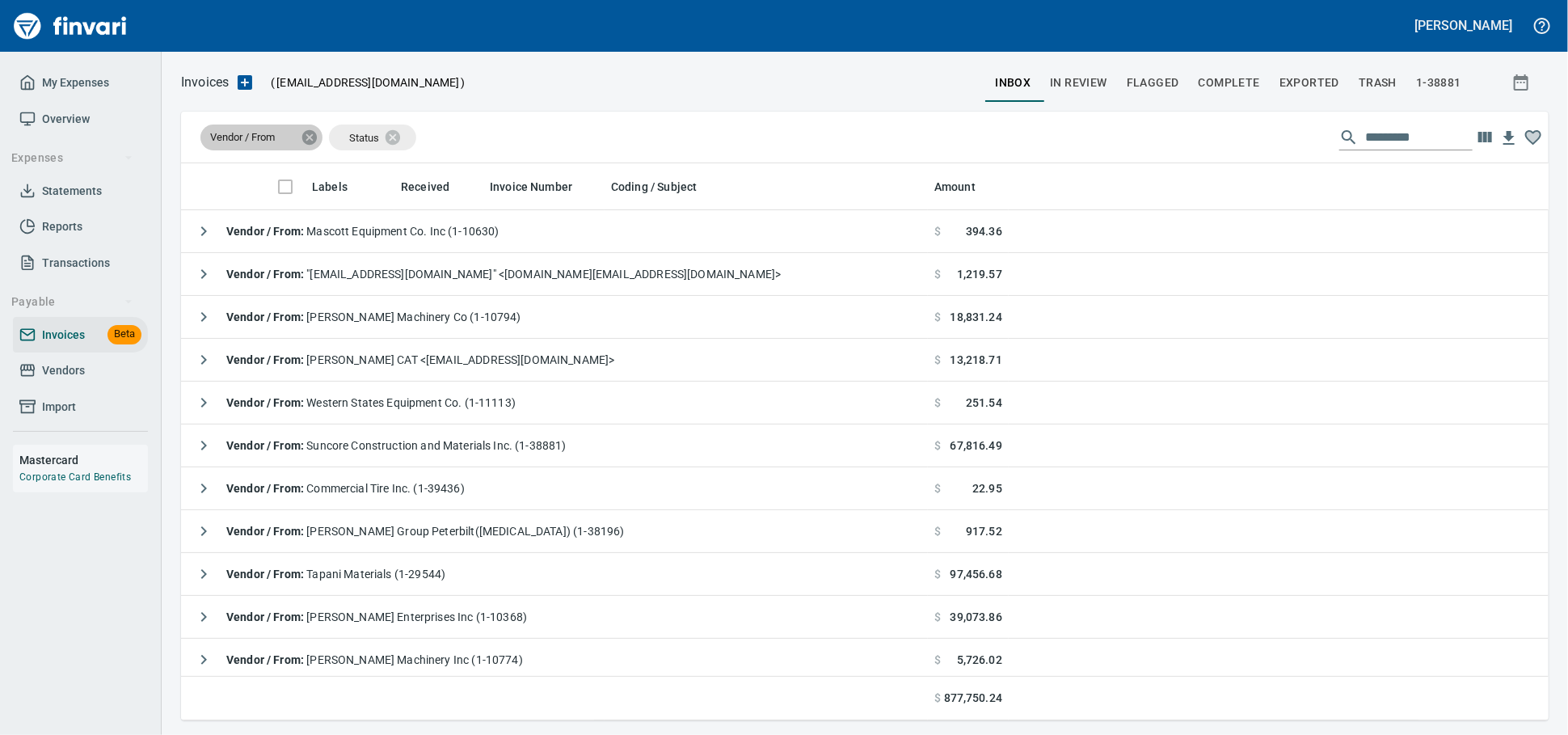
click at [314, 140] on icon at bounding box center [310, 137] width 15 height 15
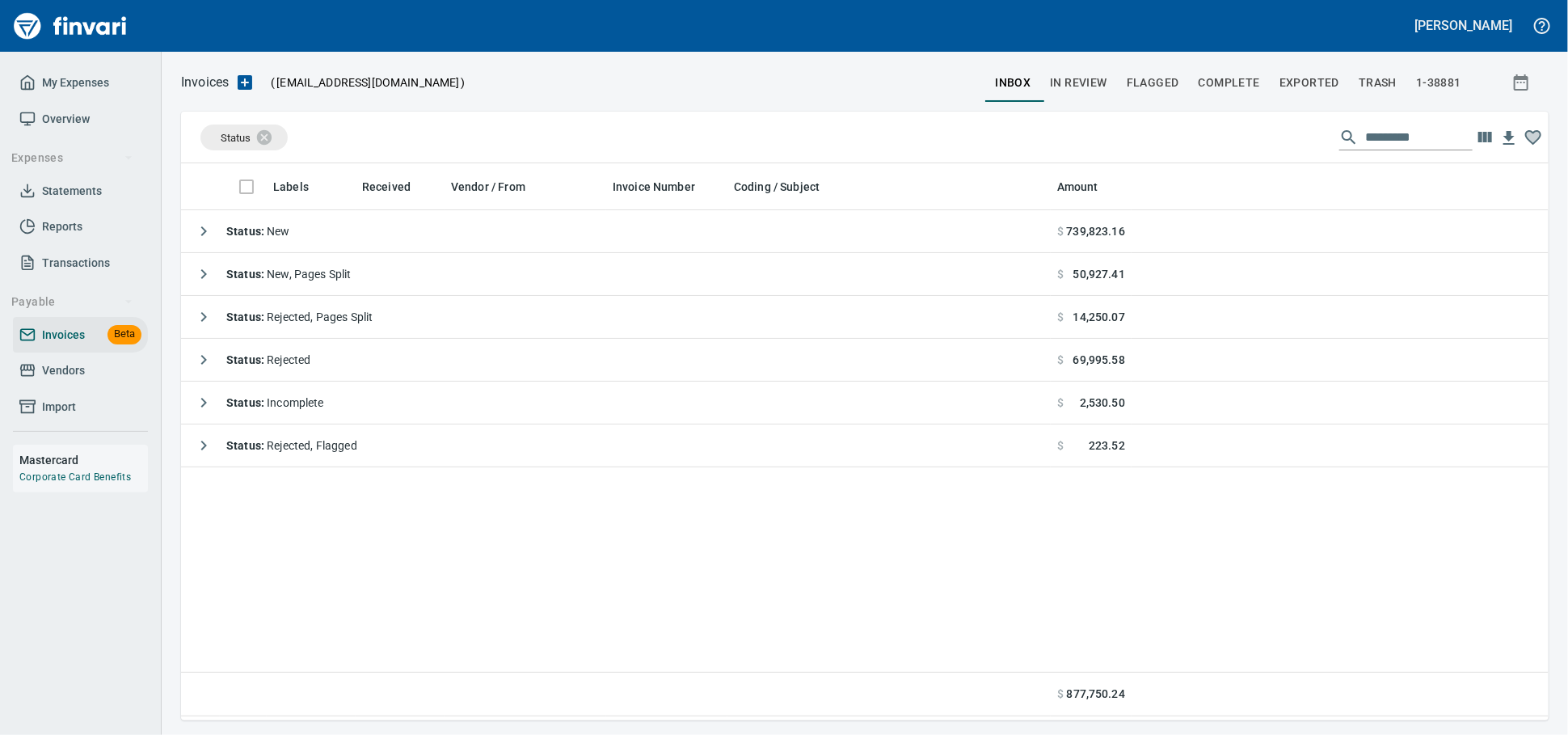
scroll to position [543, 1353]
click at [272, 135] on icon at bounding box center [275, 137] width 15 height 15
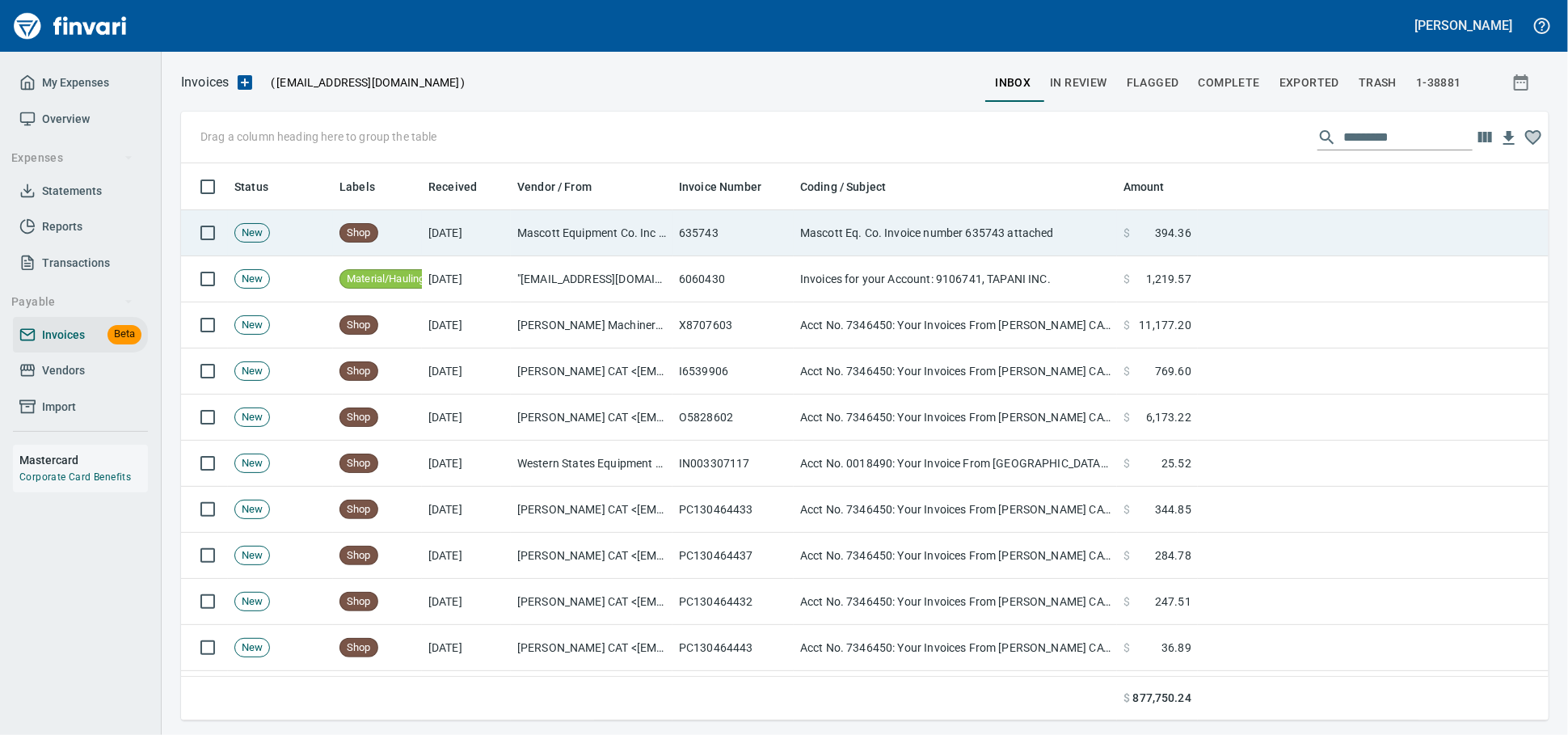
scroll to position [543, 1339]
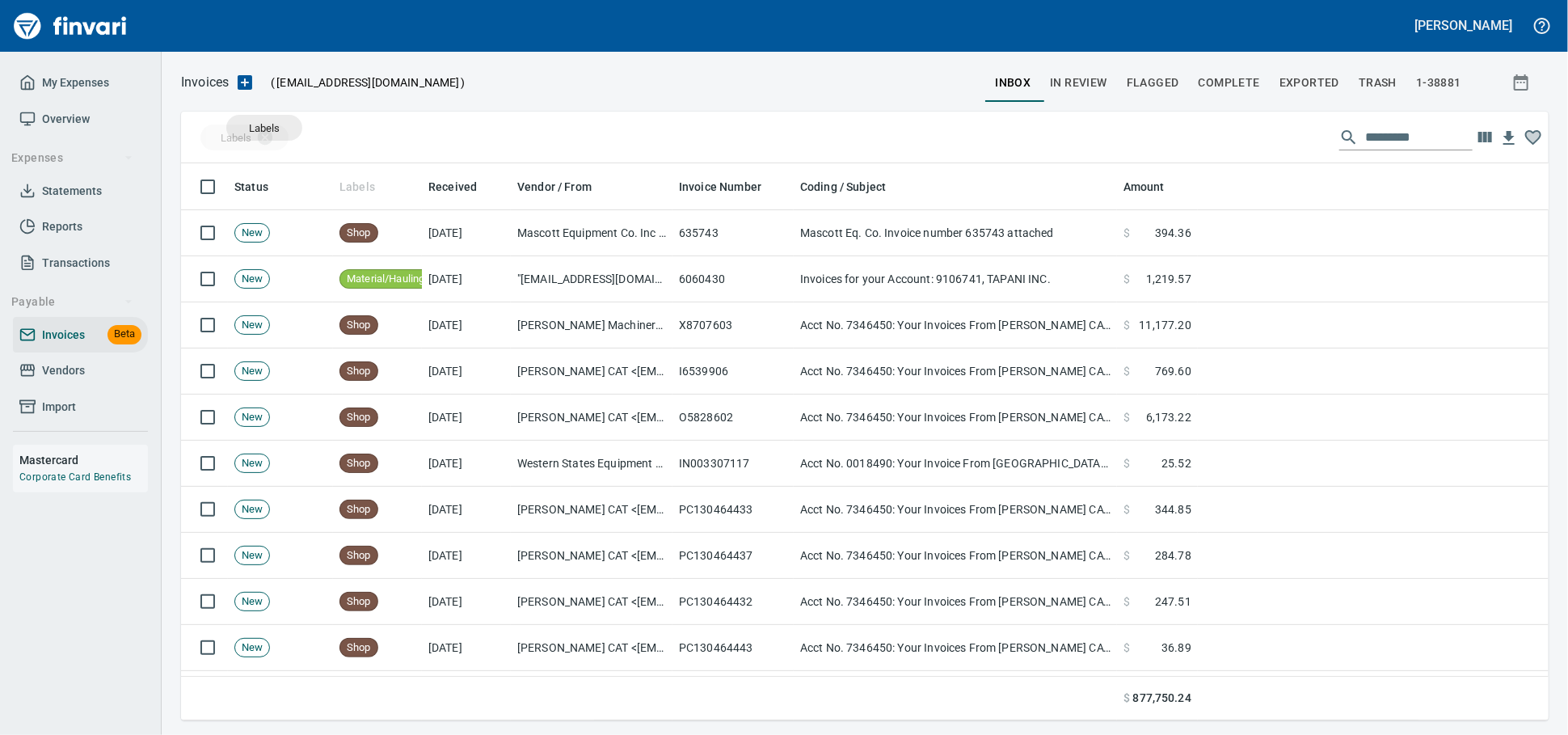
drag, startPoint x: 360, startPoint y: 188, endPoint x: 264, endPoint y: 128, distance: 113.2
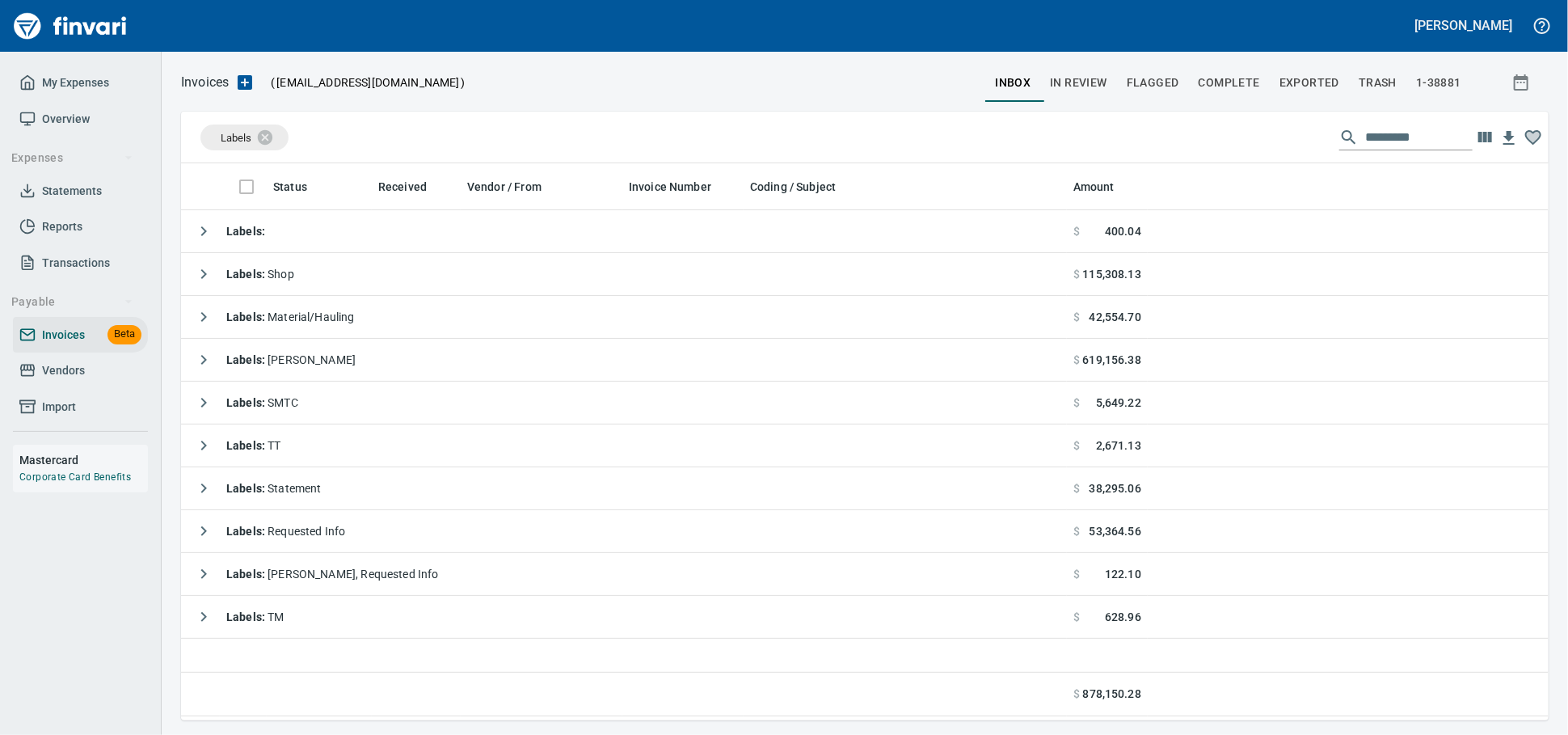
scroll to position [543, 1353]
click at [70, 381] on span "Vendors" at bounding box center [63, 371] width 43 height 20
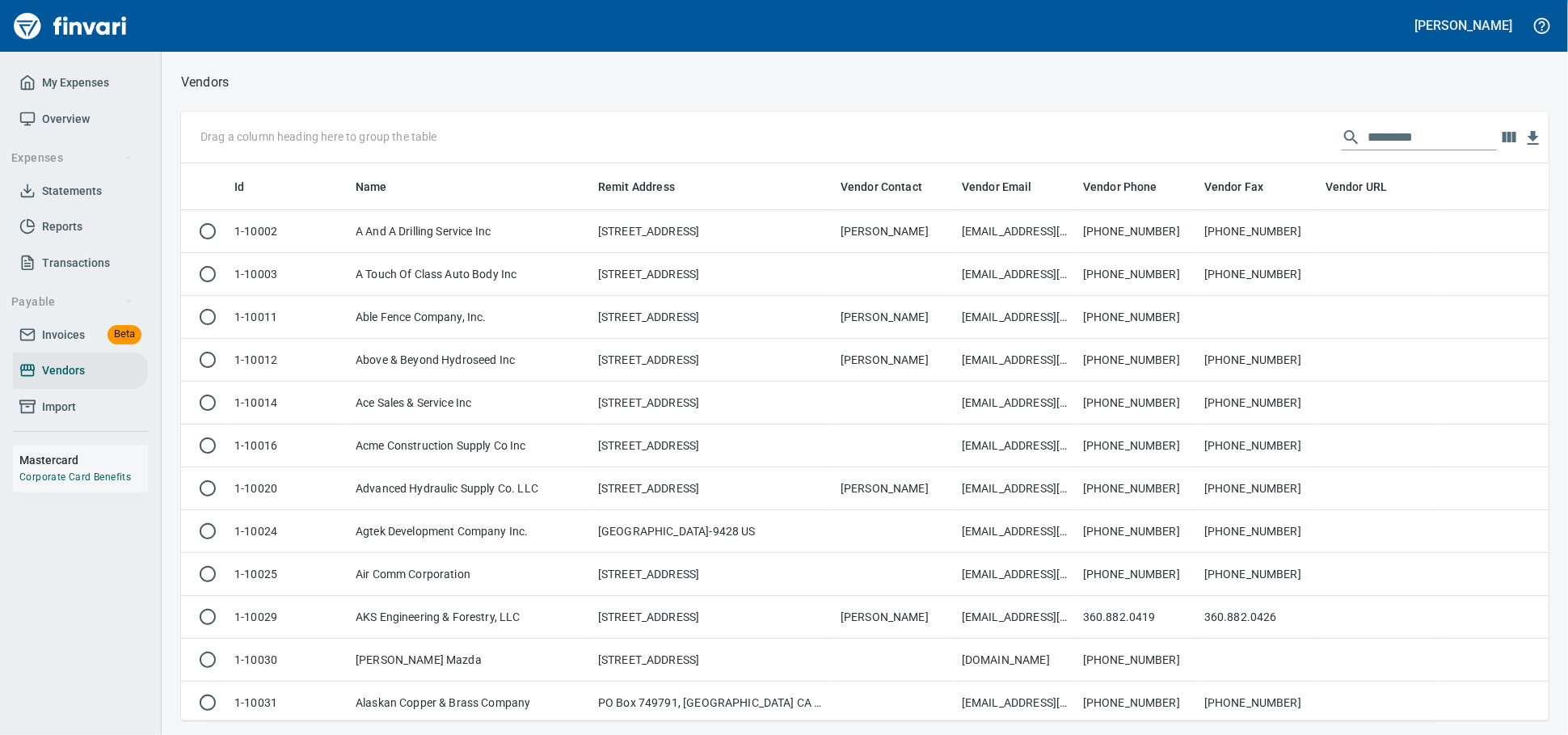
scroll to position [543, 1339]
click at [1385, 149] on input "text" at bounding box center [1432, 138] width 129 height 26
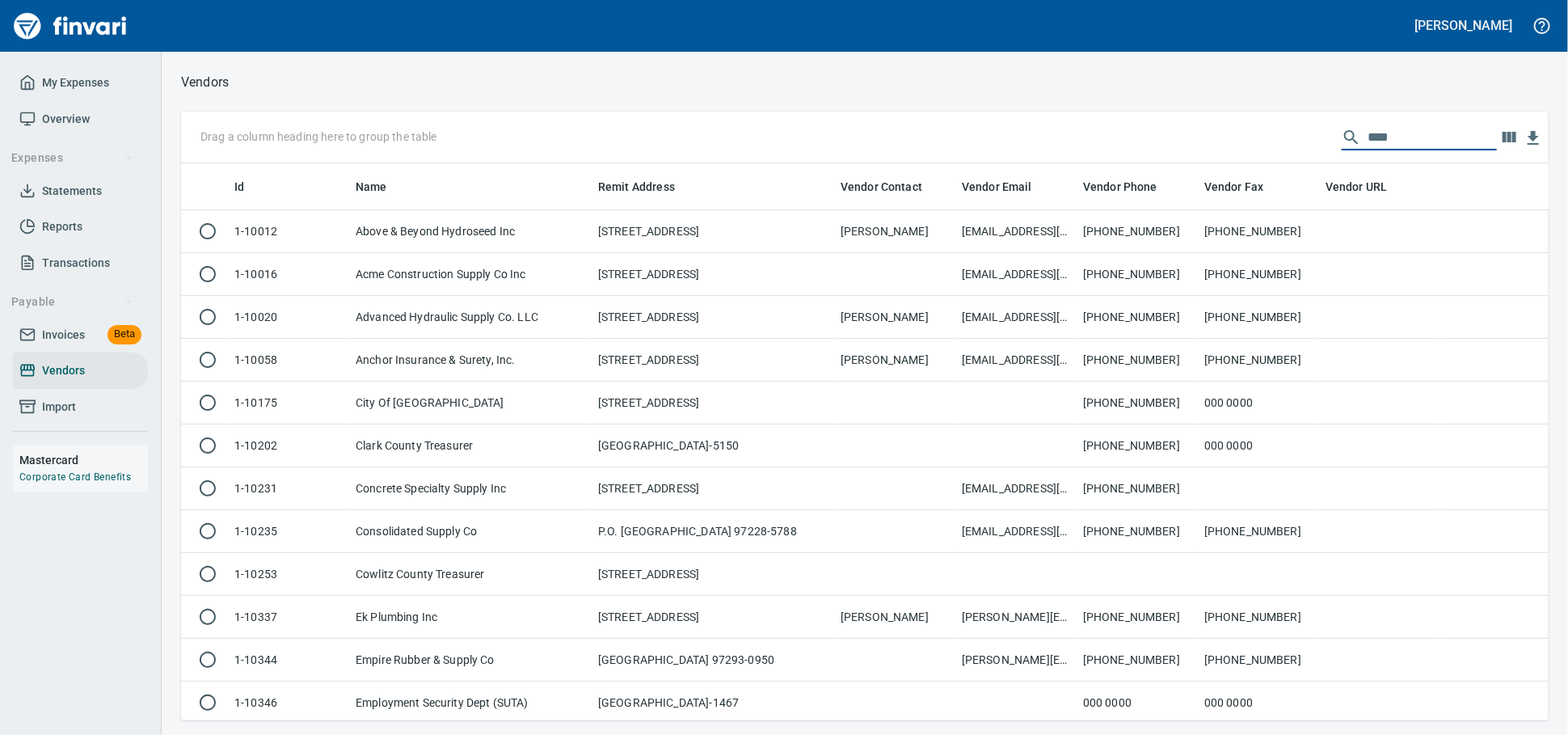
scroll to position [543, 1353]
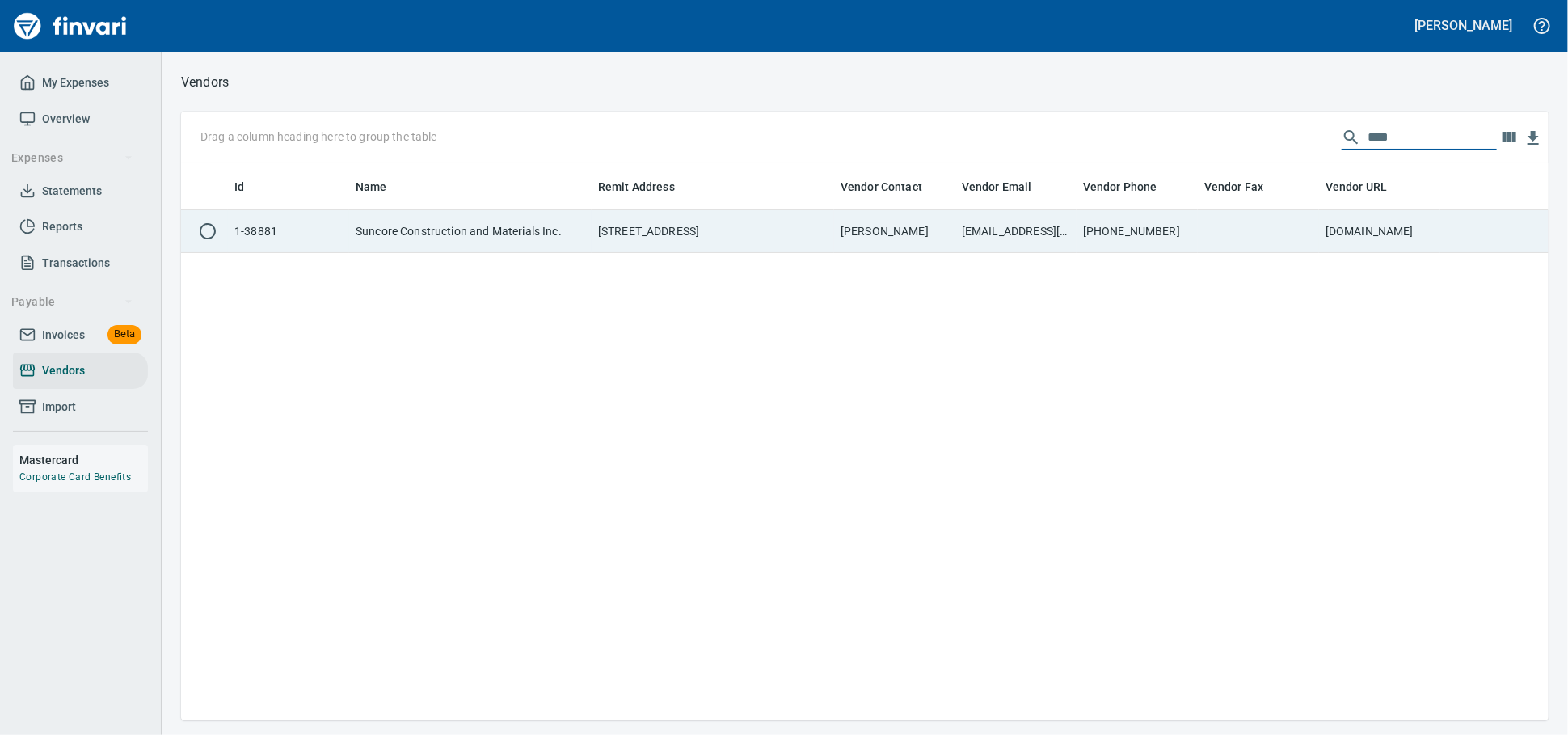
type input "****"
click at [522, 243] on td "Suncore Construction and Materials Inc." at bounding box center [470, 231] width 242 height 43
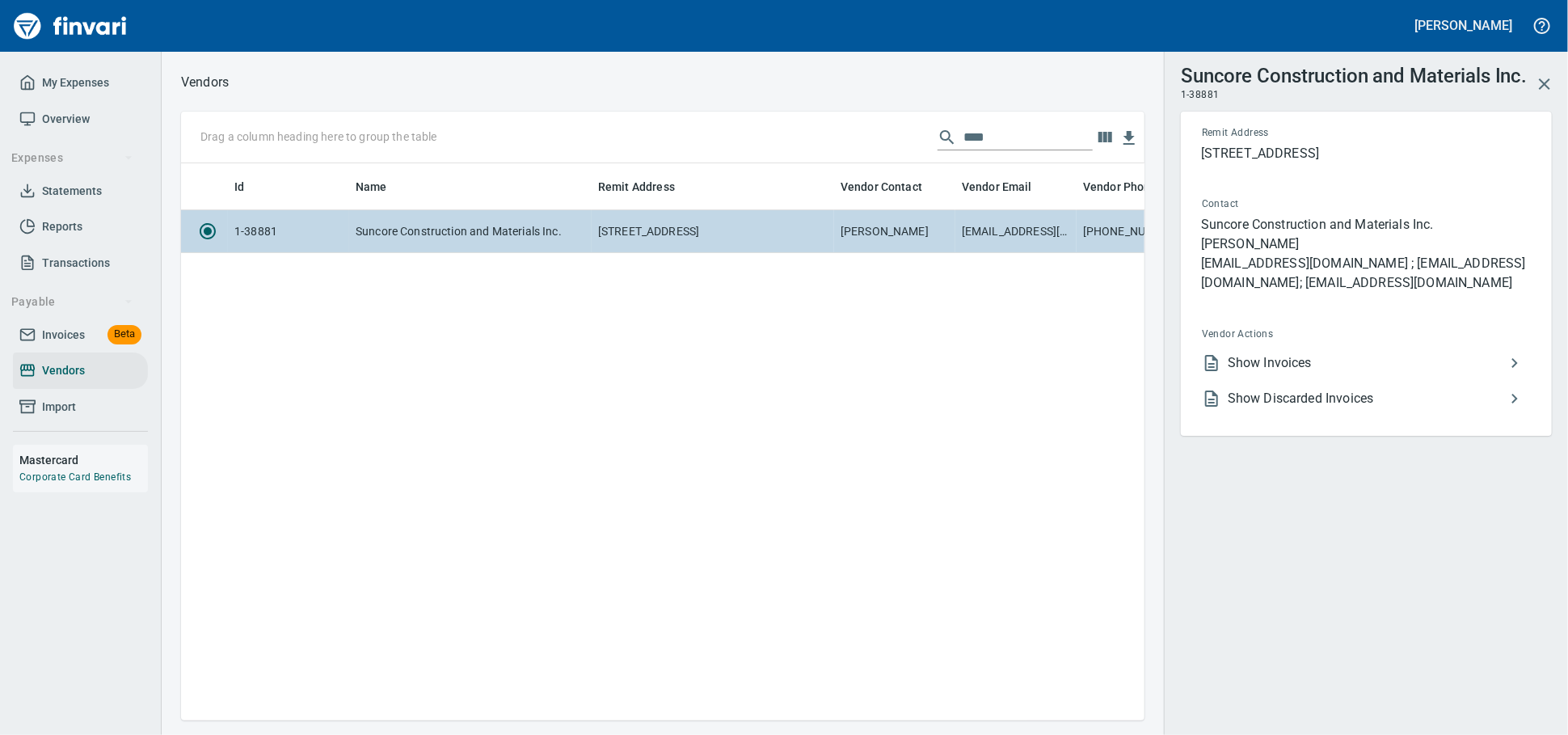
scroll to position [528, 949]
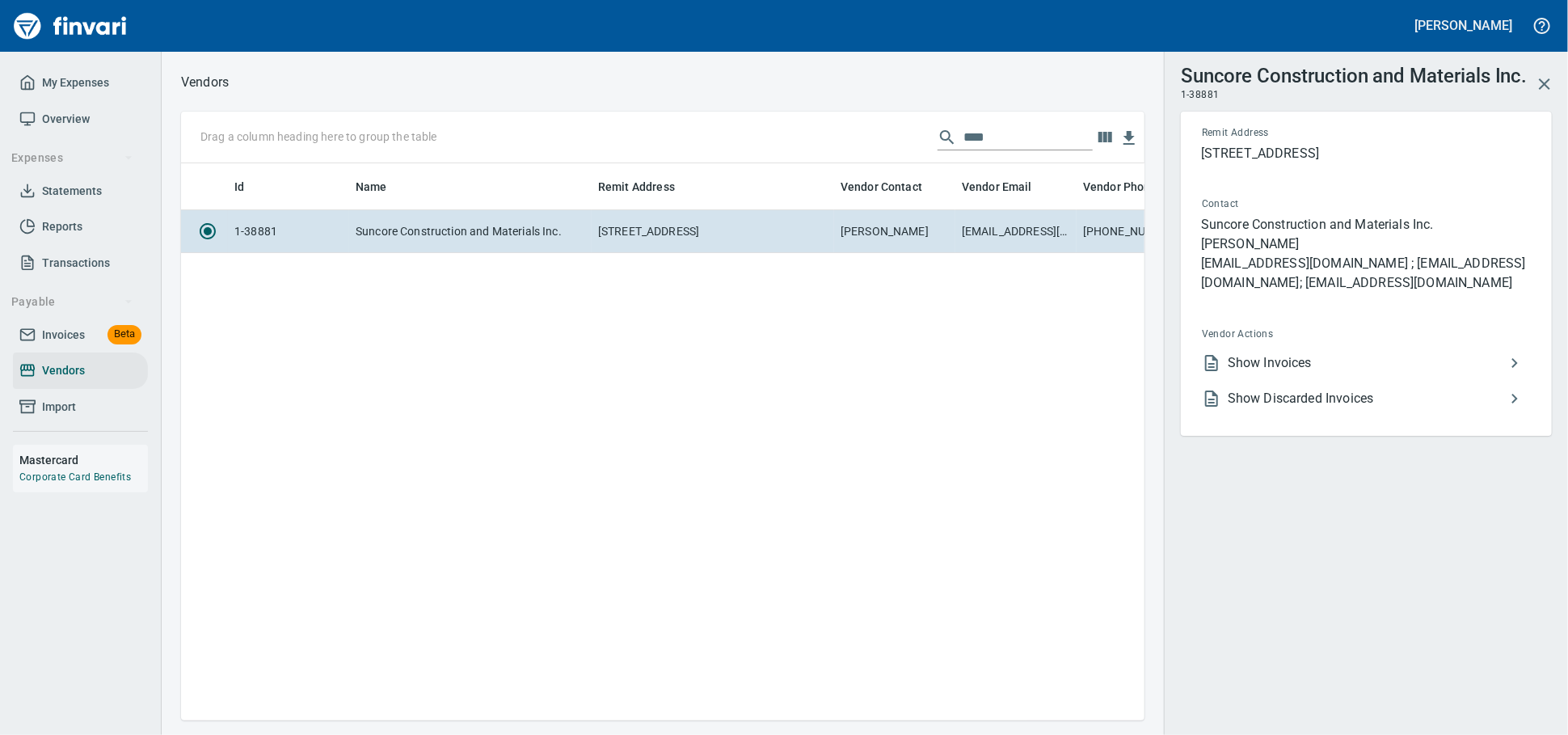
click at [1214, 371] on icon at bounding box center [1211, 363] width 13 height 16
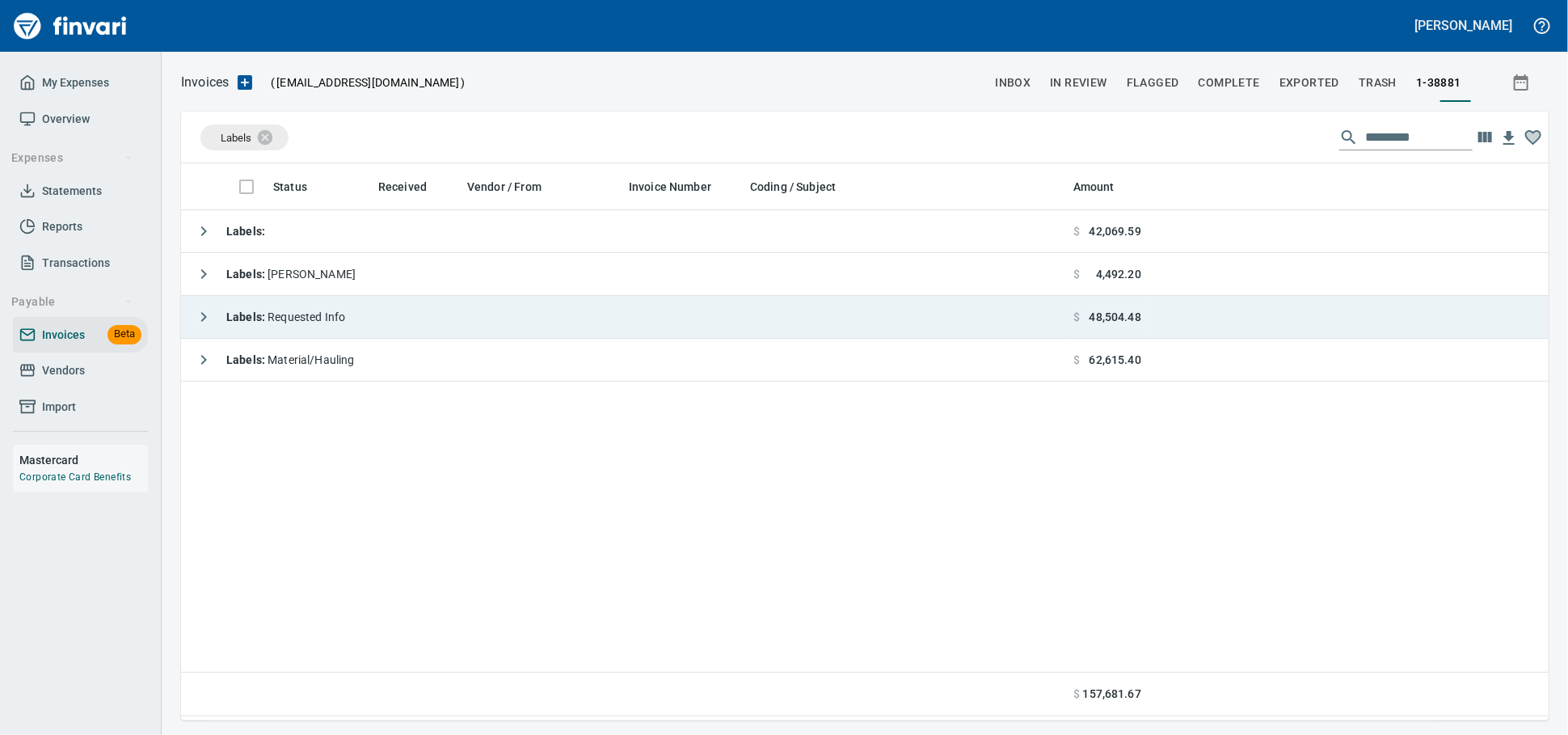
scroll to position [543, 1353]
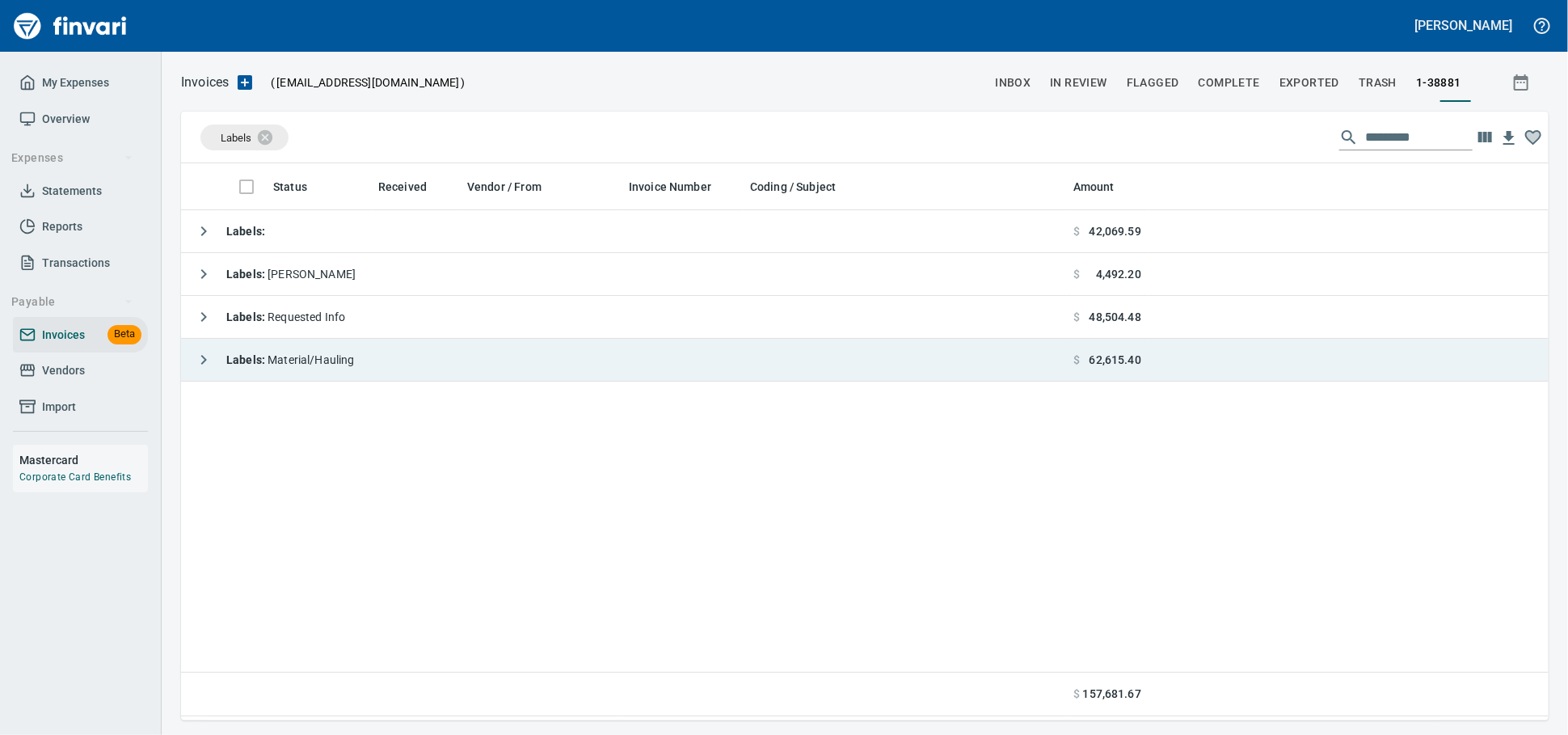
click at [343, 362] on span "Labels : Material/Hauling" at bounding box center [290, 360] width 128 height 13
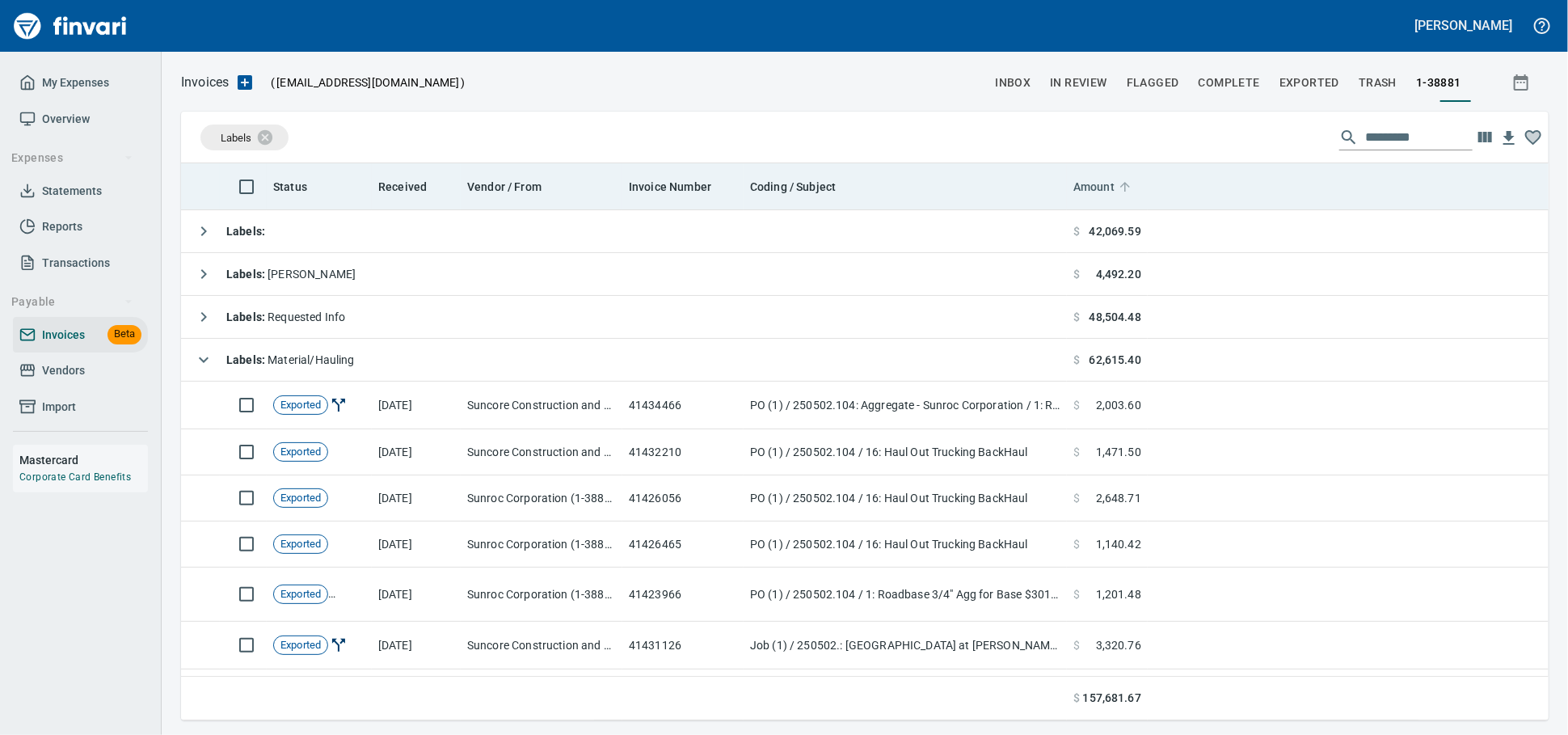
click at [1089, 190] on span "Amount" at bounding box center [1094, 186] width 41 height 19
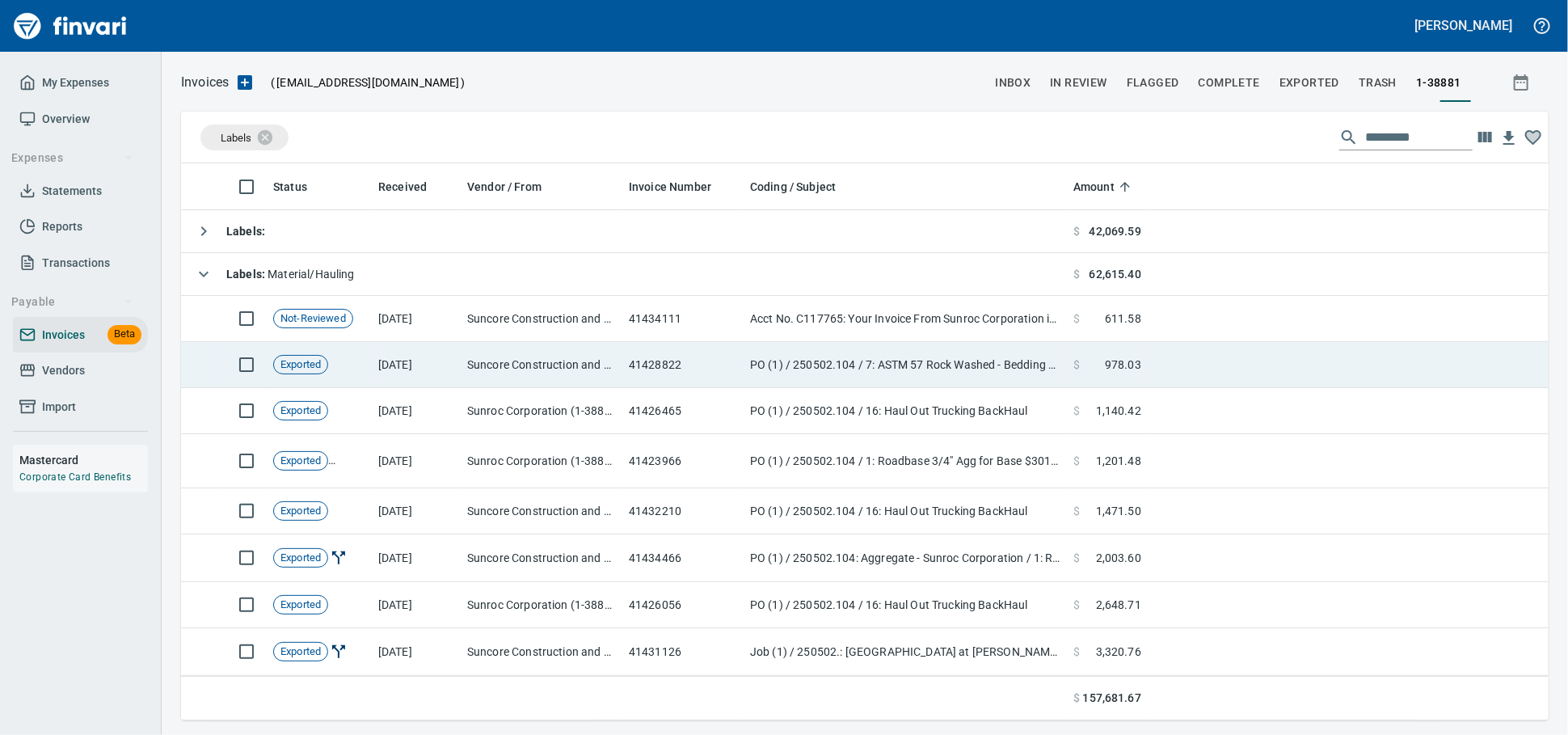
click at [1131, 373] on span "978.03" at bounding box center [1123, 364] width 36 height 16
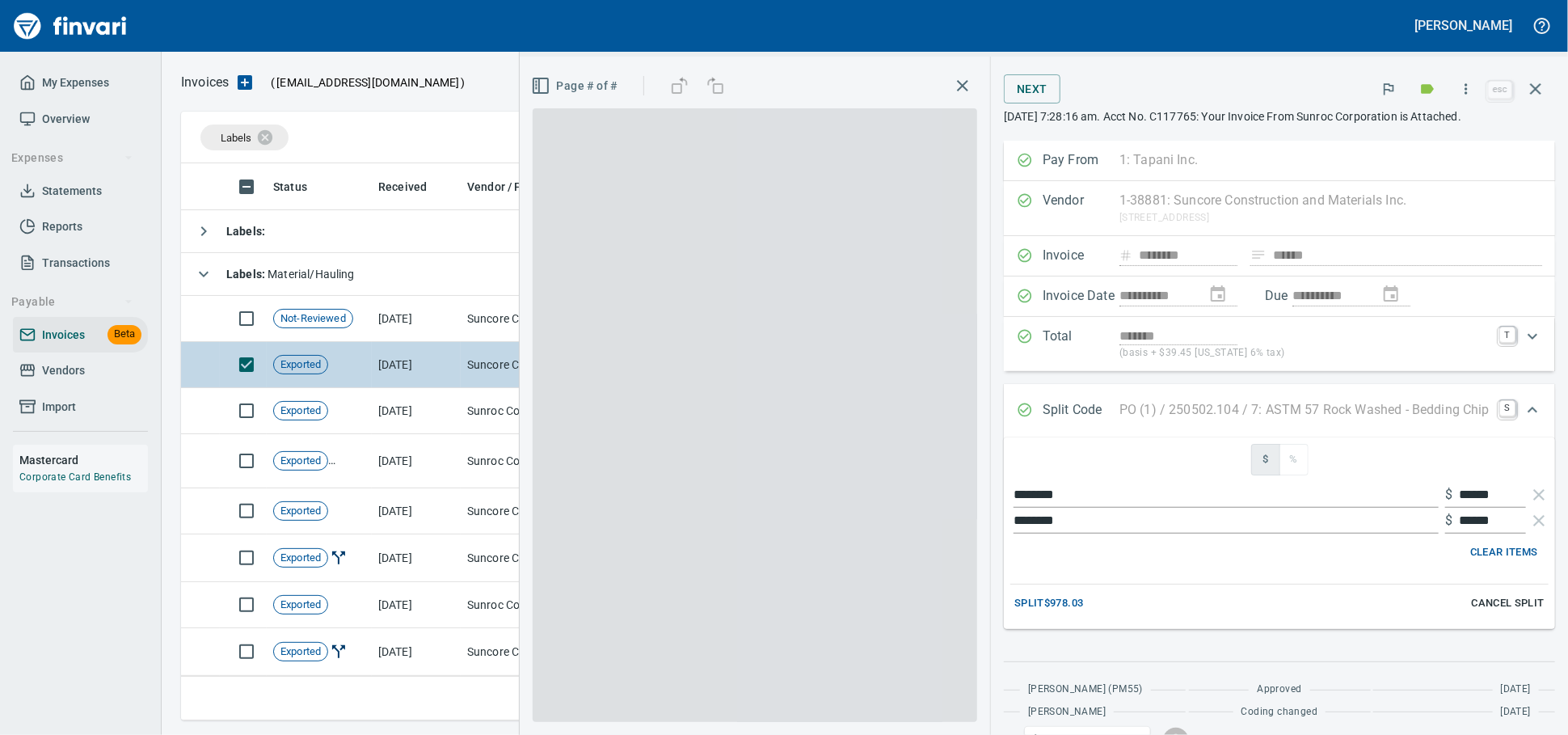
scroll to position [543, 1339]
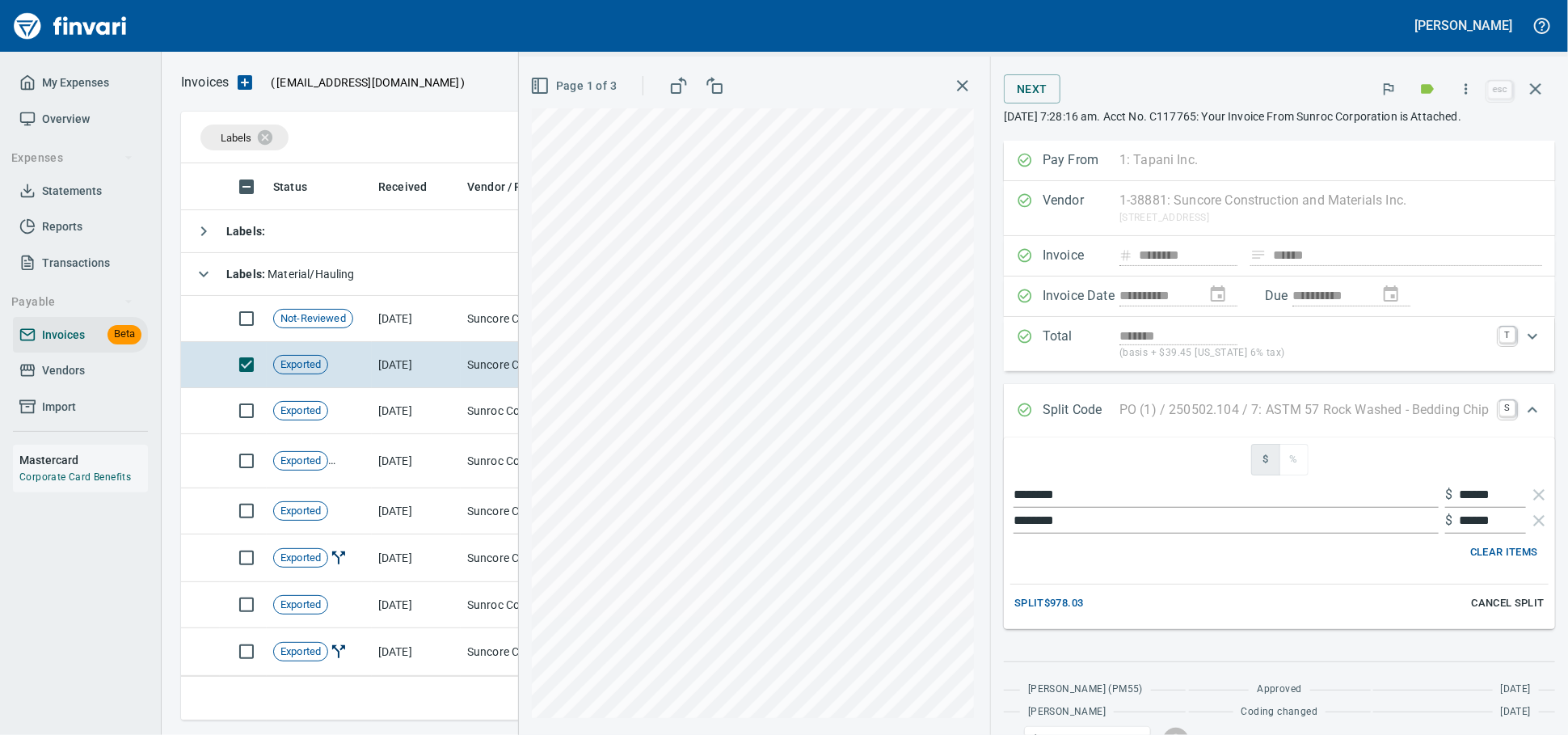
click at [1526, 83] on icon "button" at bounding box center [1535, 88] width 19 height 19
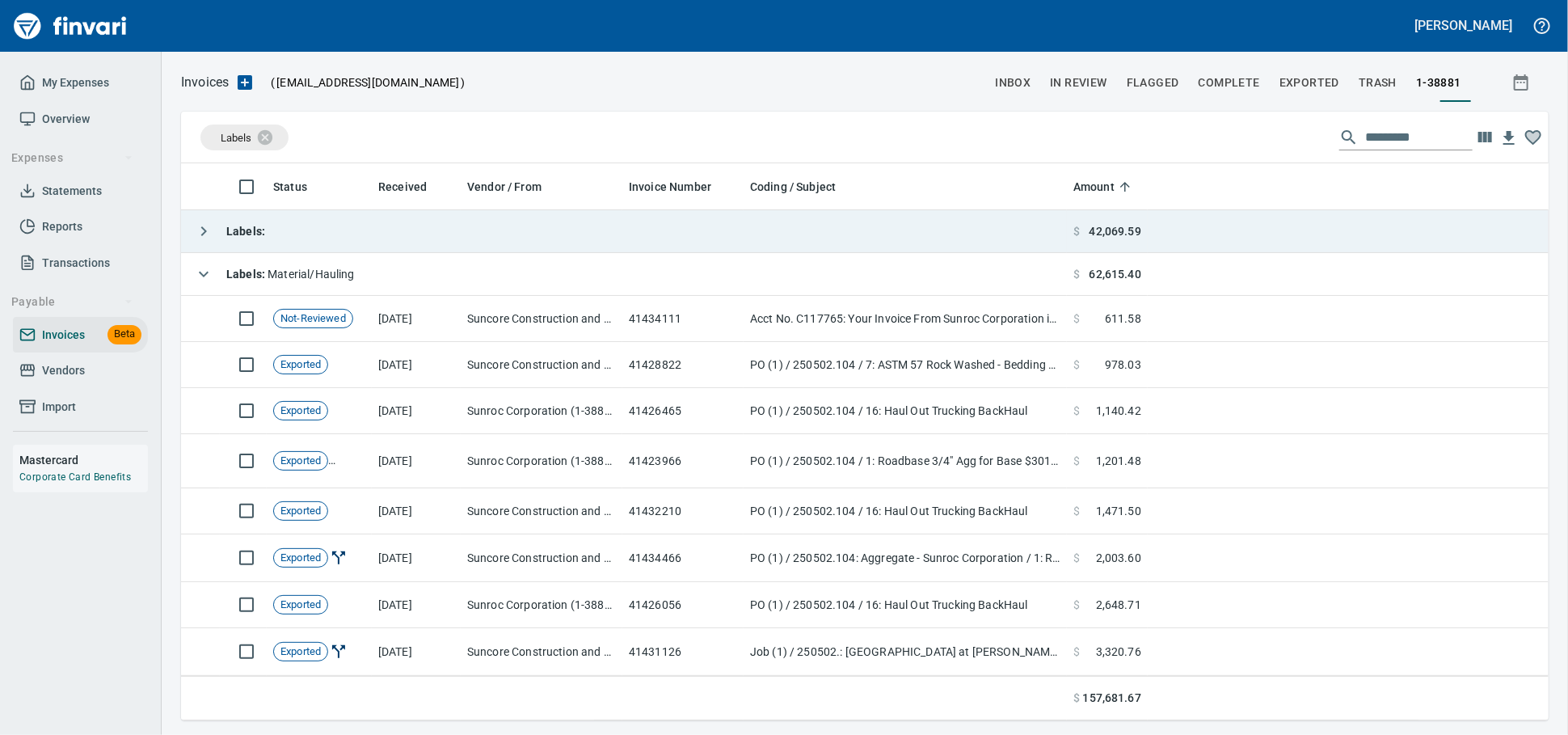
scroll to position [543, 1339]
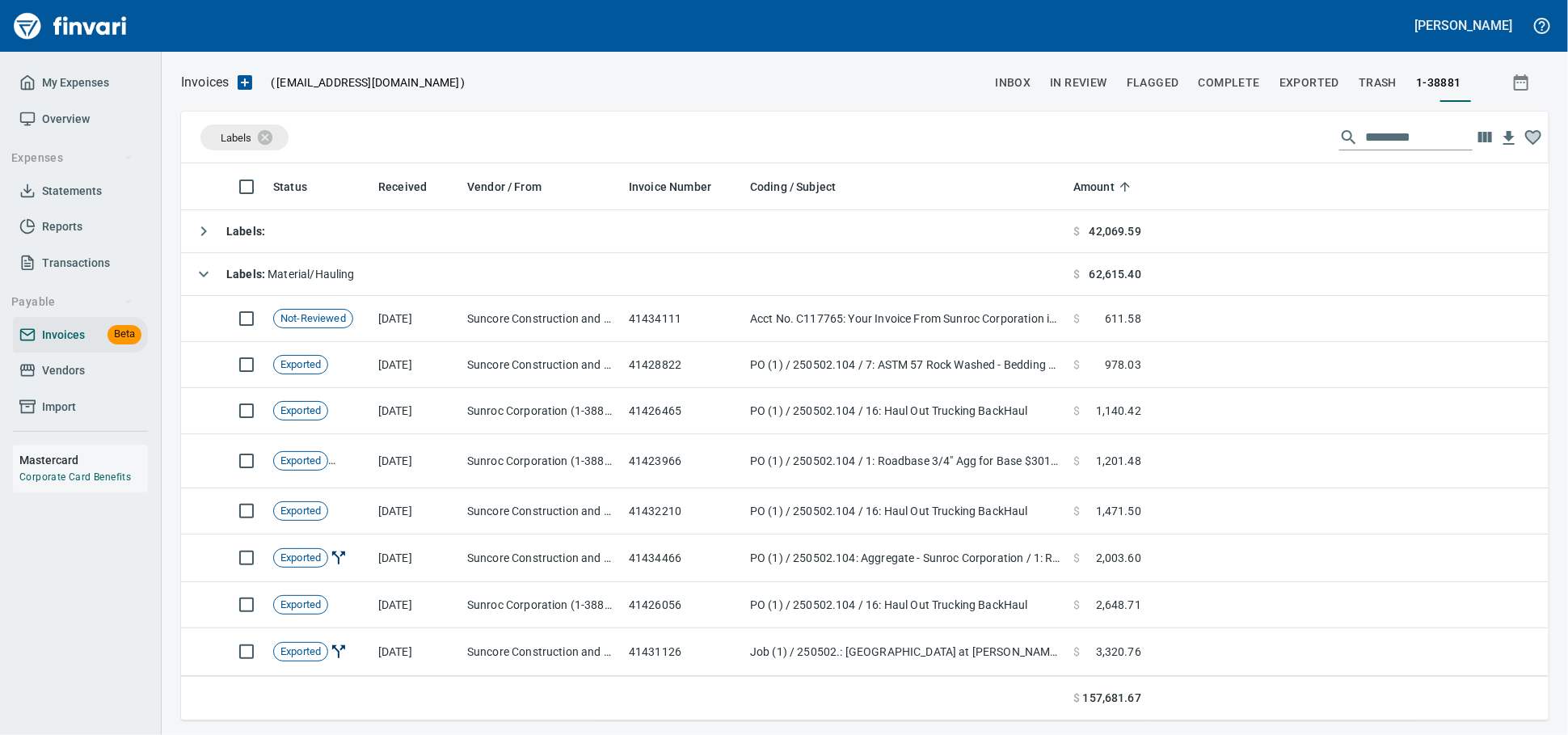
click at [61, 381] on span "Vendors" at bounding box center [63, 371] width 43 height 20
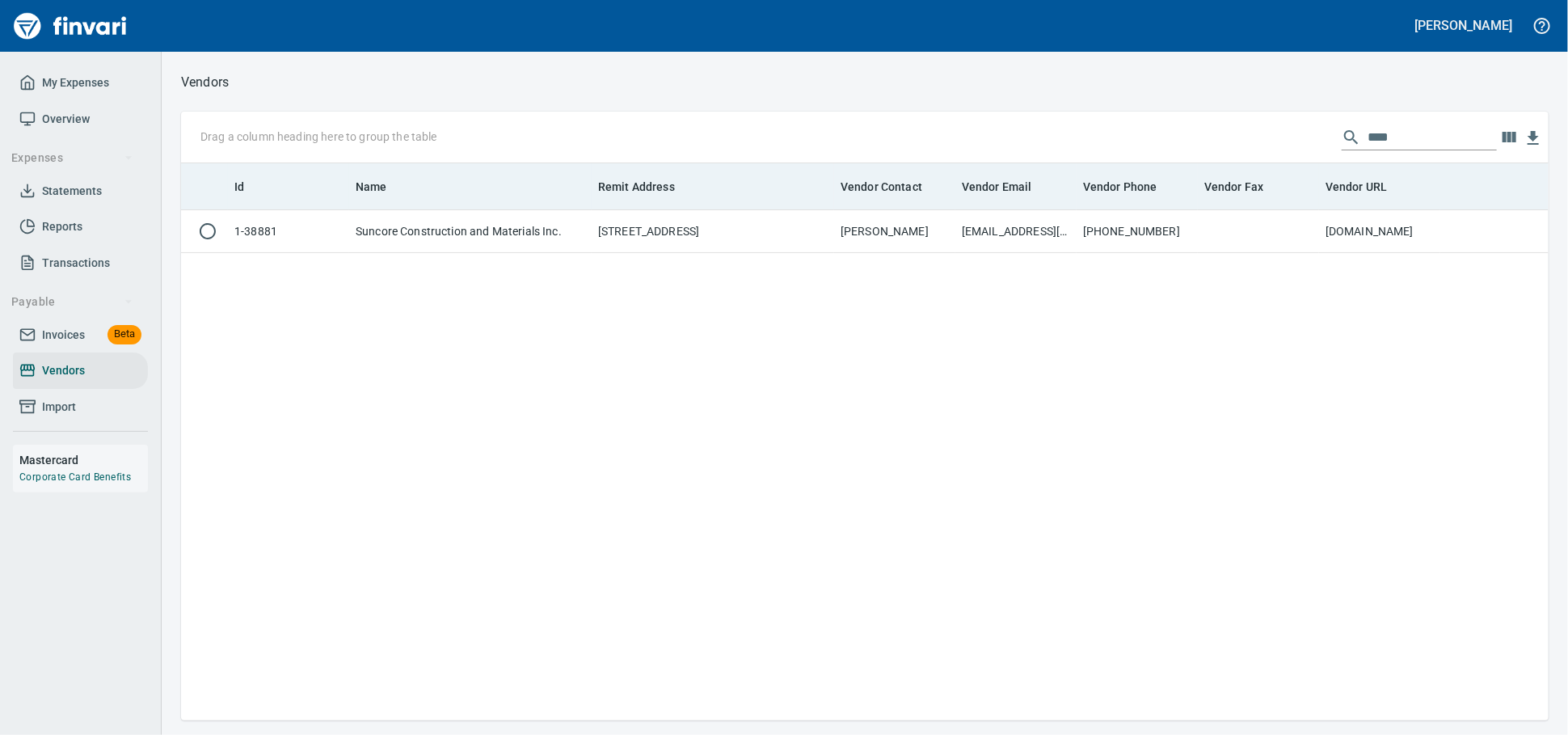
scroll to position [543, 1353]
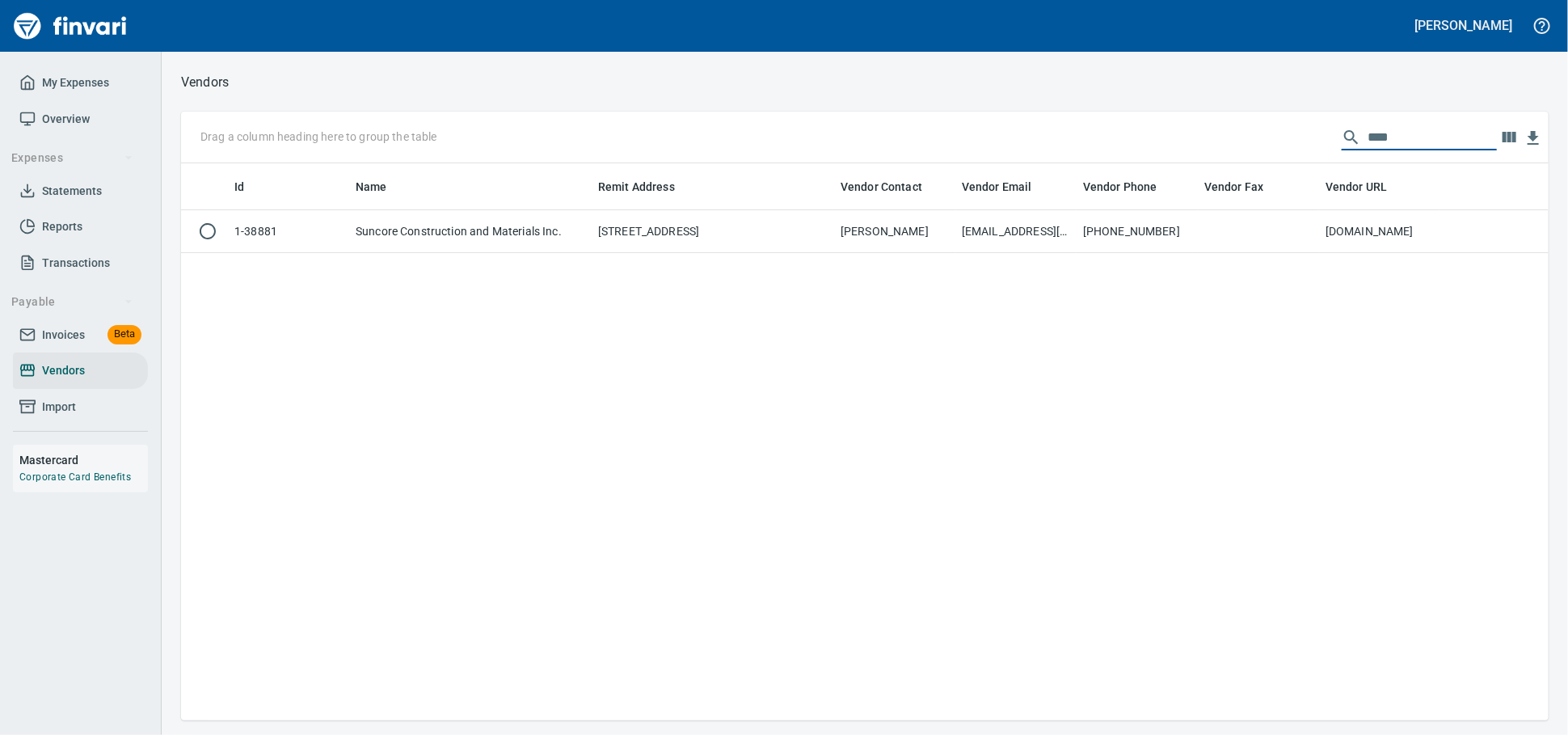
click at [1383, 148] on input "****" at bounding box center [1432, 138] width 129 height 26
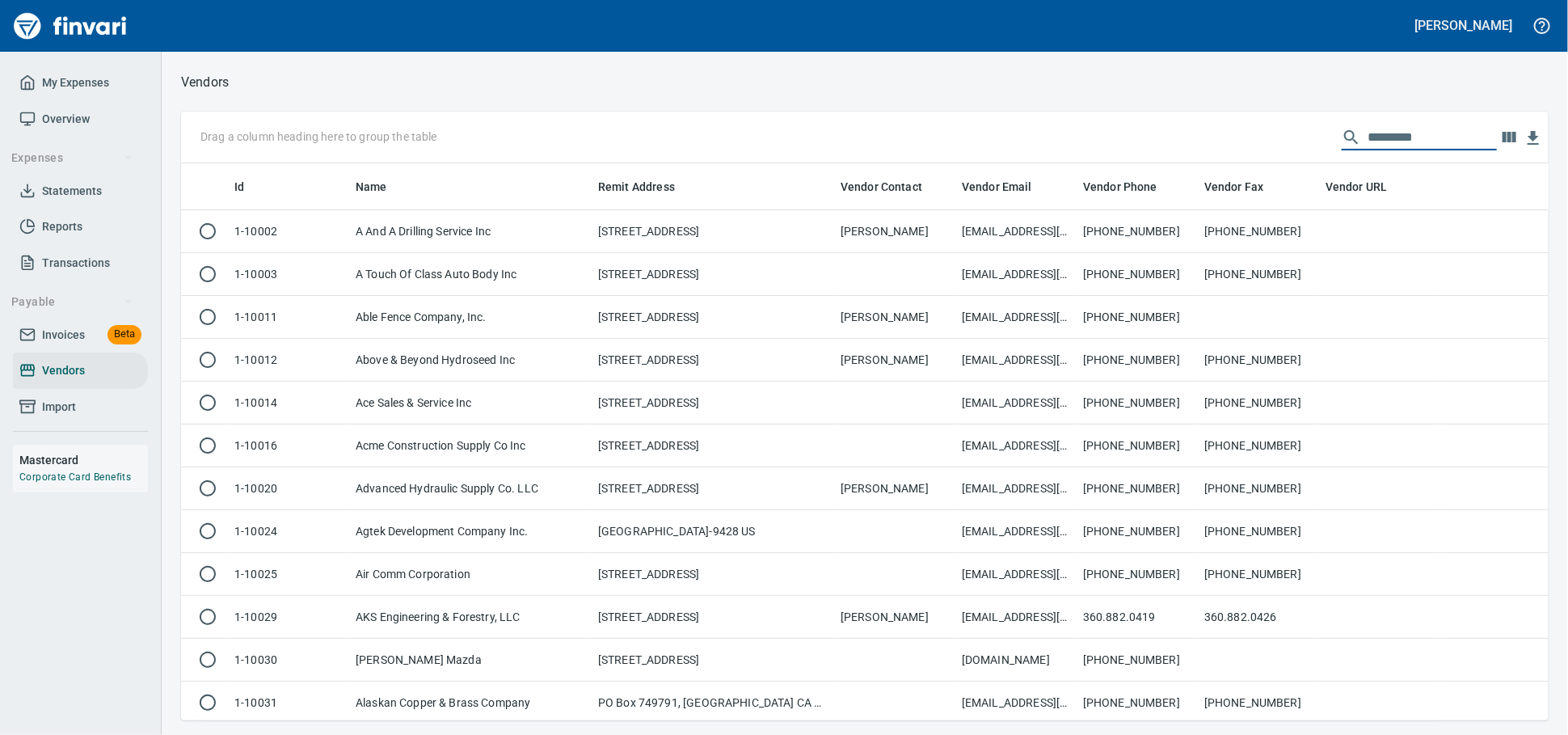
scroll to position [543, 1339]
click at [69, 345] on span "Invoices" at bounding box center [63, 335] width 43 height 20
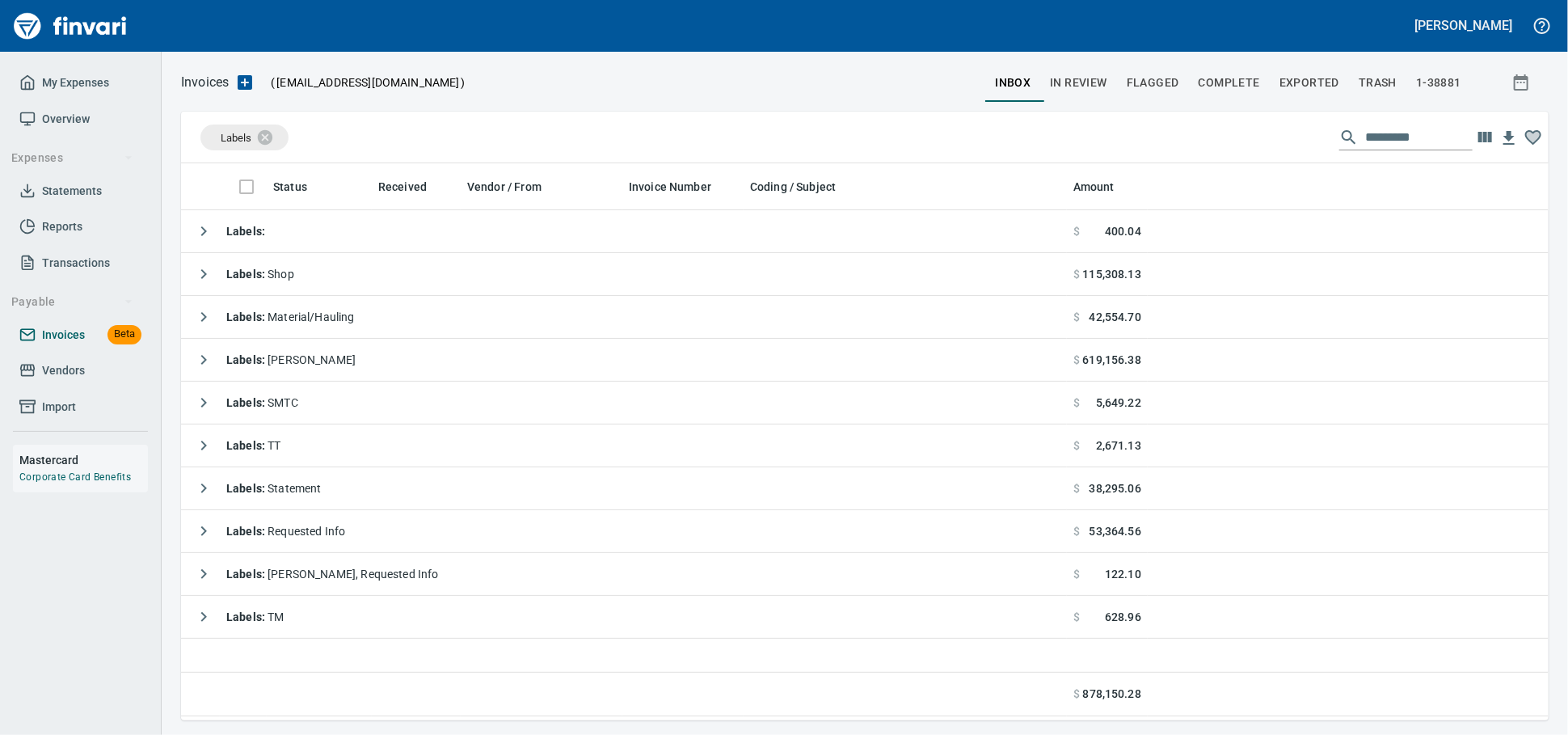
scroll to position [543, 1353]
